Goal: Transaction & Acquisition: Book appointment/travel/reservation

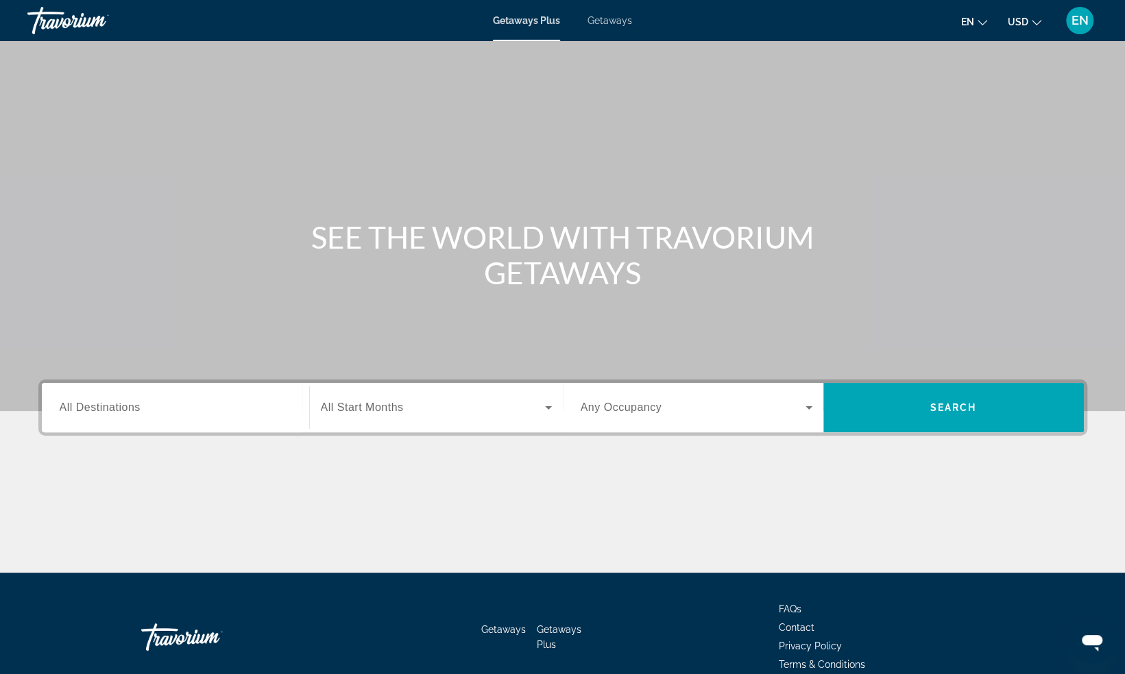
click at [171, 418] on div "Search widget" at bounding box center [176, 408] width 232 height 39
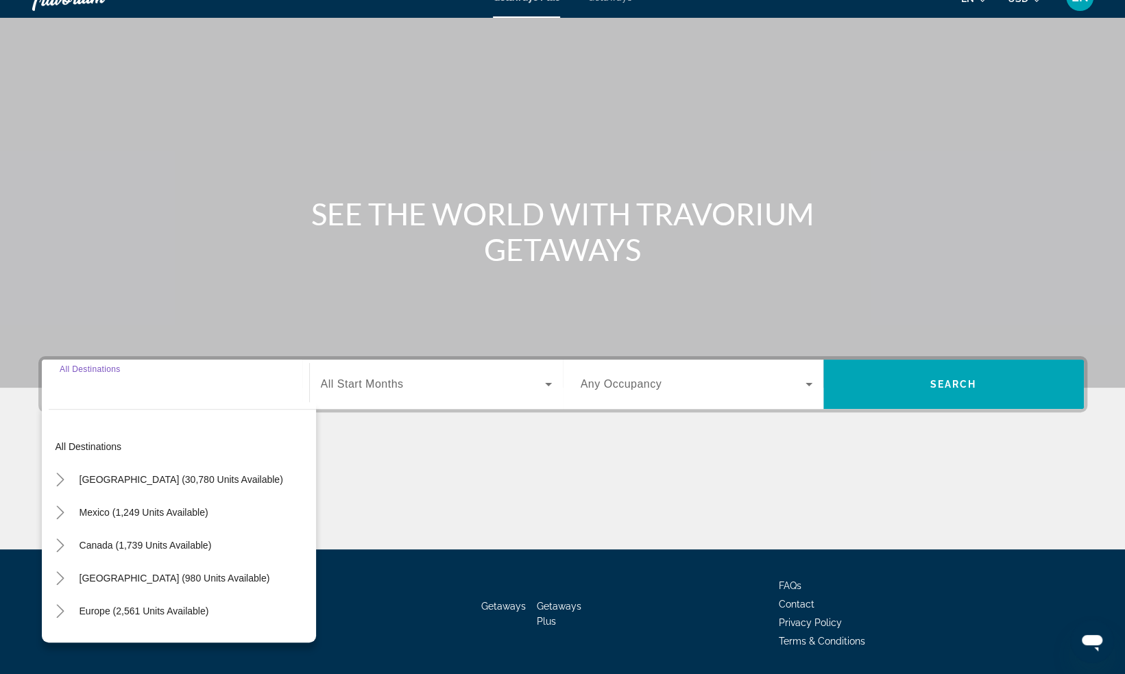
scroll to position [66, 0]
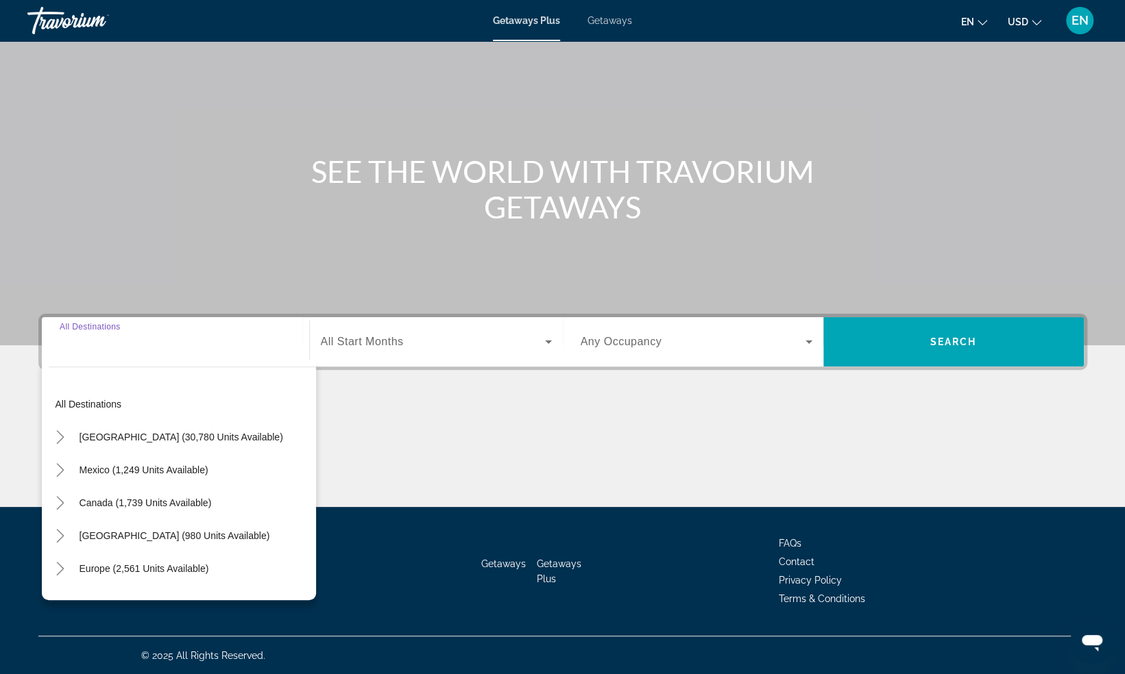
click at [173, 342] on input "Destination All Destinations" at bounding box center [176, 342] width 232 height 16
click at [95, 345] on input "Destination All Destinations" at bounding box center [176, 342] width 232 height 16
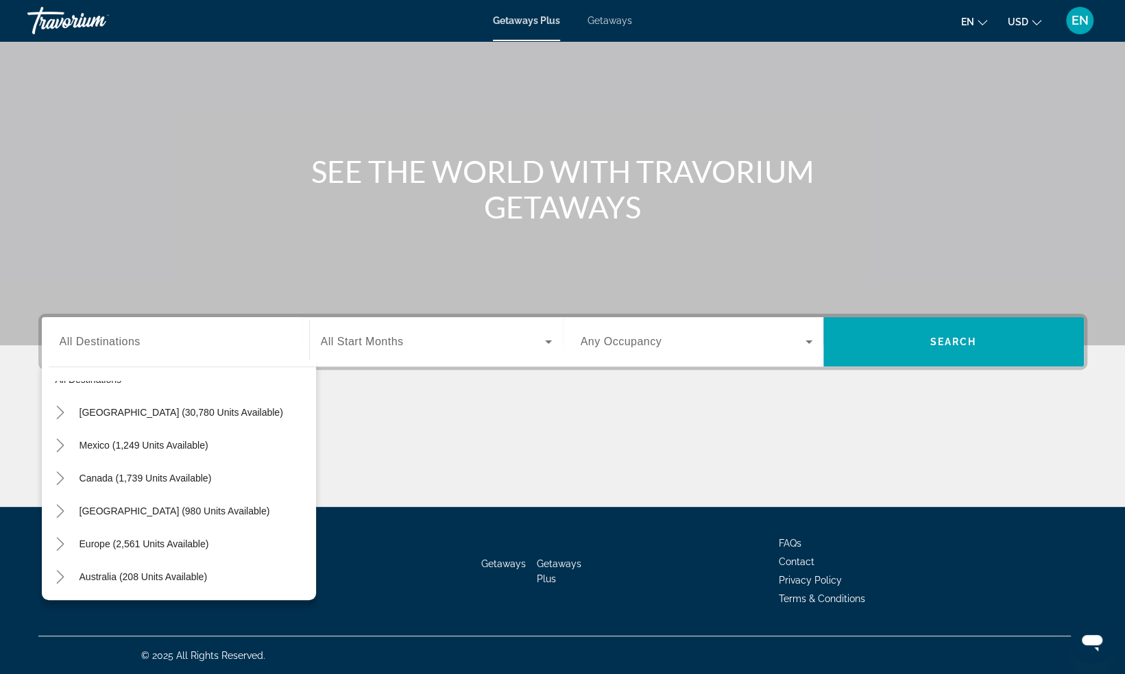
scroll to position [0, 0]
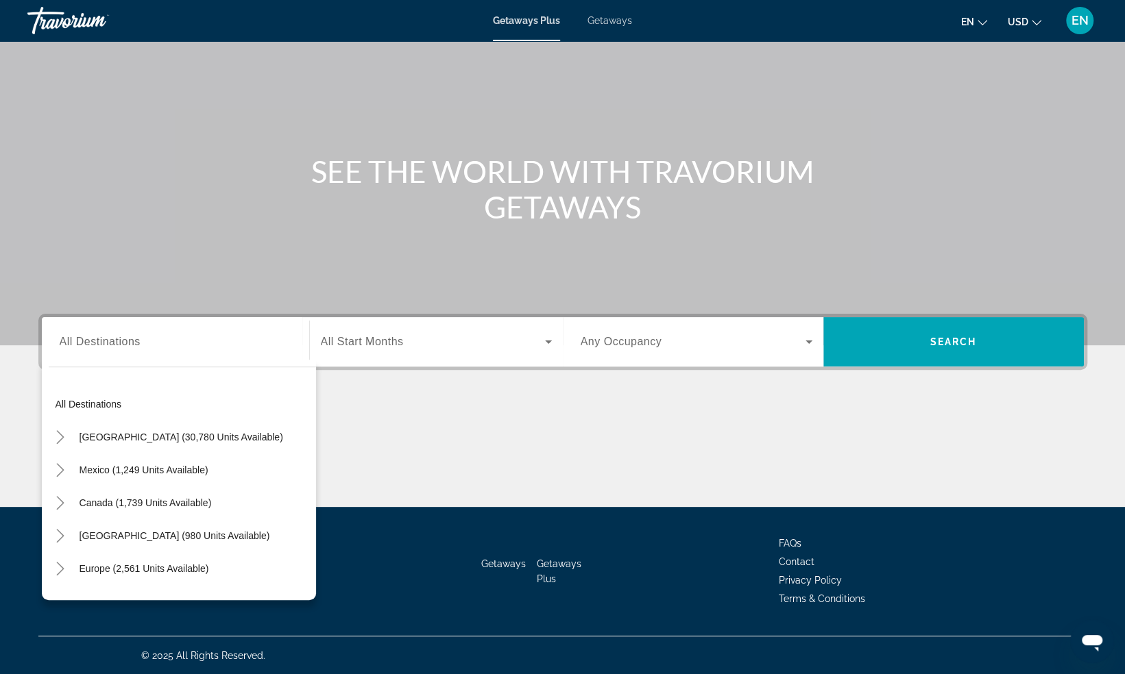
click at [242, 348] on input "Destination All Destinations" at bounding box center [176, 342] width 232 height 16
click at [126, 472] on span "Mexico (1,249 units available)" at bounding box center [144, 470] width 129 height 11
type input "**********"
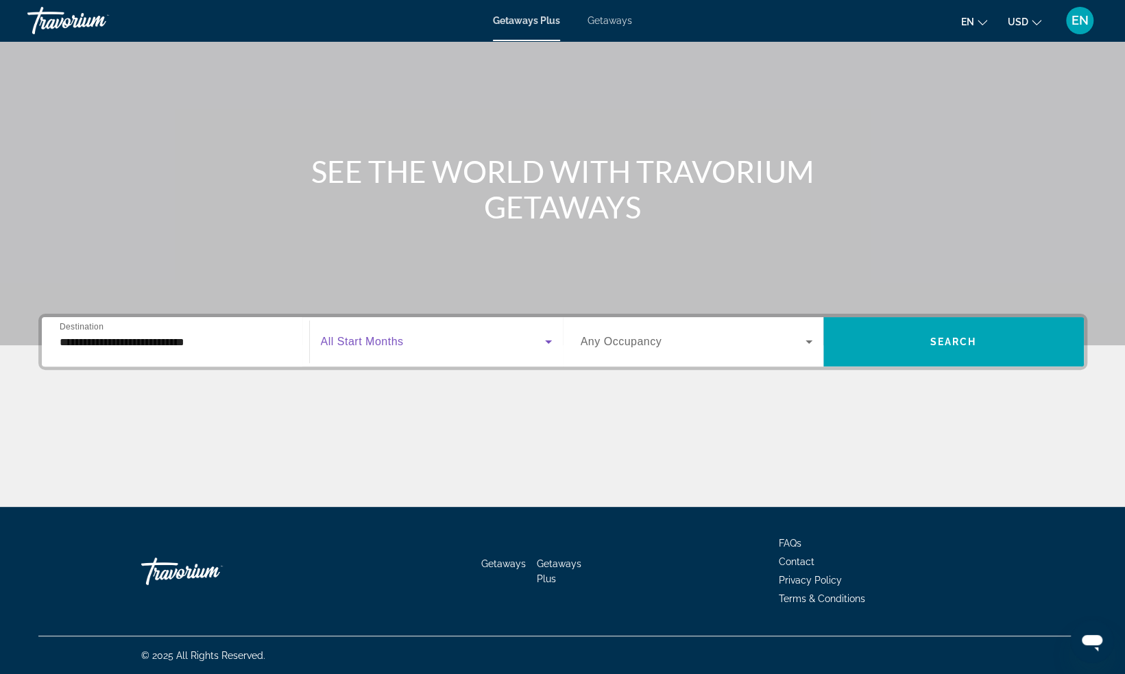
click at [411, 342] on span "Search widget" at bounding box center [433, 342] width 224 height 16
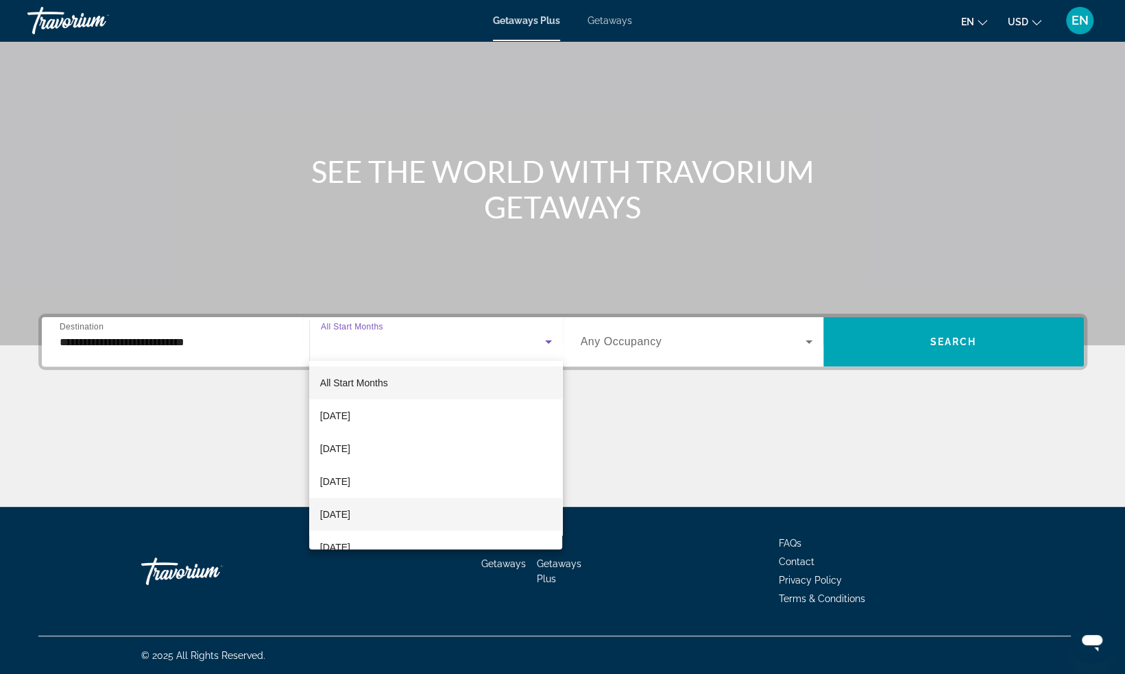
click at [350, 514] on span "[DATE]" at bounding box center [335, 514] width 30 height 16
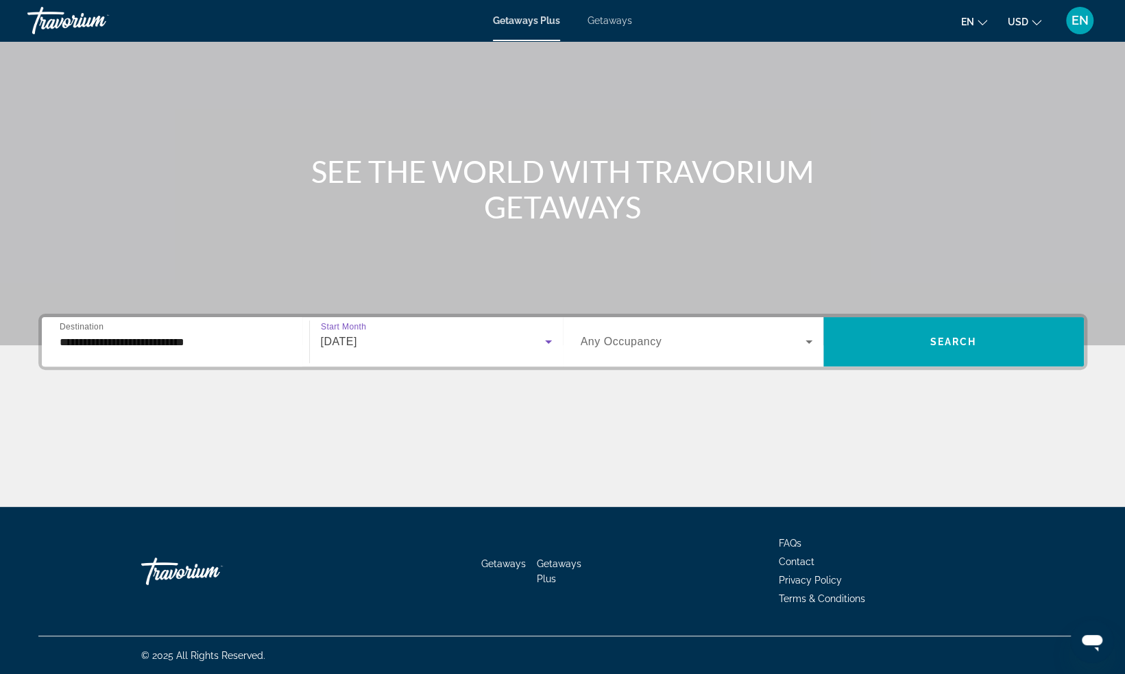
click at [737, 352] on div "Search widget" at bounding box center [696, 342] width 232 height 38
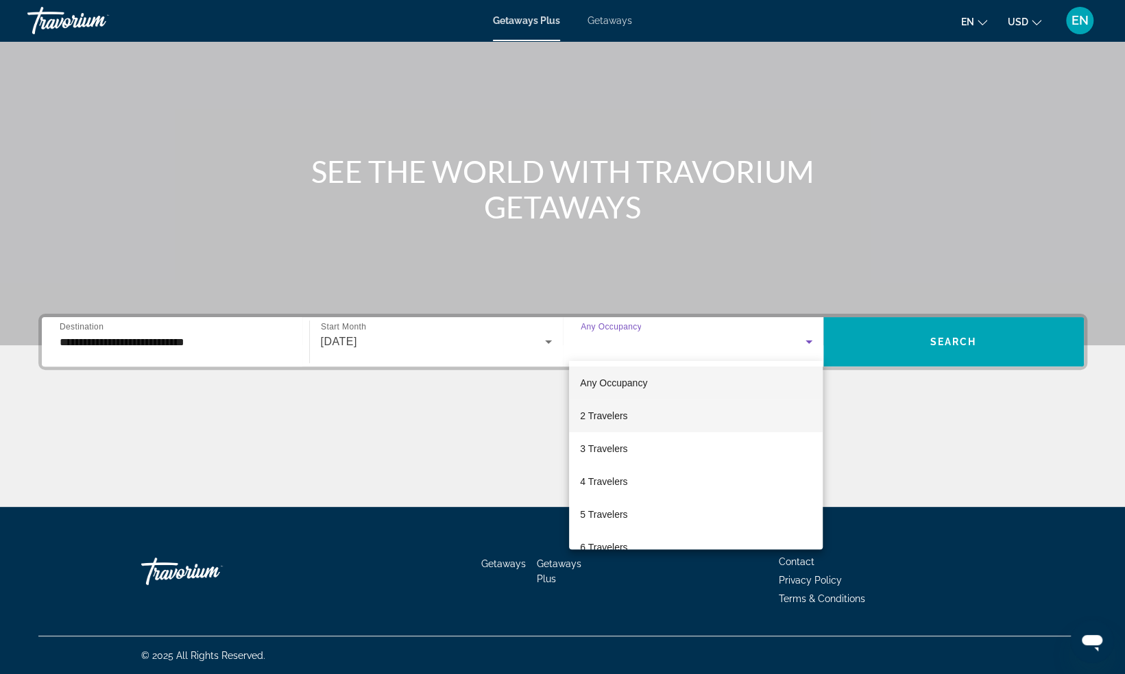
click at [647, 411] on mat-option "2 Travelers" at bounding box center [696, 416] width 254 height 33
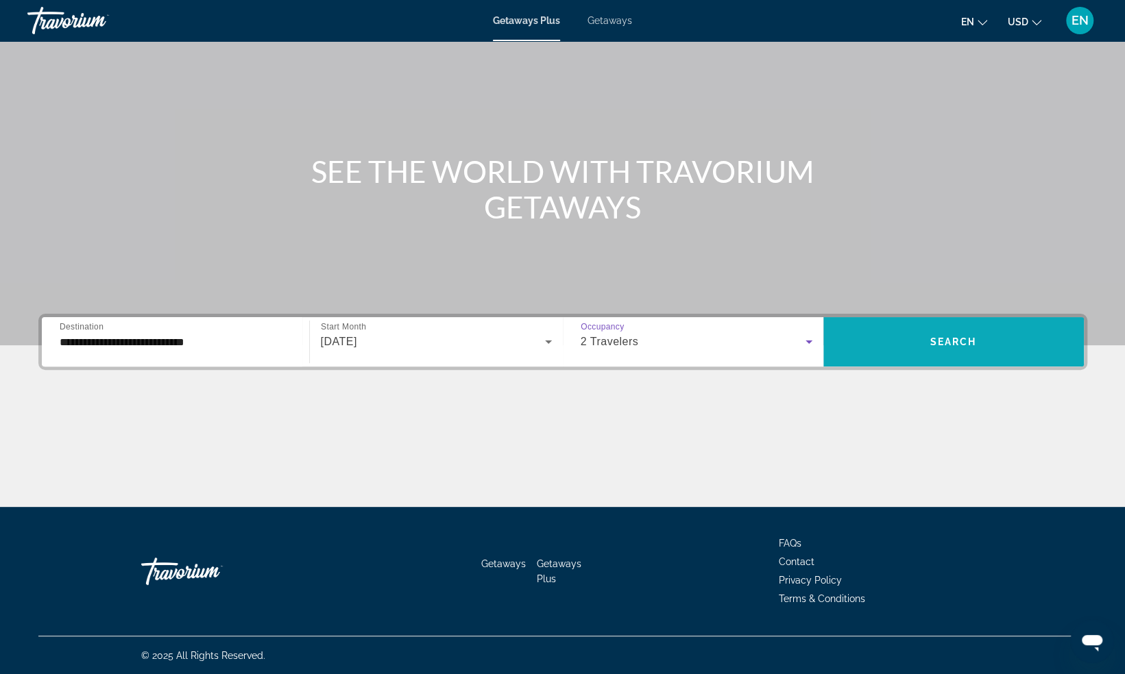
click at [909, 355] on span "Search widget" at bounding box center [953, 342] width 260 height 33
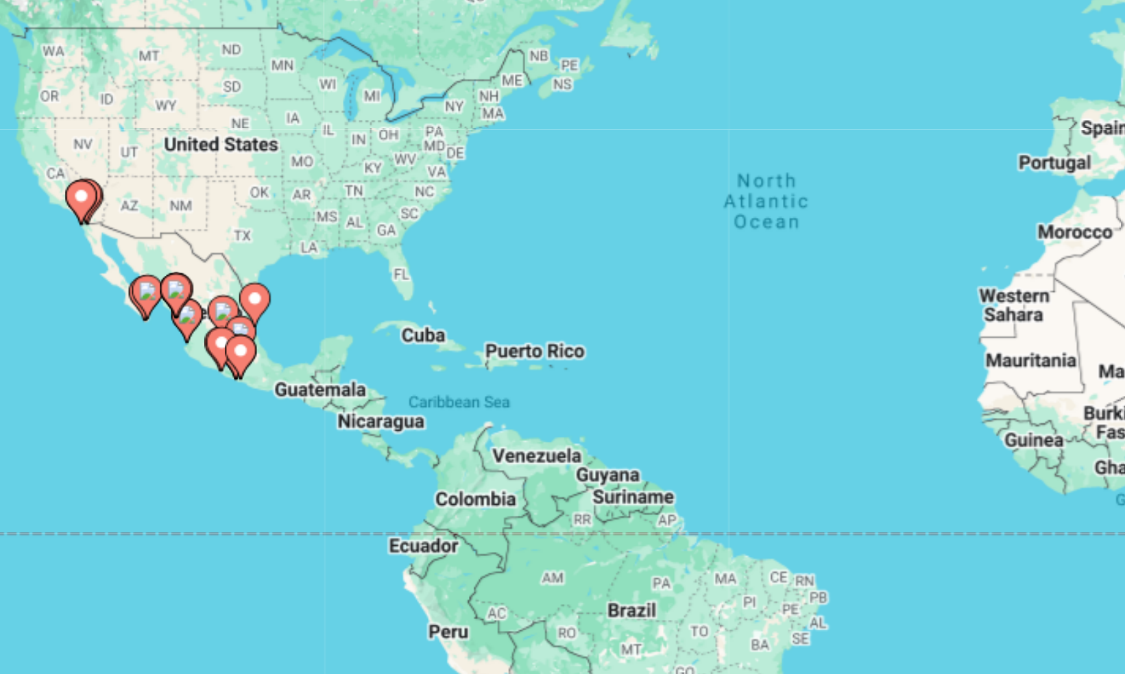
click at [297, 325] on image "Main content" at bounding box center [299, 322] width 8 height 8
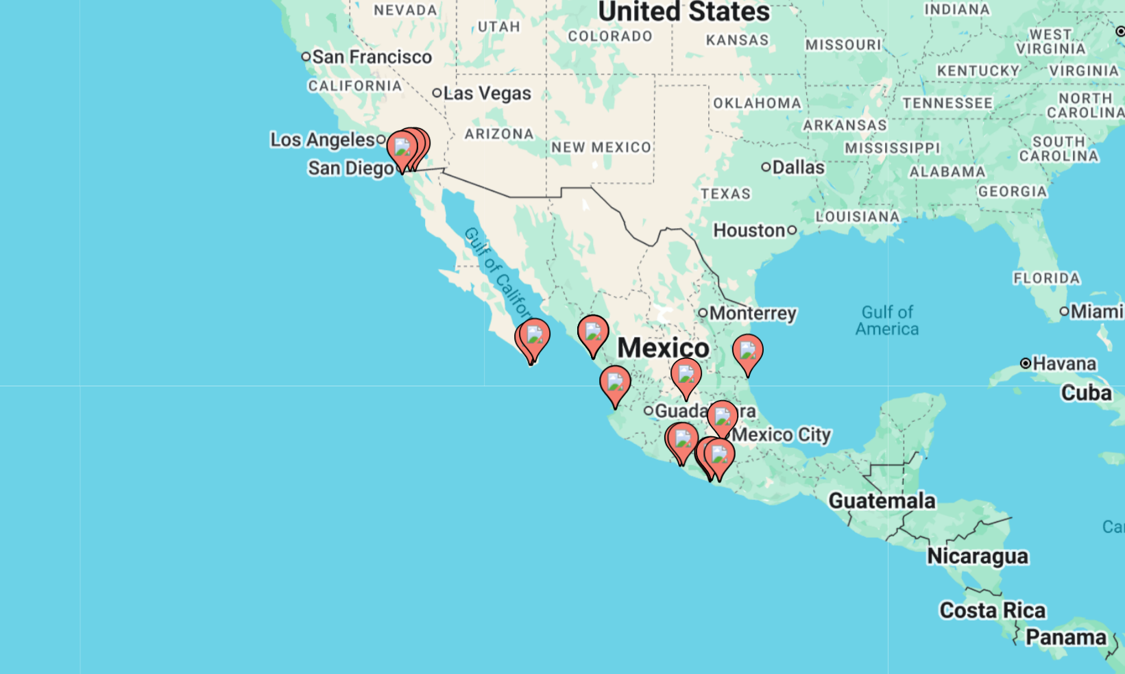
click at [718, 297] on div "To activate drag with keyboard, press Alt + Enter. Once in keyboard drag state,…" at bounding box center [562, 301] width 1049 height 411
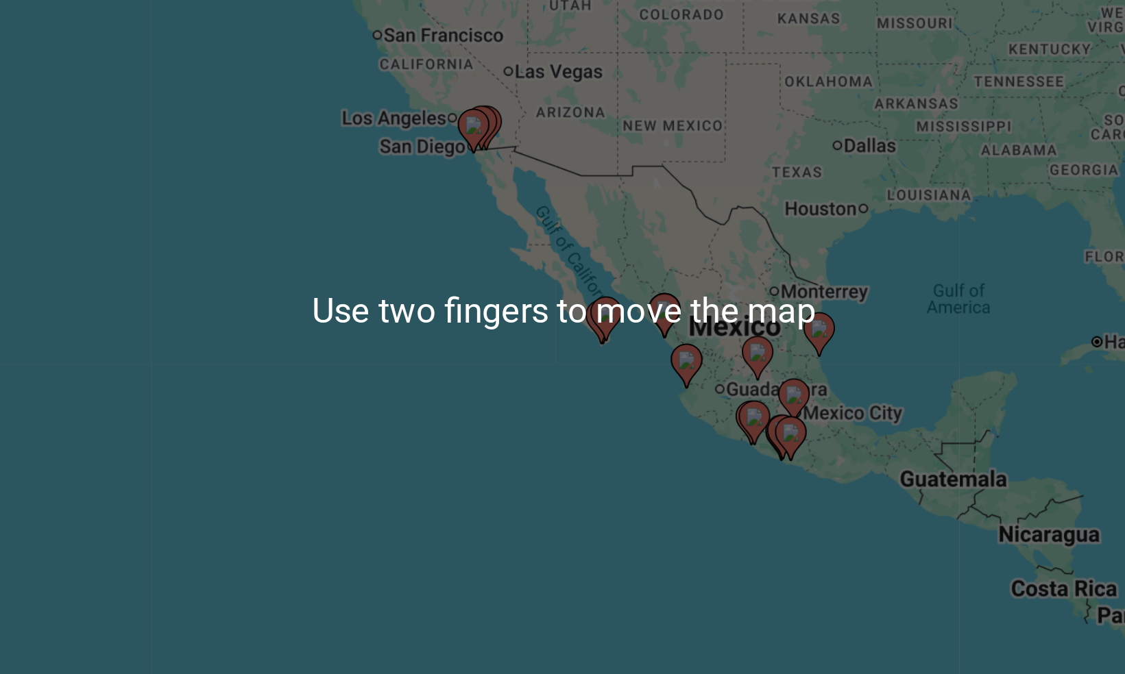
click at [629, 300] on div "To activate drag with keyboard, press Alt + Enter. Once in keyboard drag state,…" at bounding box center [562, 301] width 1049 height 411
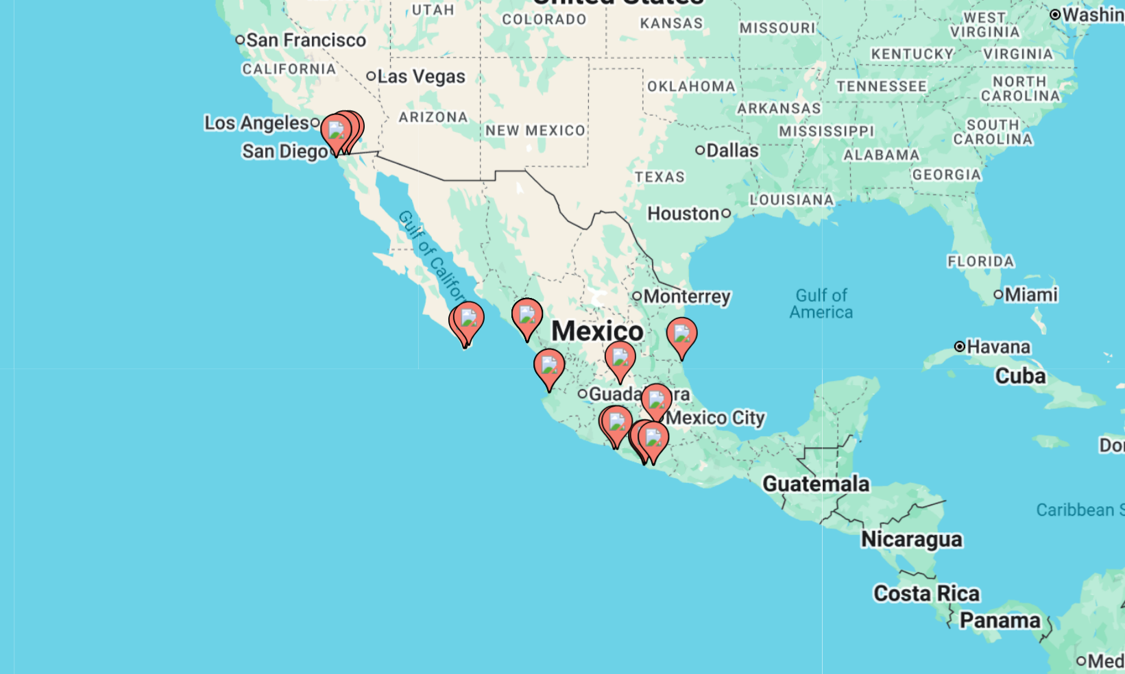
click at [690, 350] on div "To activate drag with keyboard, press Alt + Enter. Once in keyboard drag state,…" at bounding box center [562, 301] width 1049 height 411
click at [683, 350] on div "To activate drag with keyboard, press Alt + Enter. Once in keyboard drag state,…" at bounding box center [562, 301] width 1049 height 411
click at [685, 314] on div "To activate drag with keyboard, press Alt + Enter. Once in keyboard drag state,…" at bounding box center [562, 301] width 1049 height 411
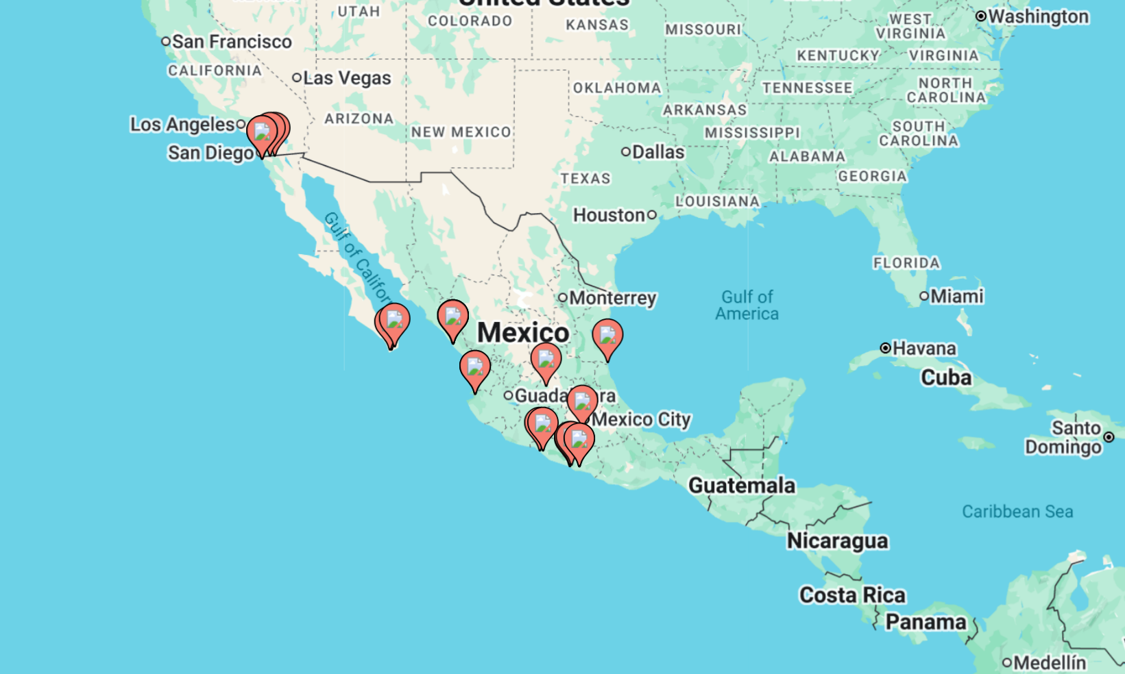
click at [587, 319] on gmp-advanced-marker "Main content" at bounding box center [582, 314] width 14 height 21
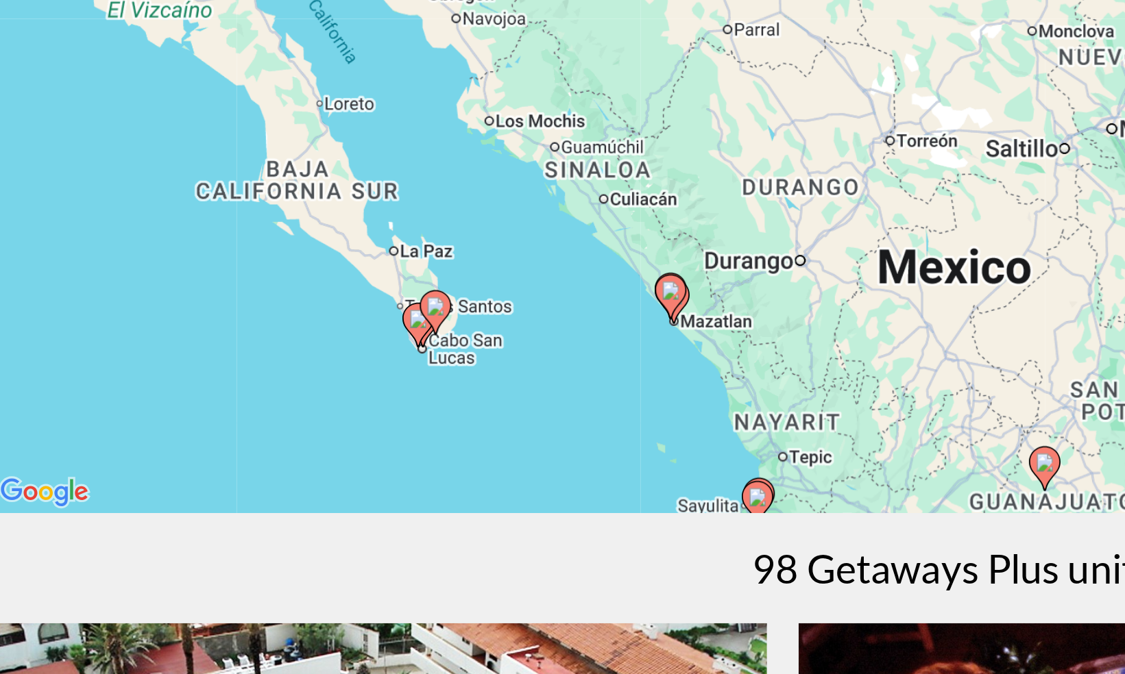
click at [238, 420] on image "Main content" at bounding box center [234, 417] width 8 height 8
type input "**********"
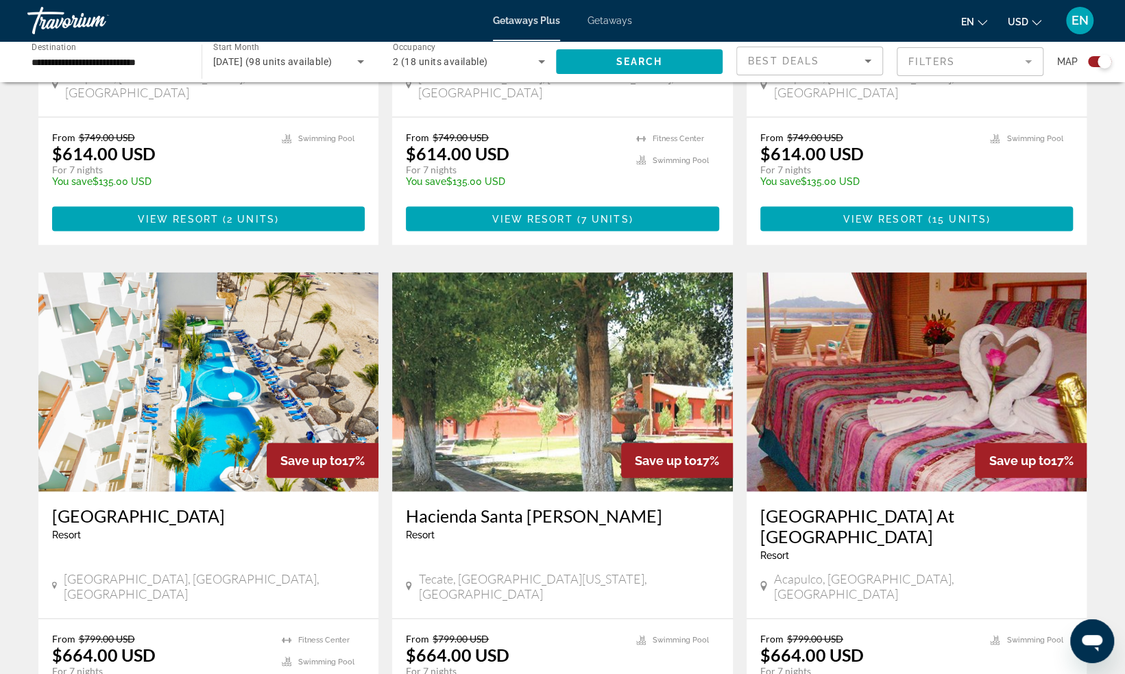
scroll to position [1987, 0]
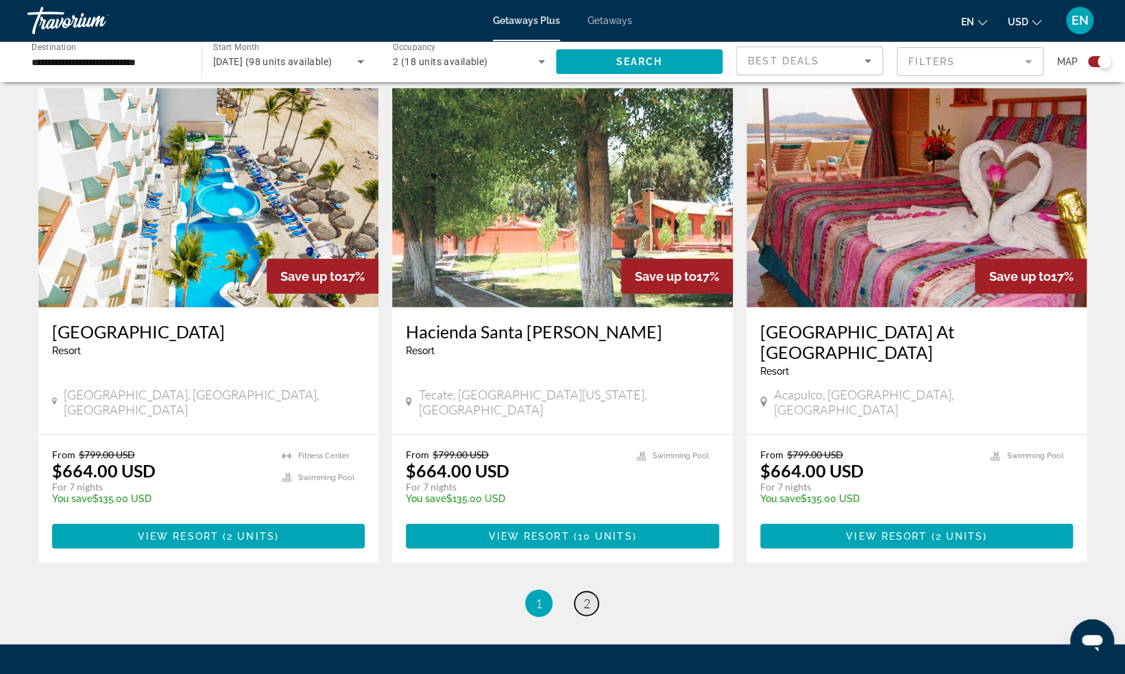
click at [591, 592] on link "page 2" at bounding box center [586, 604] width 24 height 24
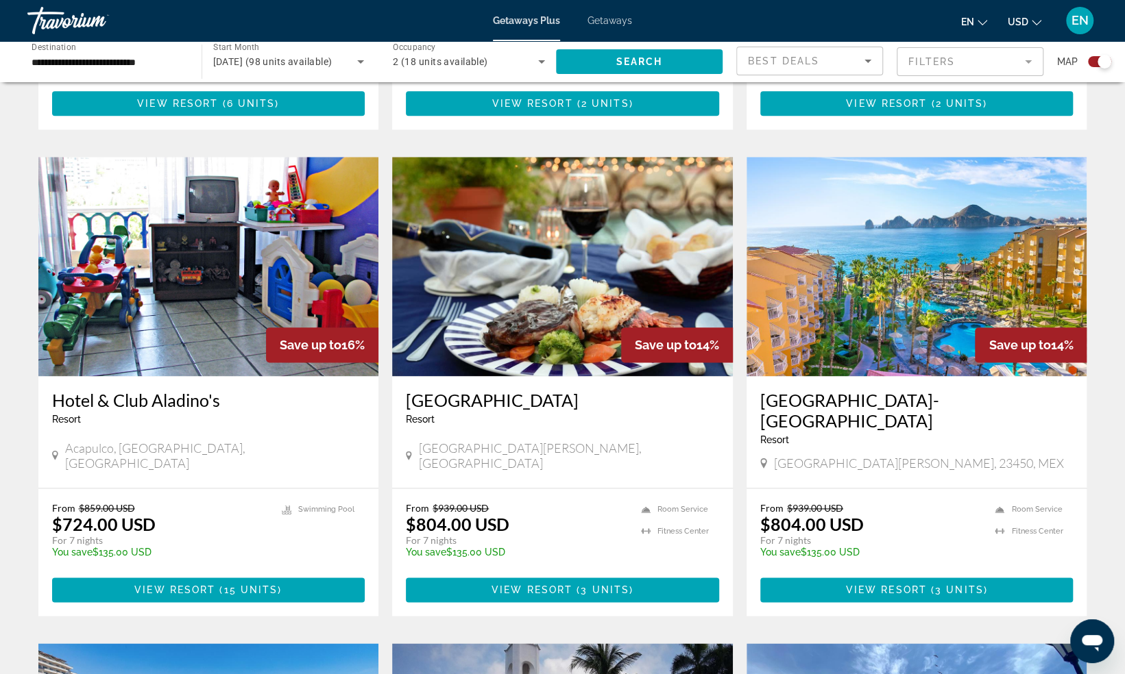
scroll to position [909, 0]
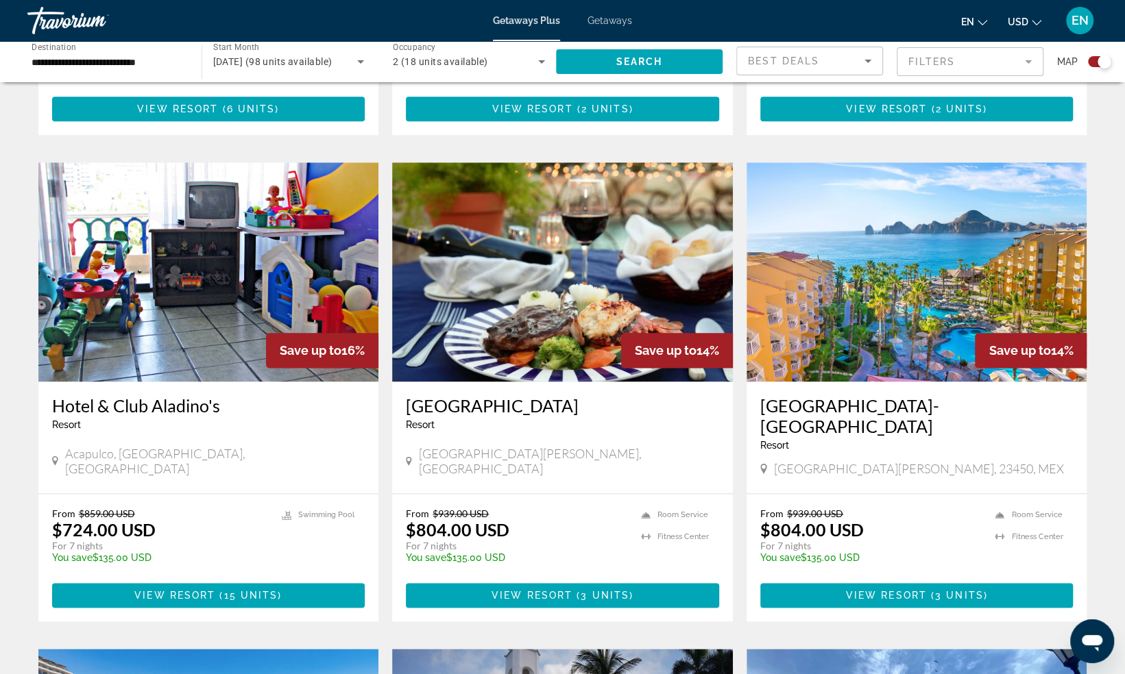
click at [895, 240] on img "Main content" at bounding box center [916, 271] width 341 height 219
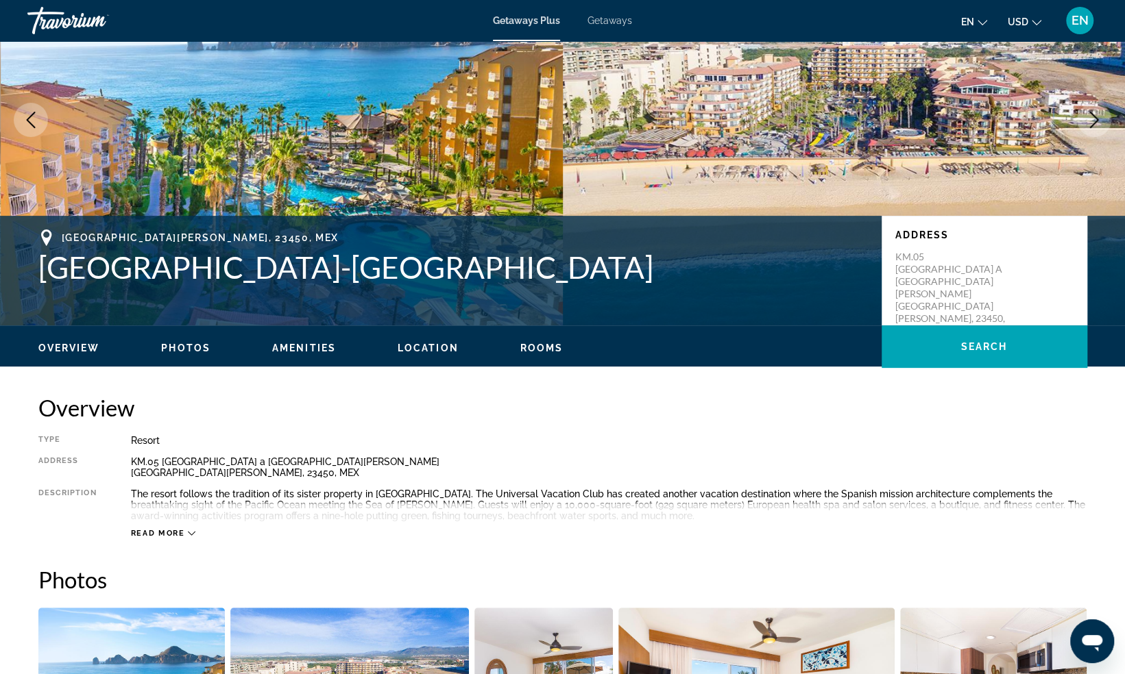
scroll to position [127, 0]
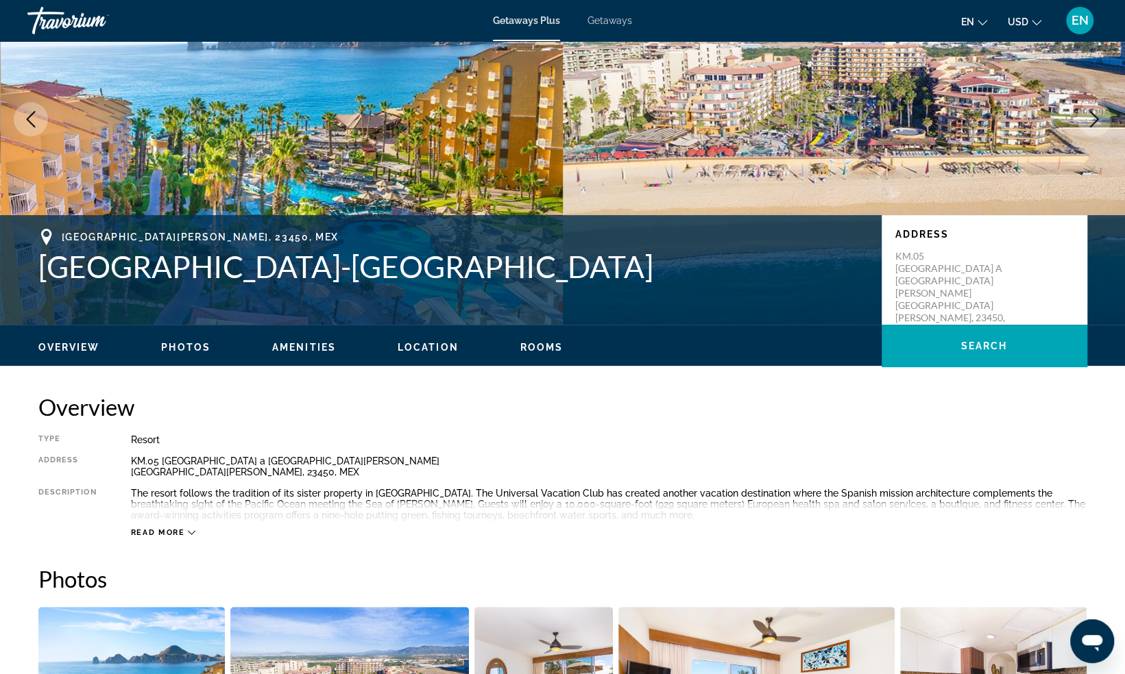
click at [175, 535] on span "Read more" at bounding box center [158, 532] width 54 height 9
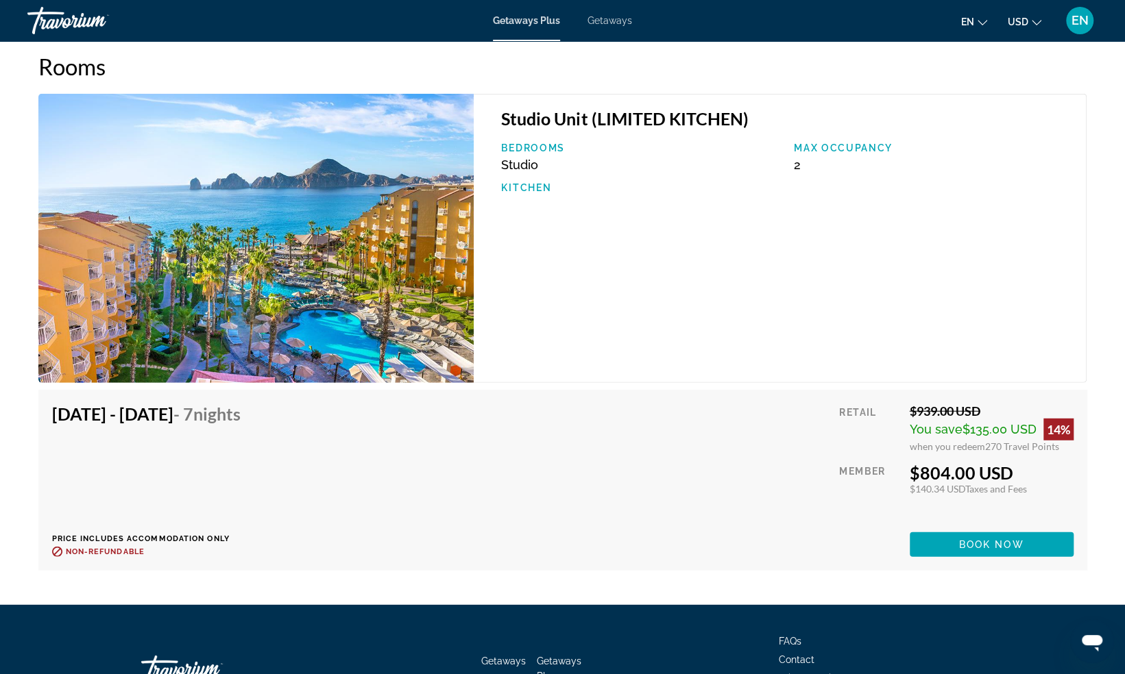
scroll to position [2256, 0]
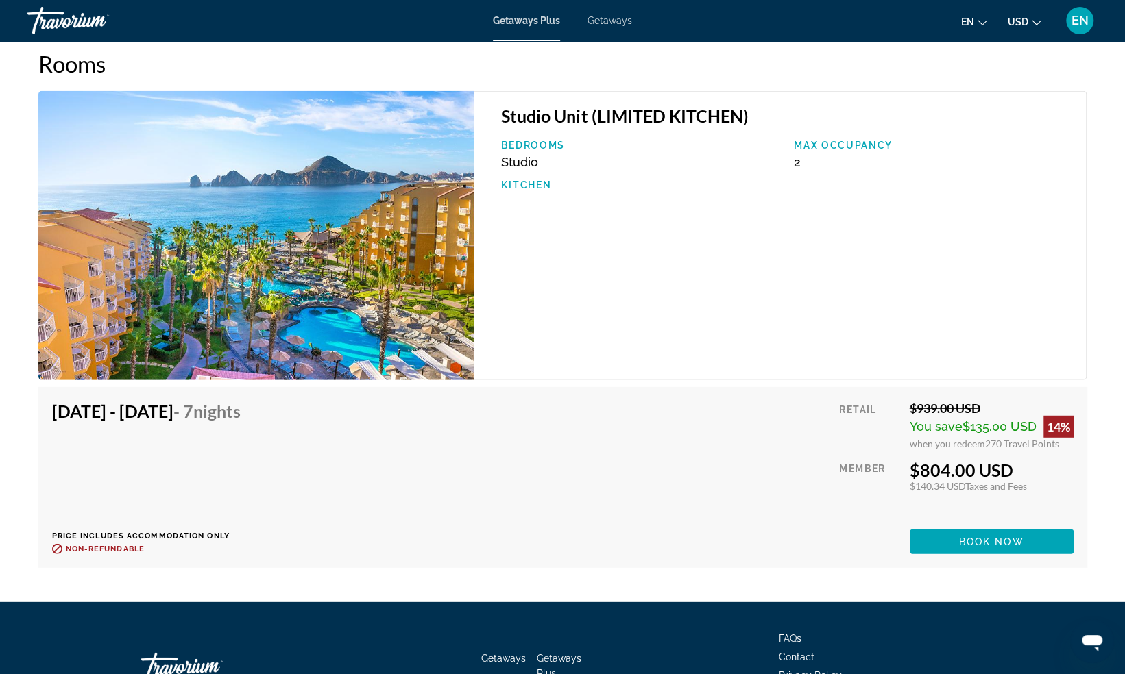
click at [953, 509] on div "Retail $939.00 USD You save $135.00 USD 14% when you redeem 270 Travel Points M…" at bounding box center [956, 478] width 234 height 154
click at [164, 561] on div "[DATE] - [DATE] - 7 Nights Price includes accommodation only Refundable until :…" at bounding box center [562, 477] width 1049 height 181
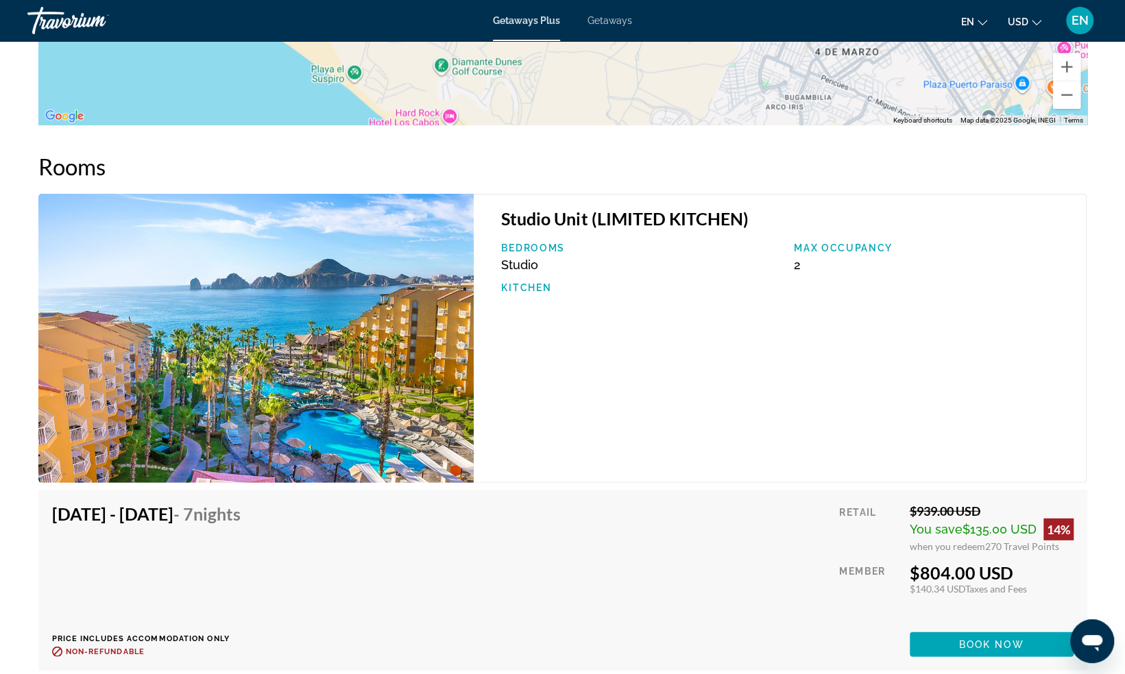
scroll to position [2153, 0]
click at [758, 570] on div "[DATE] - [DATE] - 7 Nights Price includes accommodation only Refundable until :…" at bounding box center [562, 581] width 1021 height 154
click at [718, 552] on div "[DATE] - [DATE] - 7 Nights Price includes accommodation only Refundable until :…" at bounding box center [562, 581] width 1021 height 154
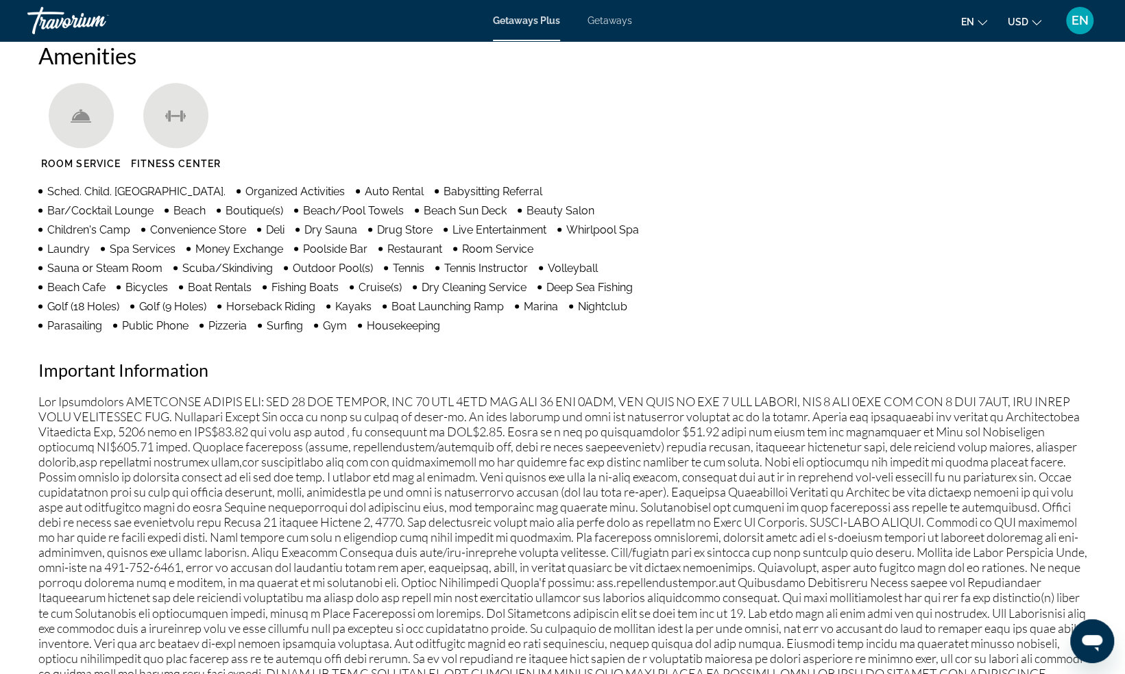
scroll to position [1074, 0]
click at [1025, 464] on p "Main content" at bounding box center [562, 559] width 1049 height 332
click at [692, 486] on p "Main content" at bounding box center [562, 559] width 1049 height 332
click at [663, 572] on p "Main content" at bounding box center [562, 559] width 1049 height 332
click at [601, 467] on p "Main content" at bounding box center [562, 559] width 1049 height 332
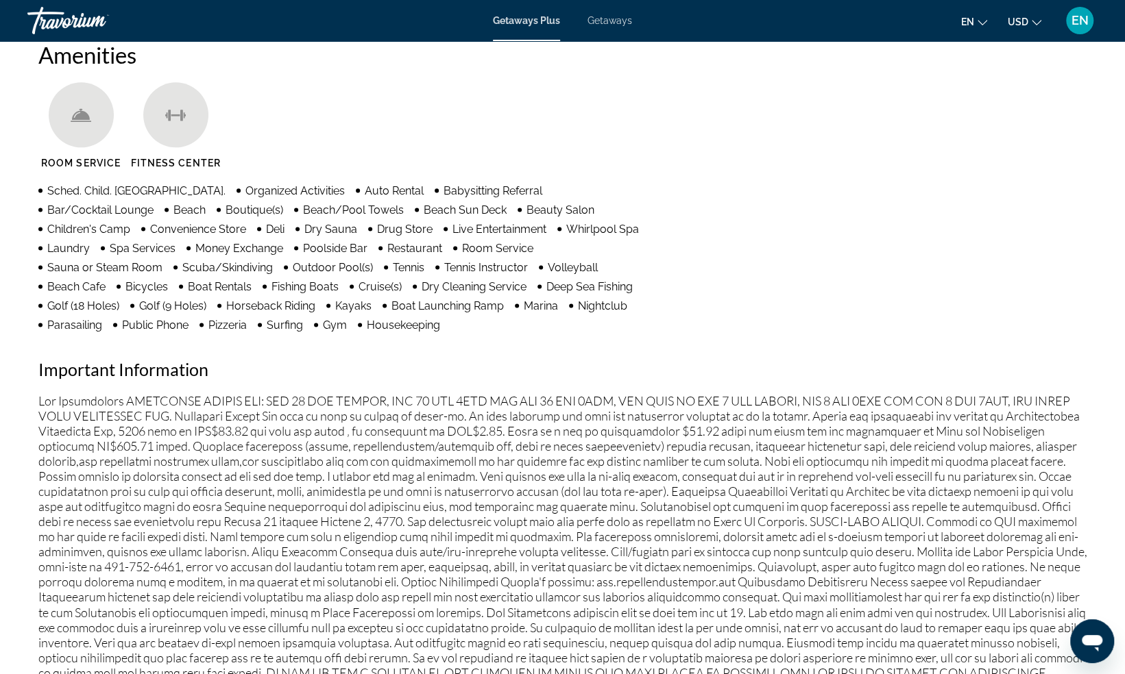
click at [537, 528] on p "Main content" at bounding box center [562, 559] width 1049 height 332
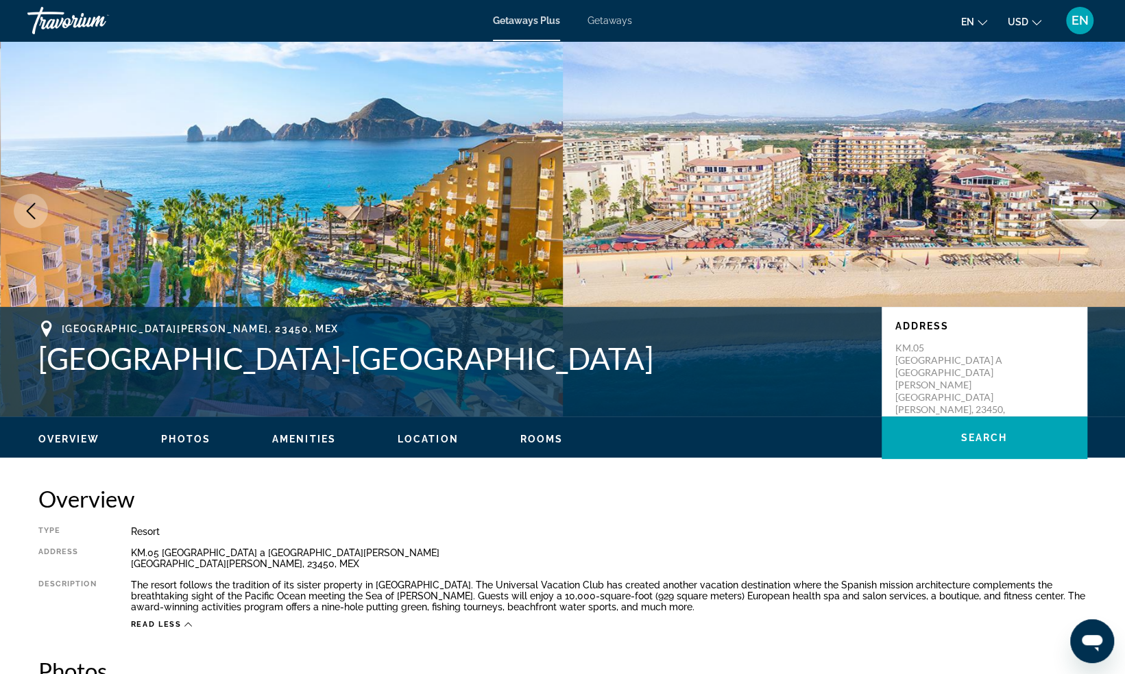
scroll to position [0, 0]
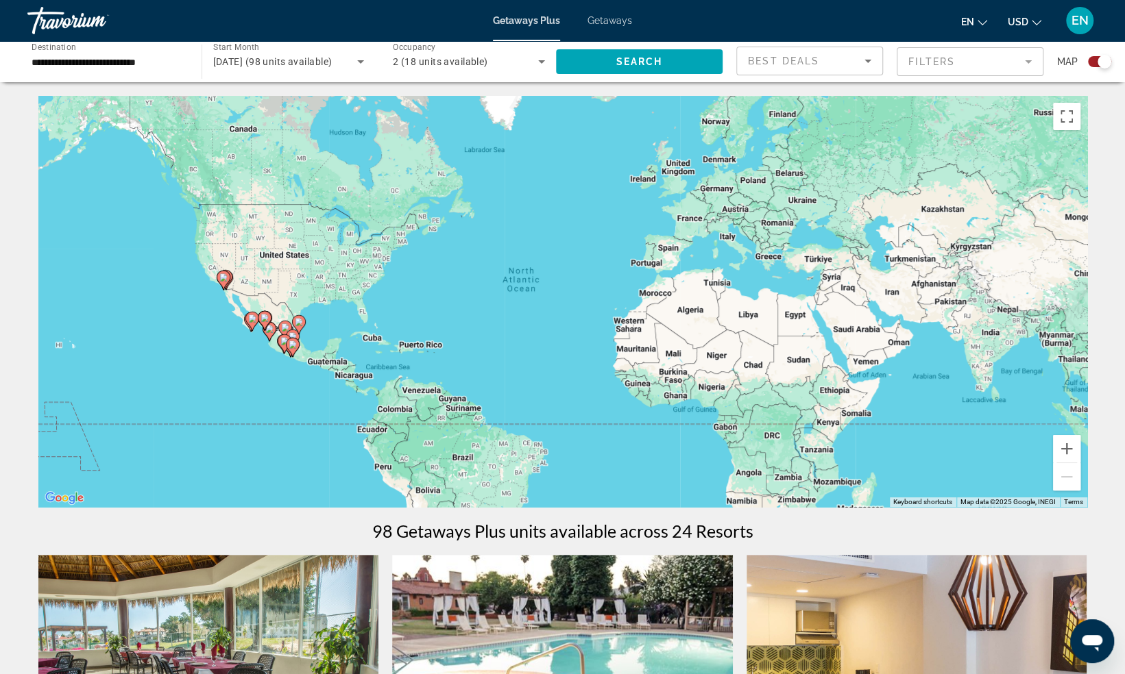
click at [808, 54] on div "Best Deals" at bounding box center [806, 61] width 117 height 16
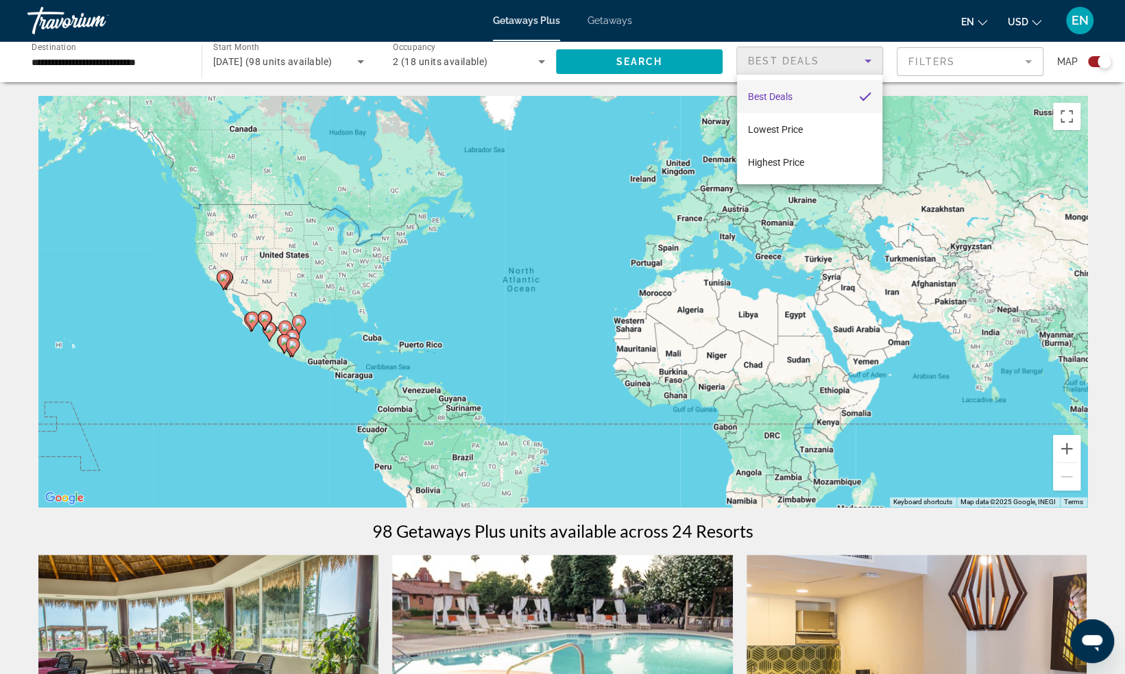
click at [907, 50] on div at bounding box center [562, 337] width 1125 height 674
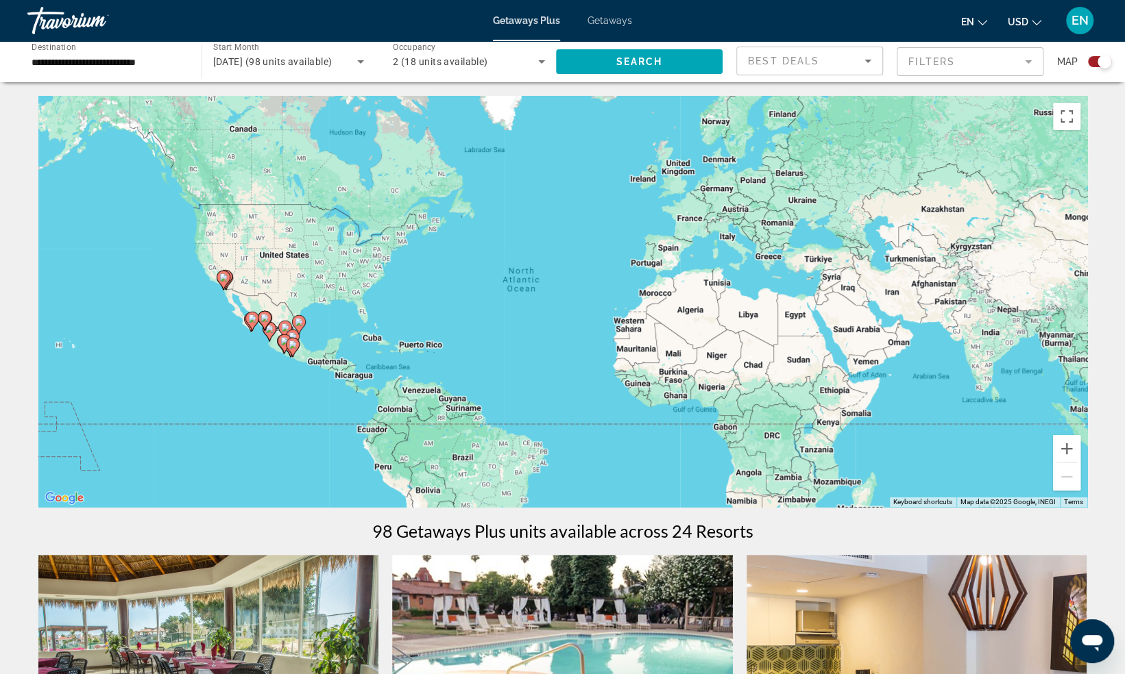
click at [925, 34] on div "en English Español Français Italiano Português русский USD USD ($) MXN (Mex$) C…" at bounding box center [872, 20] width 452 height 29
click at [923, 66] on mat-form-field "Filters" at bounding box center [969, 61] width 147 height 29
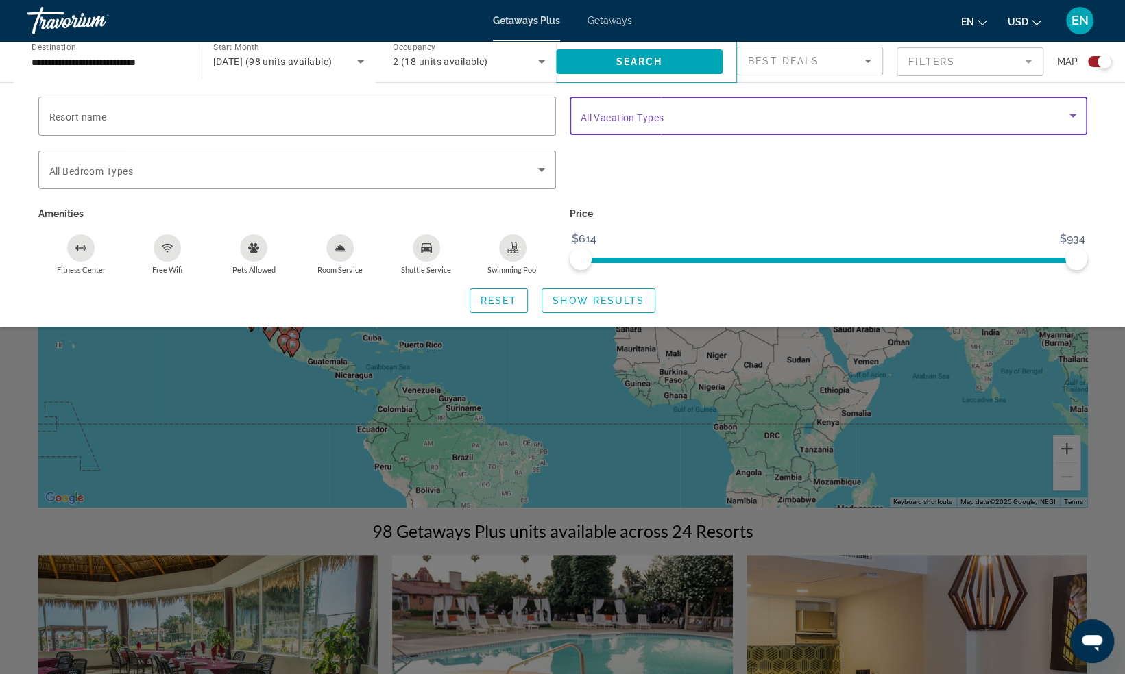
click at [814, 120] on span "Search widget" at bounding box center [824, 116] width 489 height 16
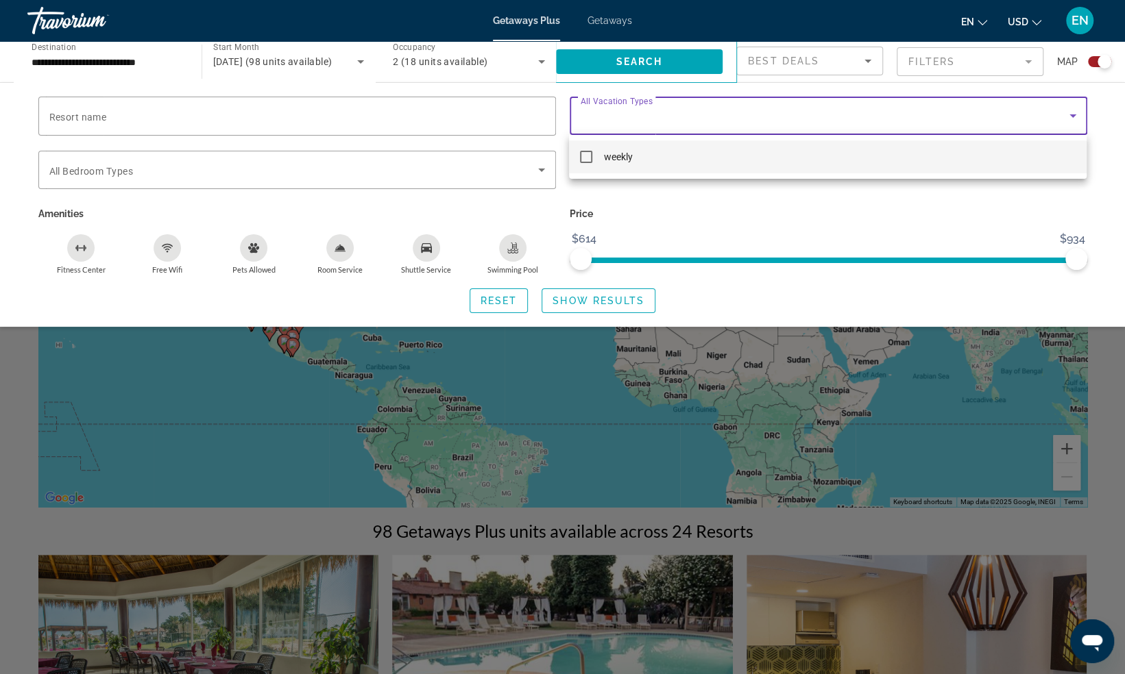
click at [814, 120] on div at bounding box center [562, 337] width 1125 height 674
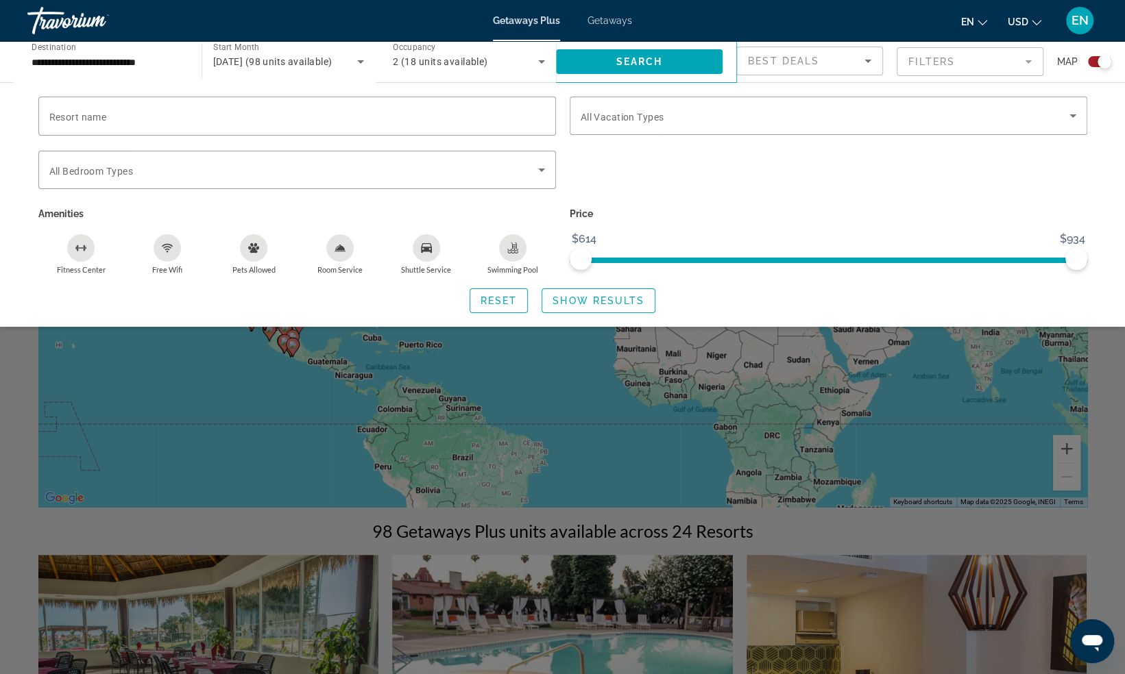
click at [456, 408] on div "Search widget" at bounding box center [562, 440] width 1125 height 469
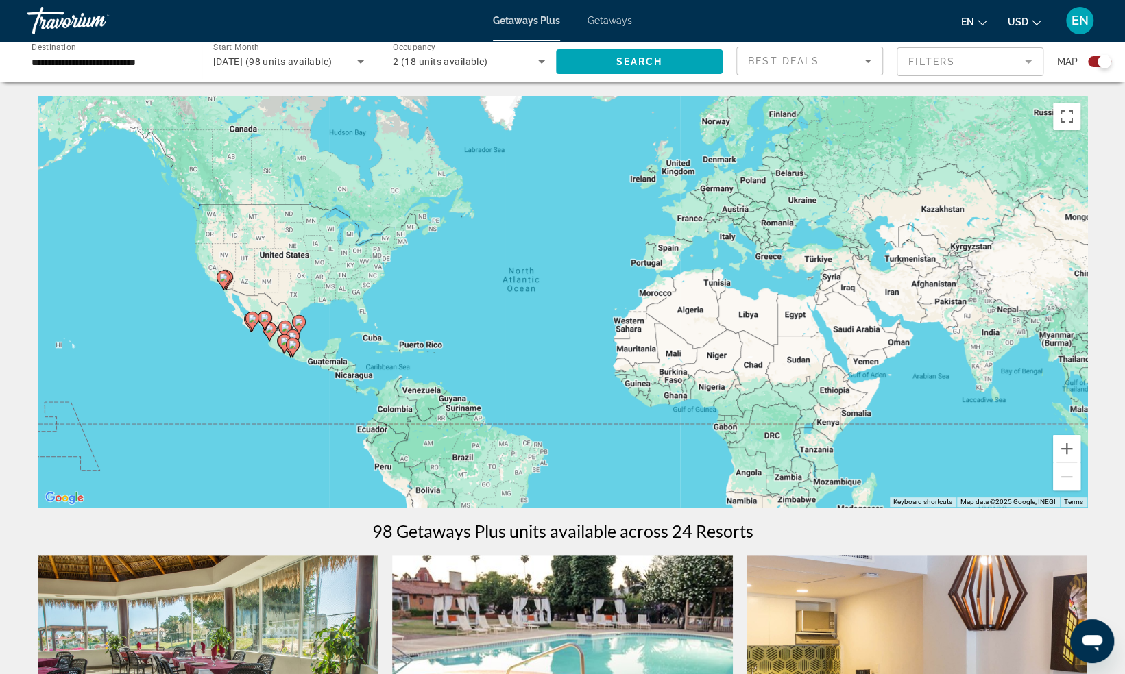
click at [178, 65] on input "**********" at bounding box center [108, 62] width 152 height 16
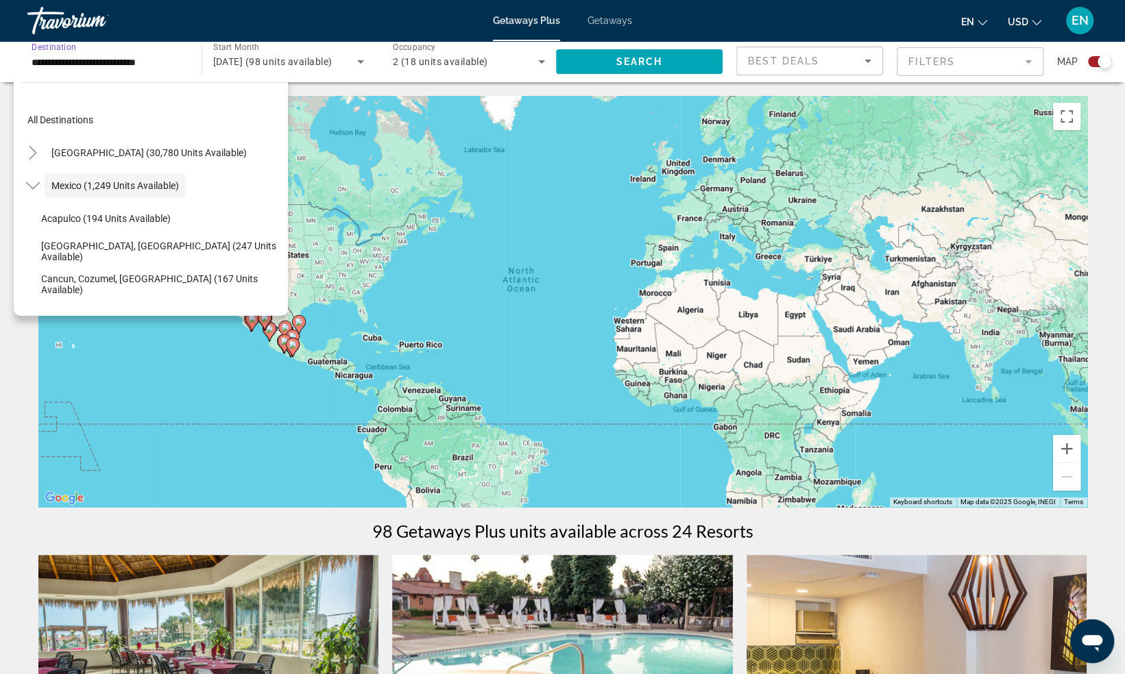
click at [178, 65] on input "**********" at bounding box center [108, 62] width 152 height 16
click at [179, 69] on input "**********" at bounding box center [108, 62] width 152 height 16
drag, startPoint x: 179, startPoint y: 69, endPoint x: 174, endPoint y: 39, distance: 29.9
click at [174, 39] on mat-toolbar "Getaways Plus Getaways en English Español Français Italiano Português русский U…" at bounding box center [562, 20] width 1125 height 41
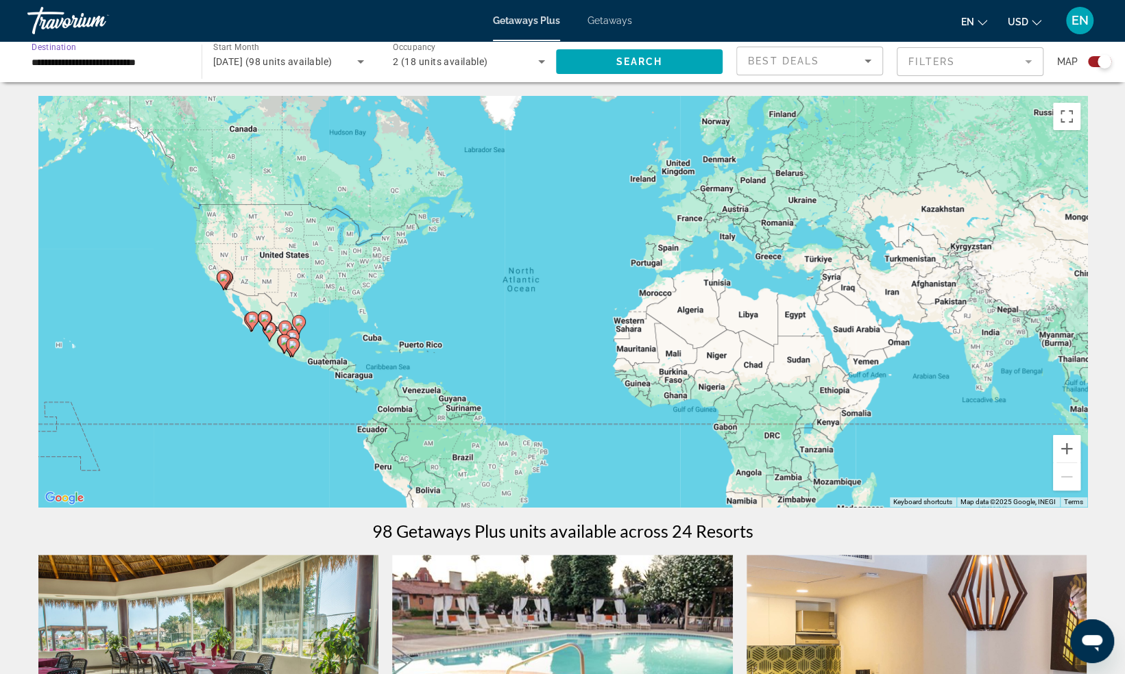
click at [167, 64] on input "**********" at bounding box center [108, 62] width 152 height 16
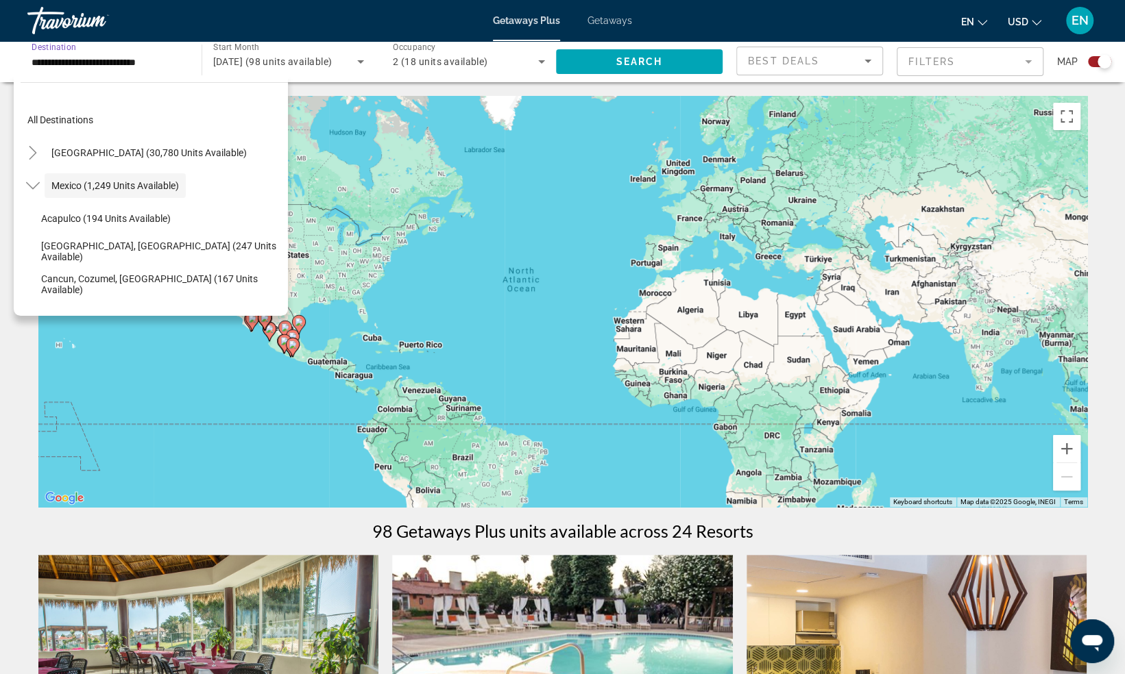
click at [87, 63] on input "**********" at bounding box center [108, 62] width 152 height 16
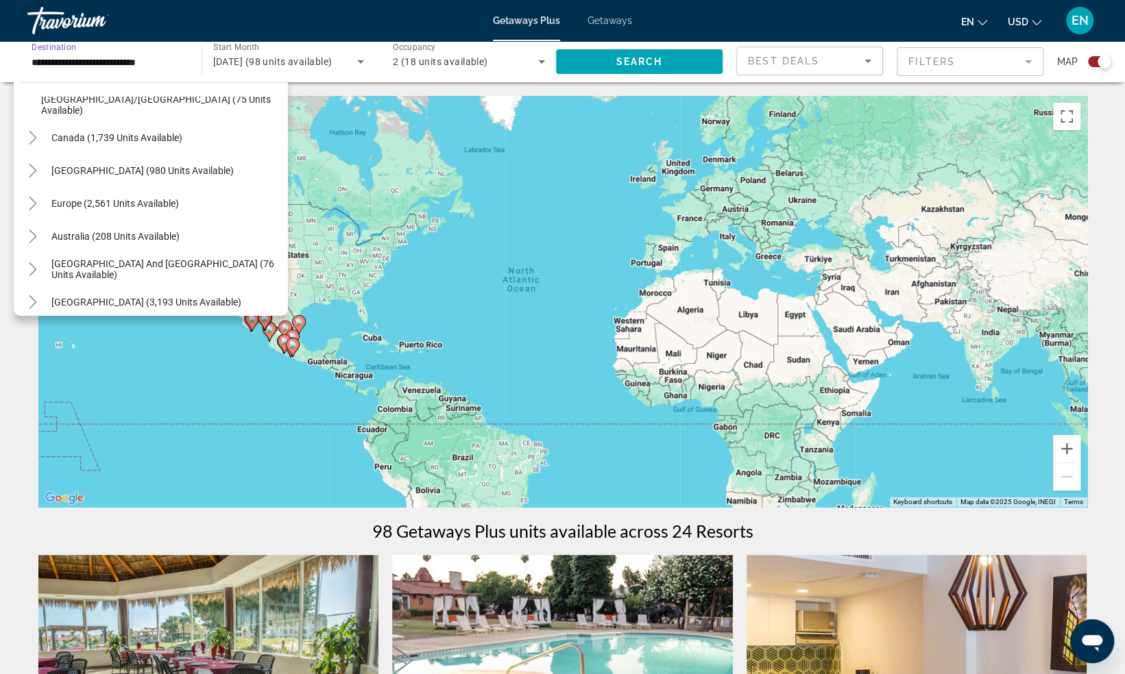
scroll to position [332, 0]
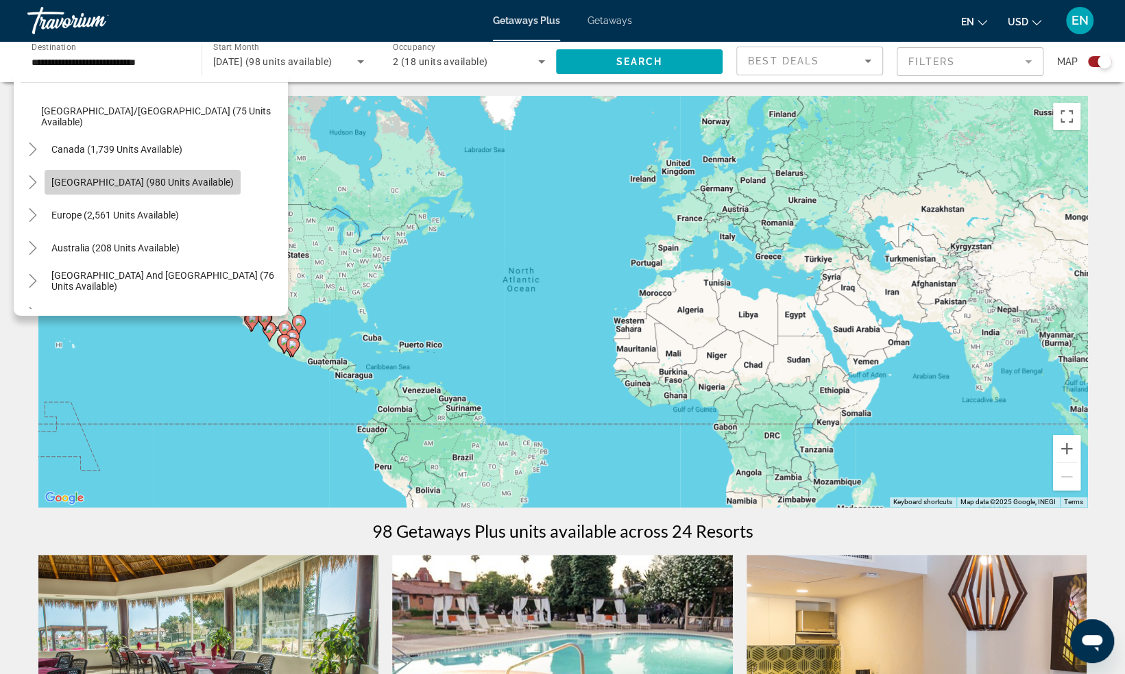
click at [155, 187] on span "Search widget" at bounding box center [143, 182] width 196 height 33
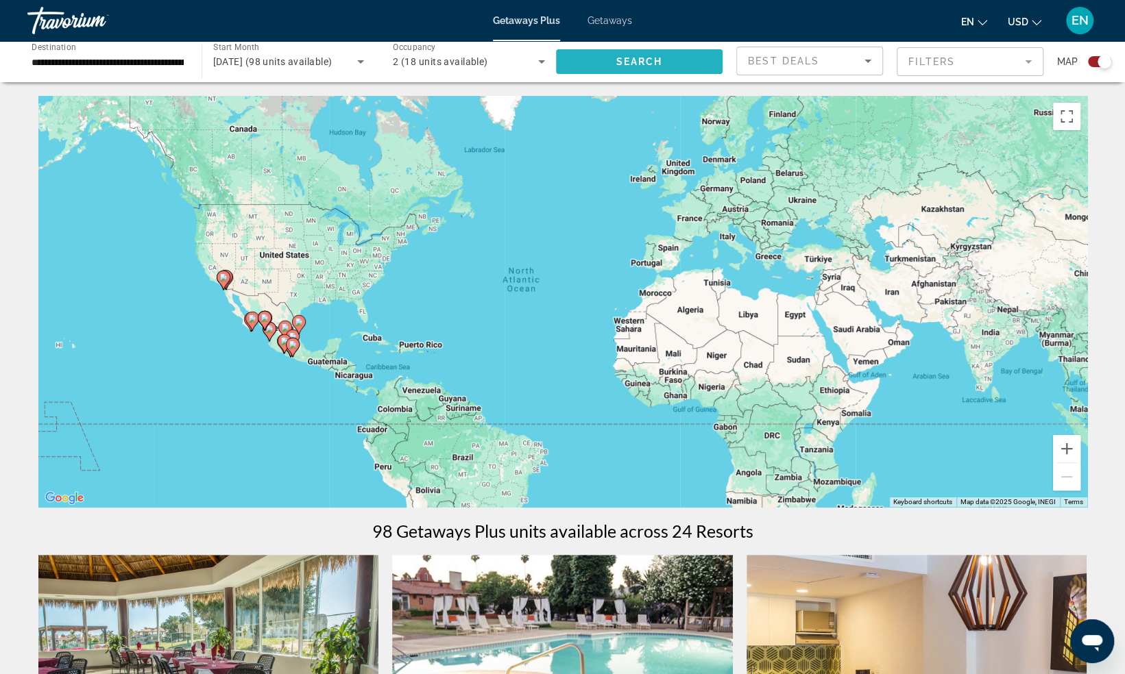
click at [629, 63] on span "Search" at bounding box center [638, 61] width 47 height 11
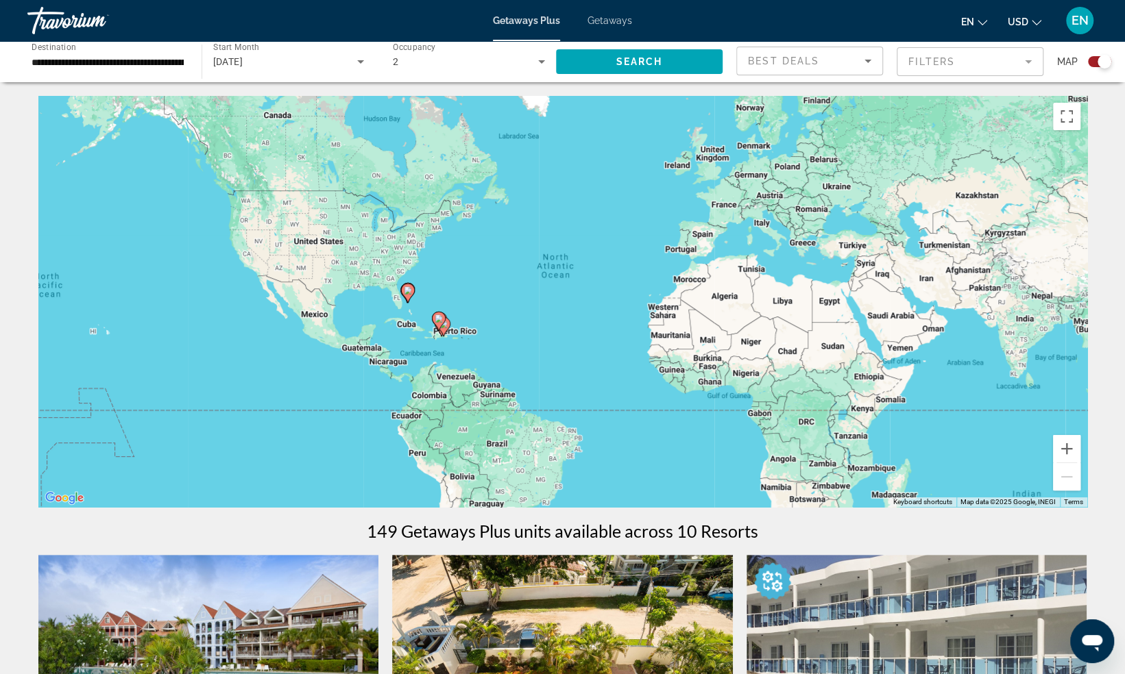
click at [440, 326] on icon "Main content" at bounding box center [438, 322] width 12 height 18
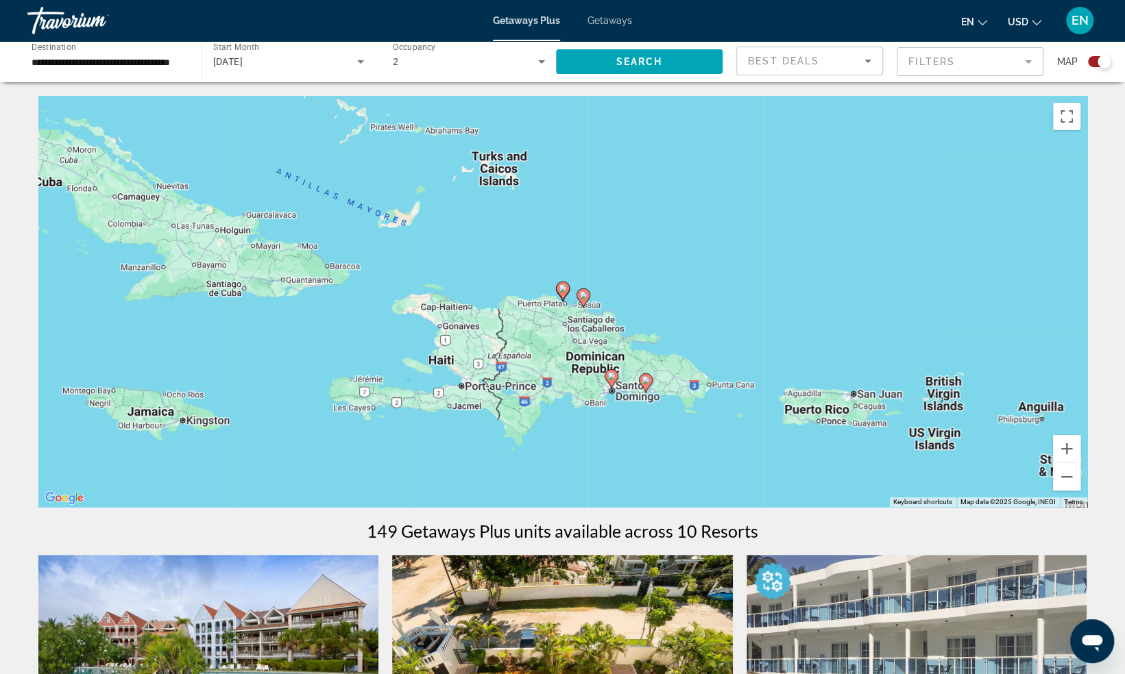
click at [177, 73] on div "**********" at bounding box center [108, 61] width 152 height 39
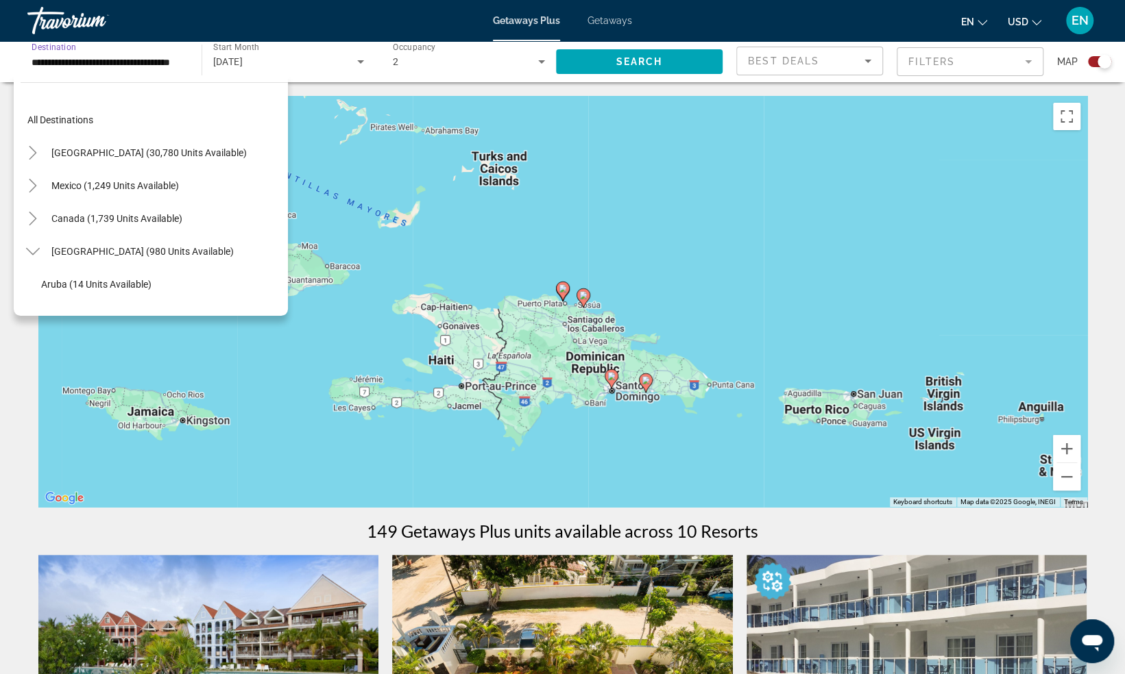
scroll to position [180, 0]
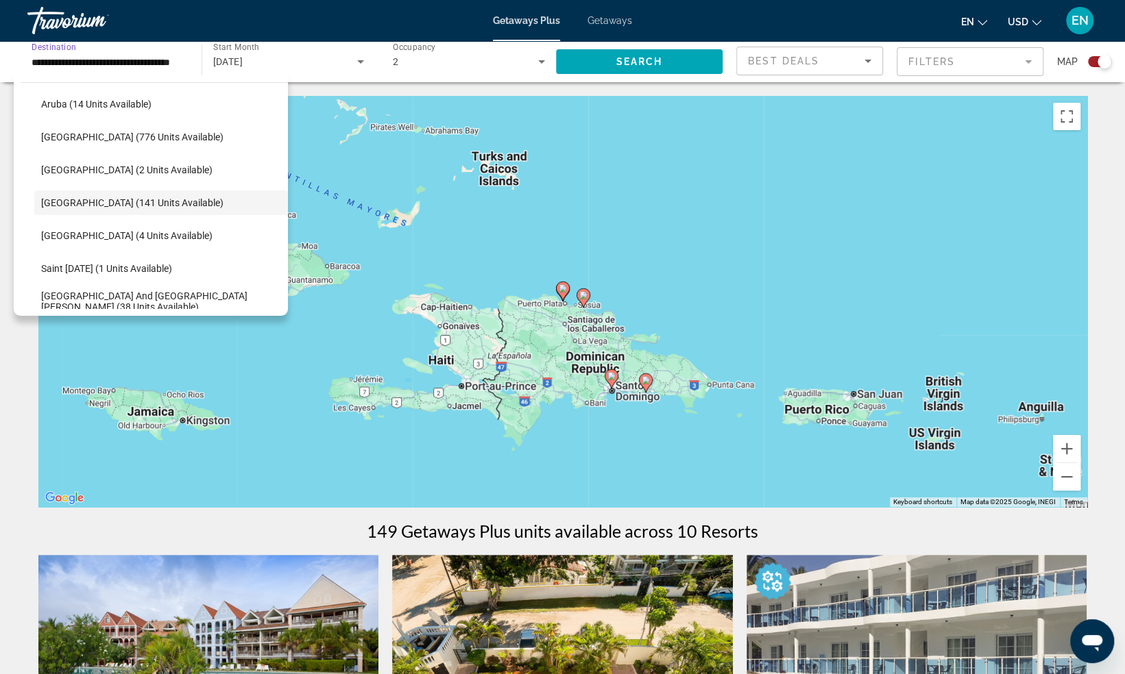
click at [177, 60] on input "**********" at bounding box center [108, 62] width 152 height 16
click at [141, 163] on span "Search widget" at bounding box center [161, 170] width 254 height 33
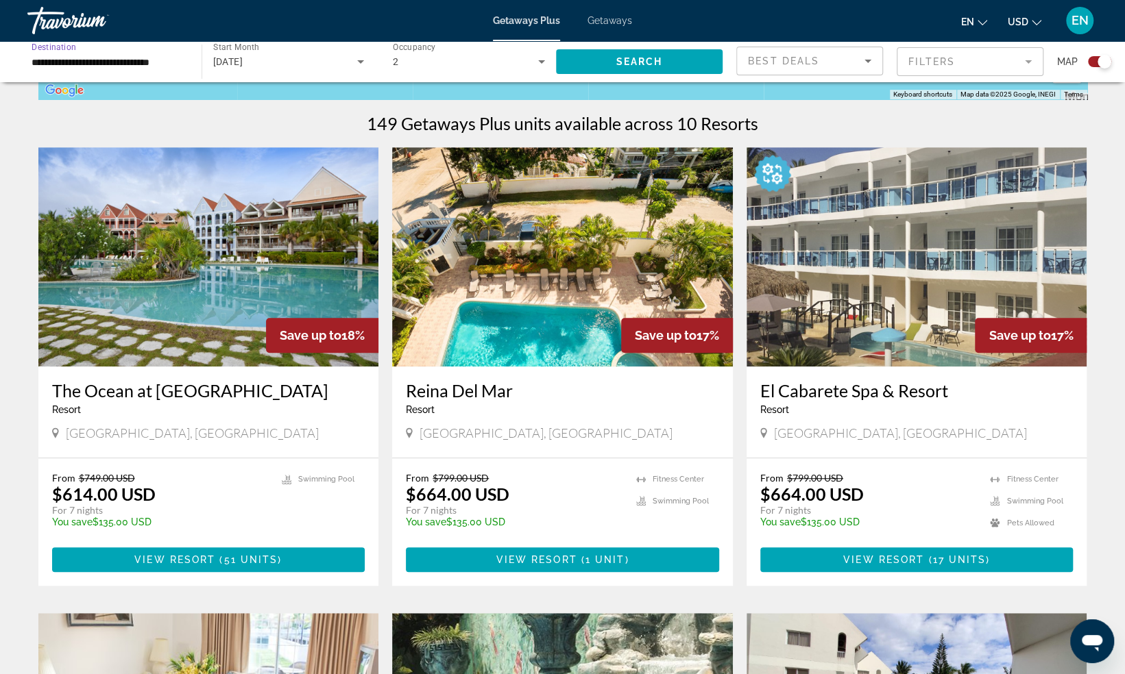
scroll to position [411, 0]
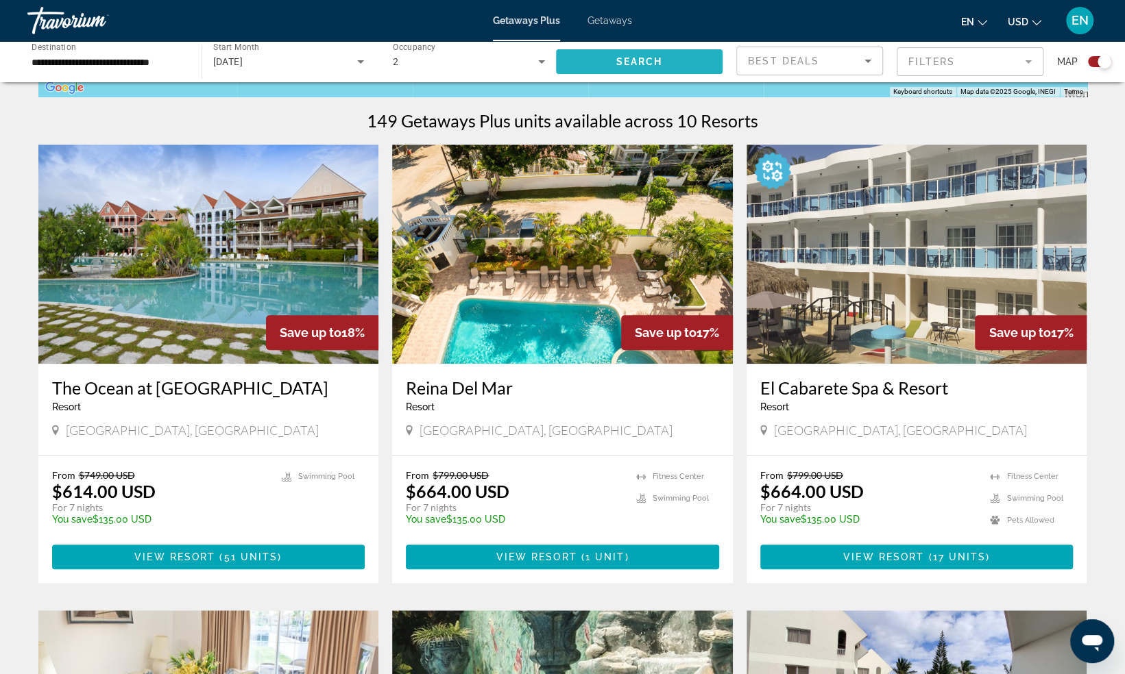
click at [652, 69] on span "Search widget" at bounding box center [639, 61] width 167 height 33
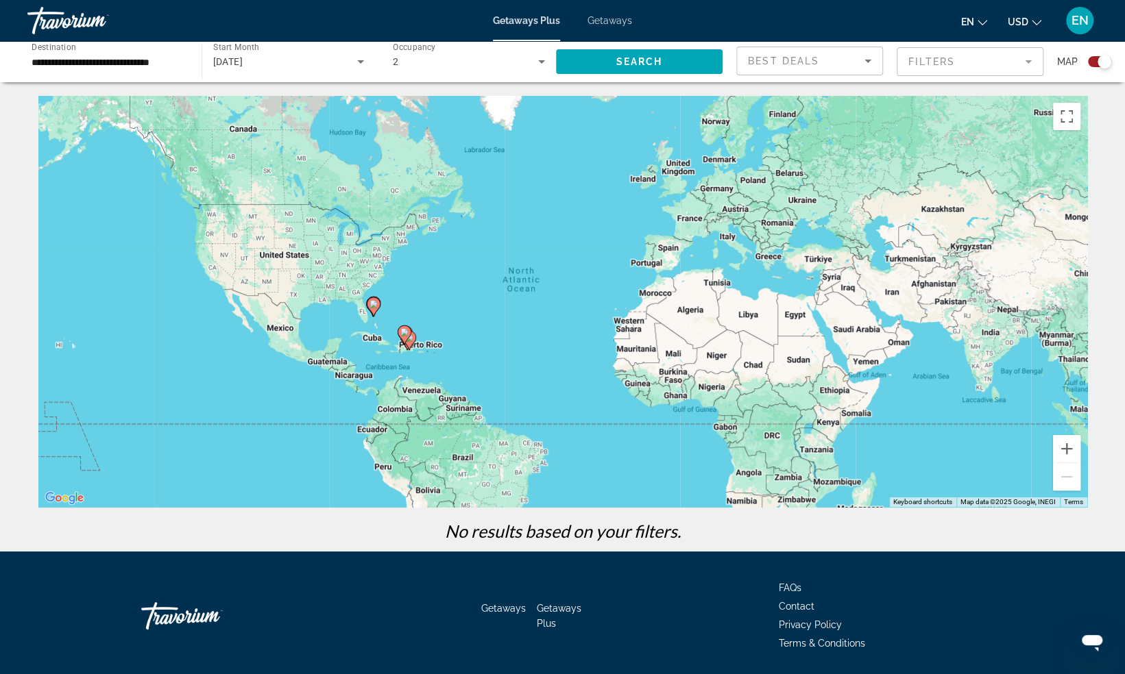
scroll to position [45, 0]
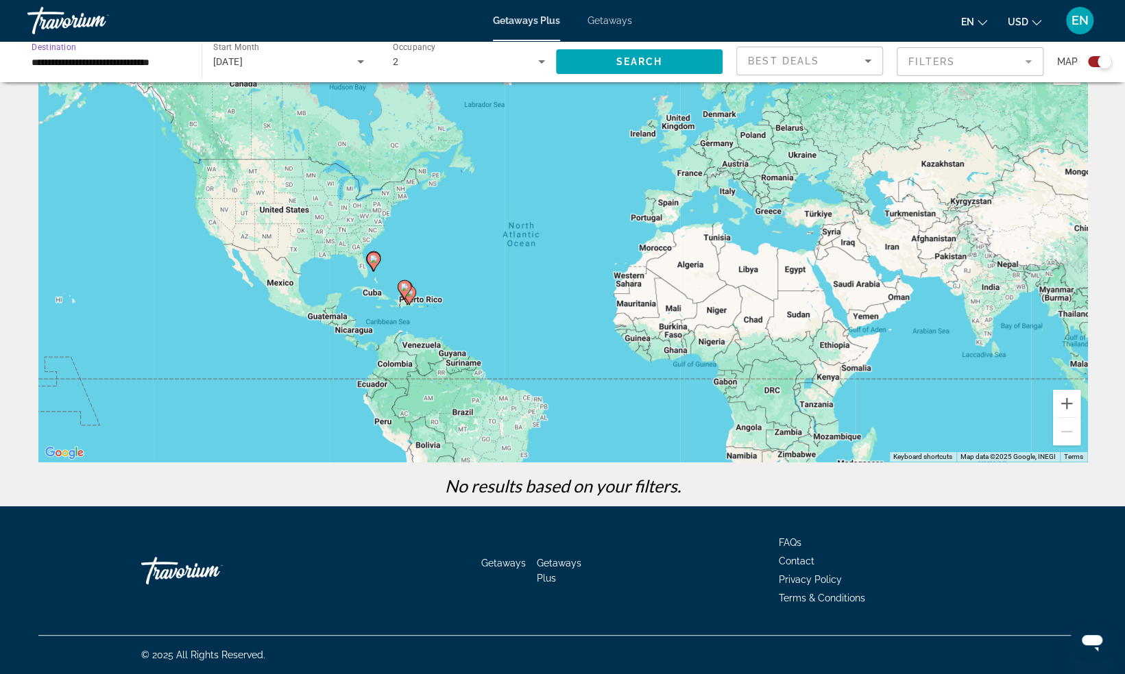
click at [173, 66] on input "**********" at bounding box center [108, 62] width 152 height 16
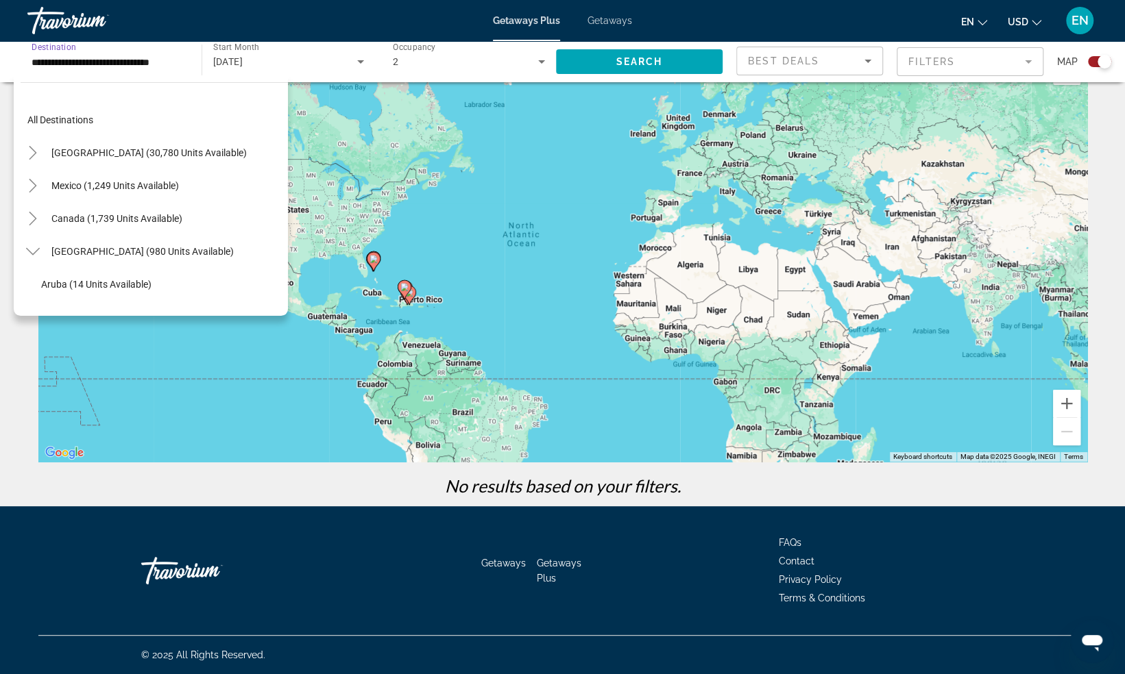
scroll to position [147, 0]
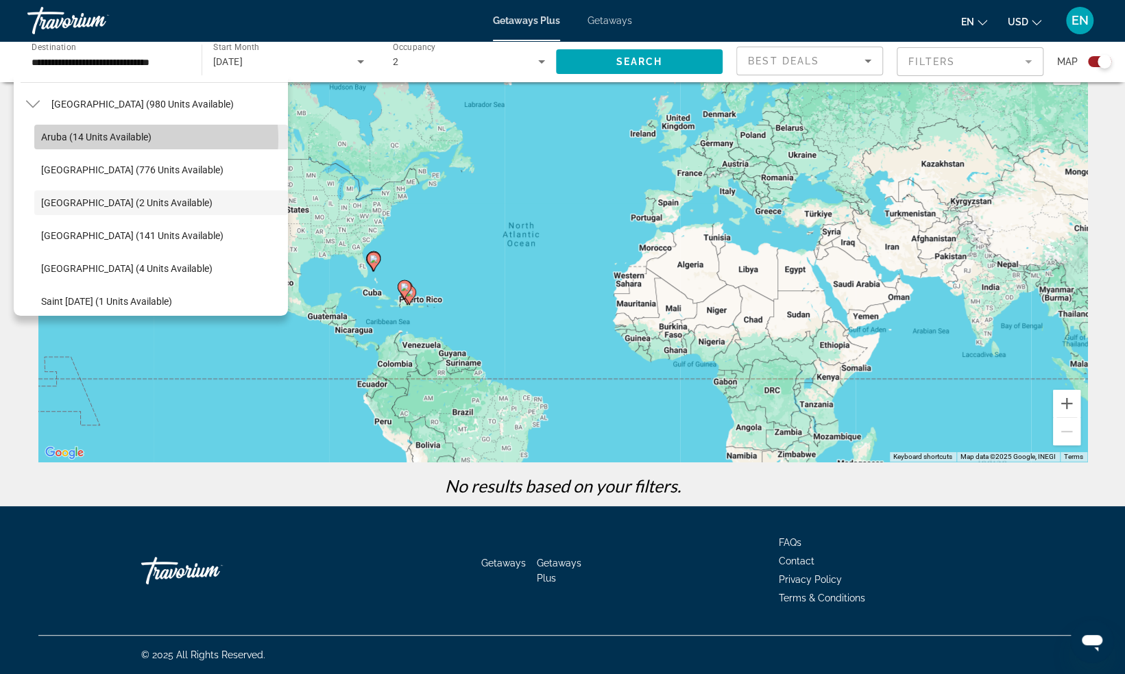
click at [136, 138] on span "Aruba (14 units available)" at bounding box center [96, 137] width 110 height 11
type input "**********"
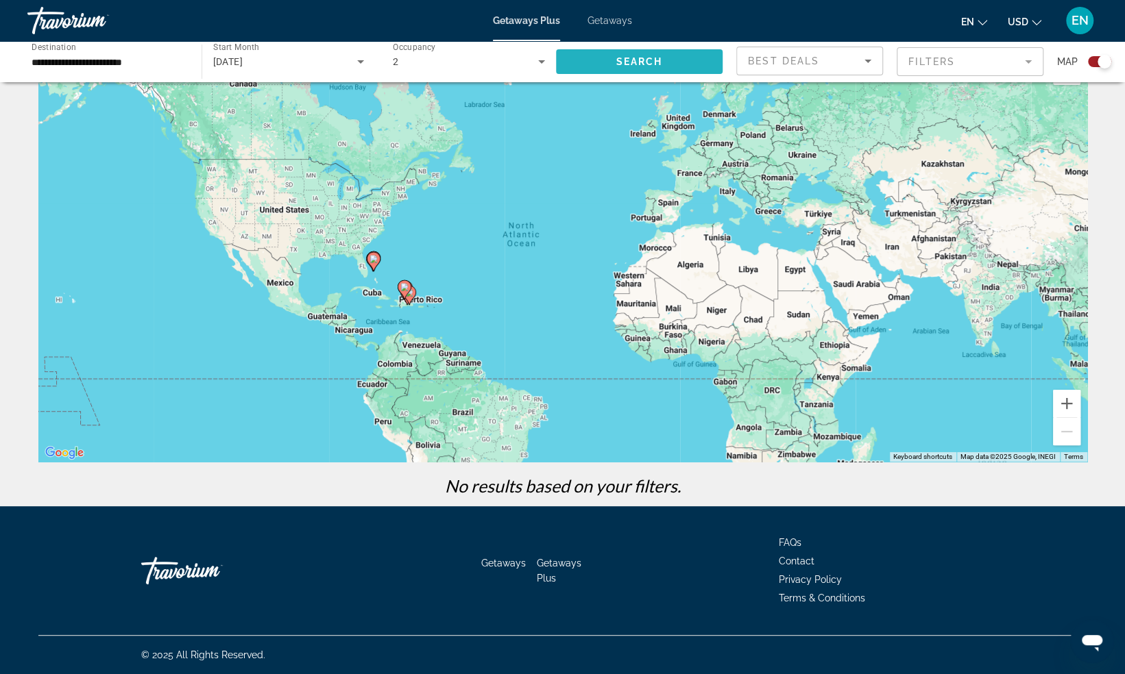
click at [613, 58] on span "Search widget" at bounding box center [639, 61] width 167 height 33
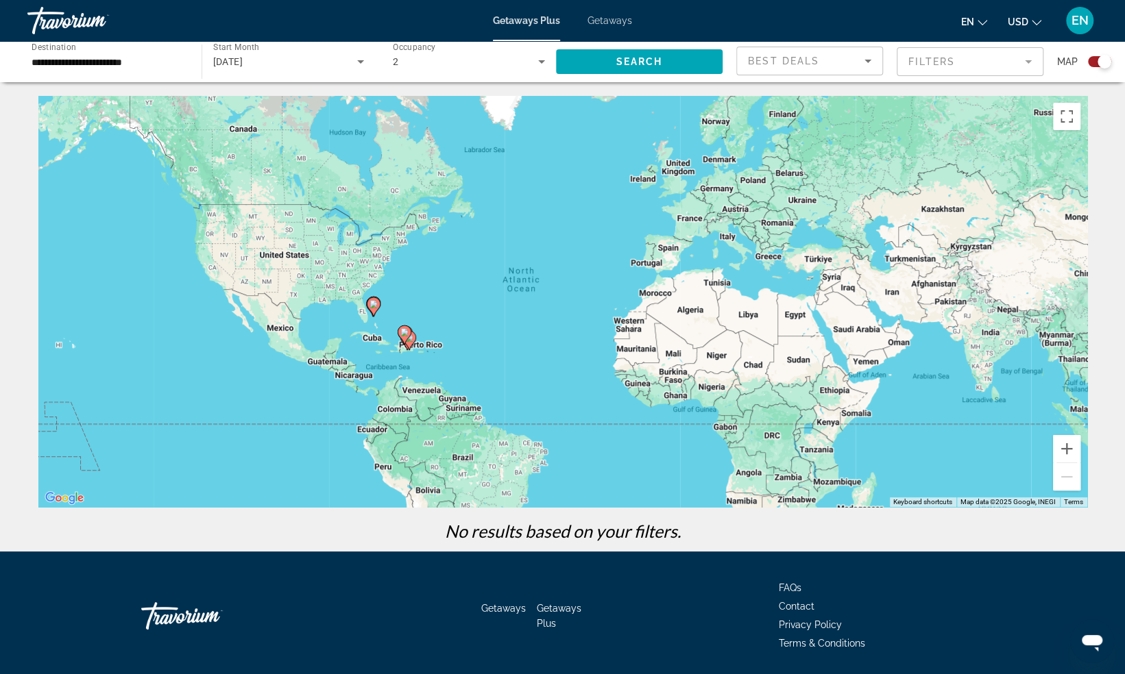
click at [359, 58] on icon "Search widget" at bounding box center [360, 61] width 16 height 16
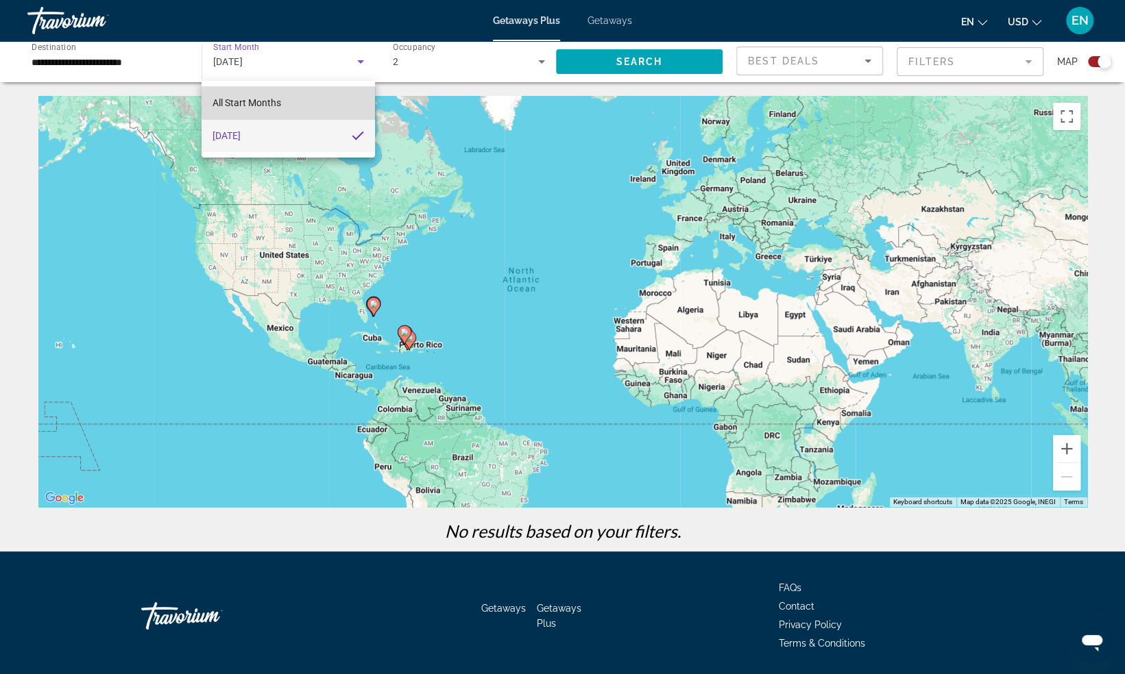
click at [321, 99] on mat-option "All Start Months" at bounding box center [287, 102] width 173 height 33
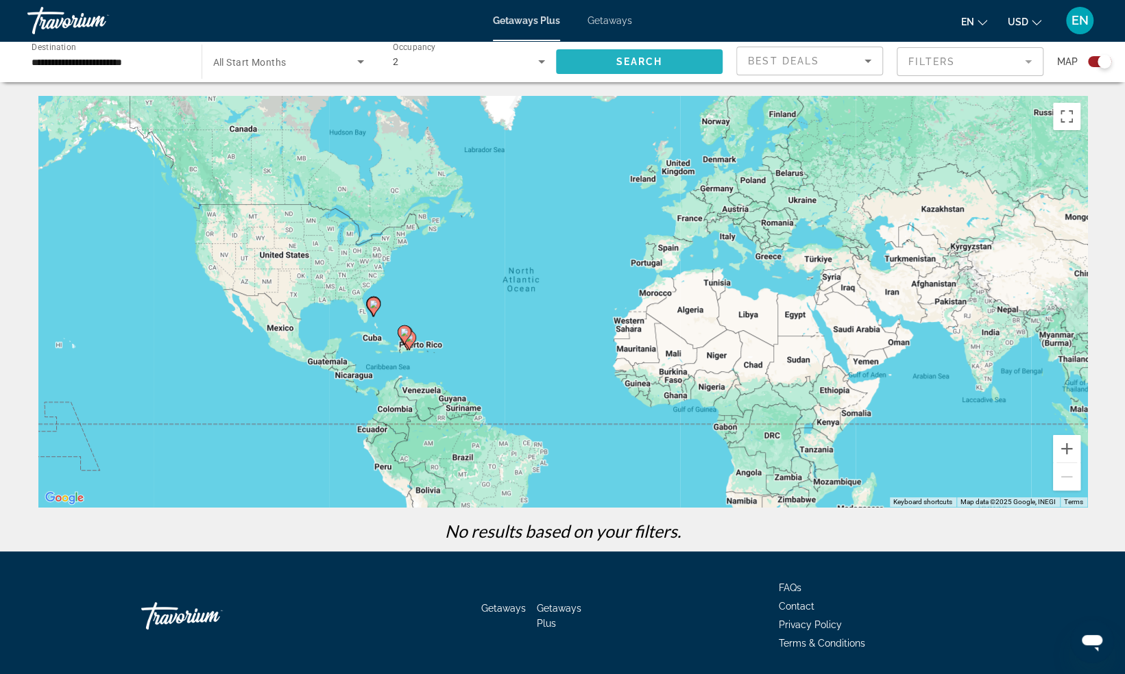
click at [578, 52] on span "Search widget" at bounding box center [639, 61] width 167 height 33
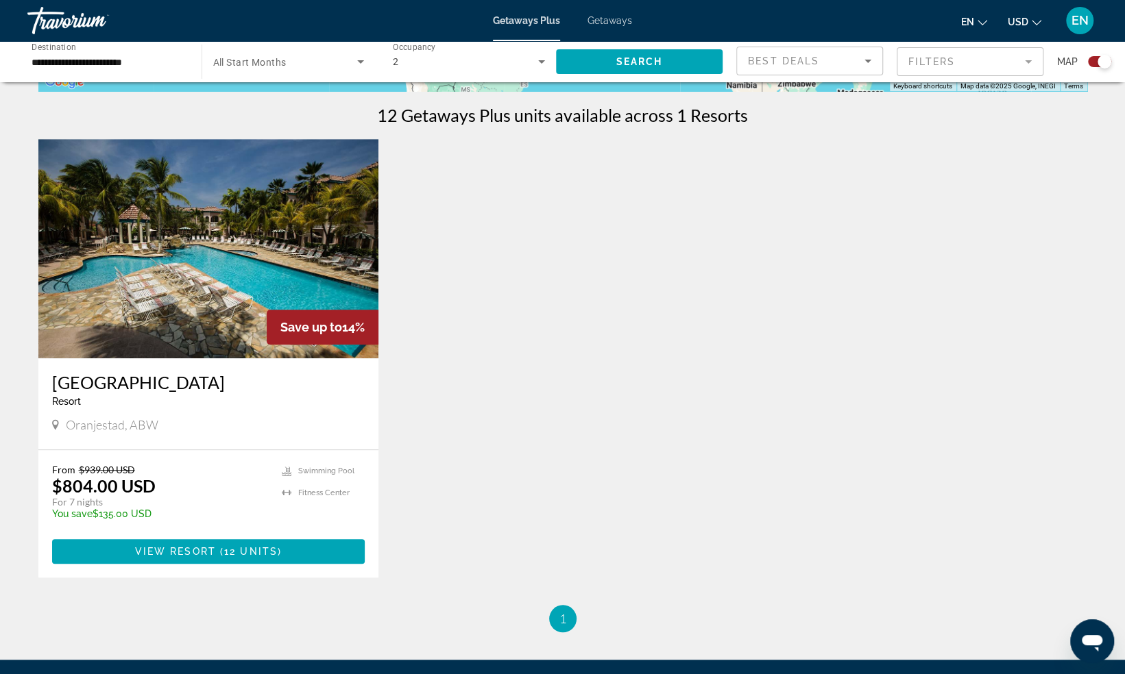
scroll to position [417, 0]
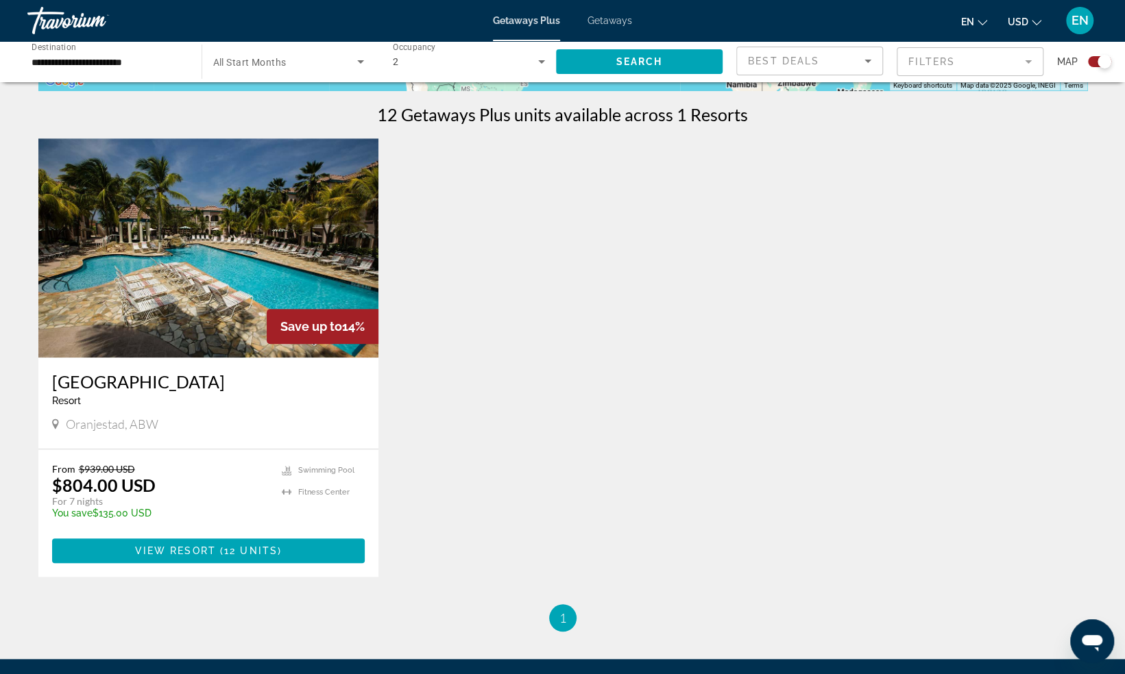
click at [276, 246] on img "Main content" at bounding box center [208, 247] width 341 height 219
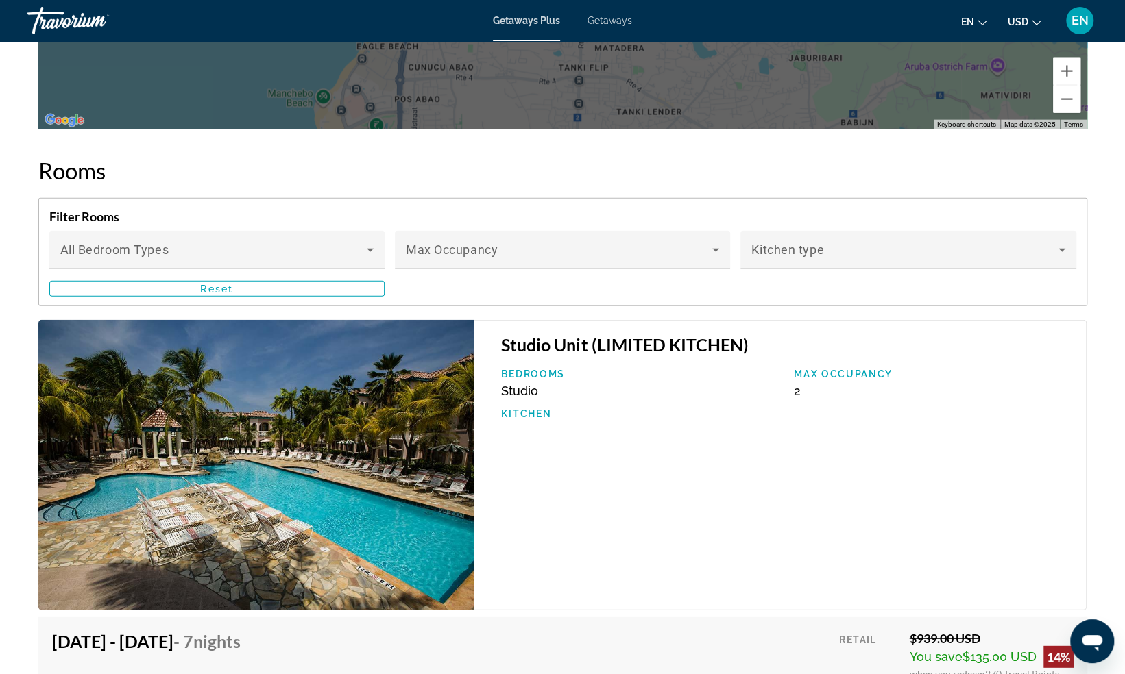
scroll to position [2056, 0]
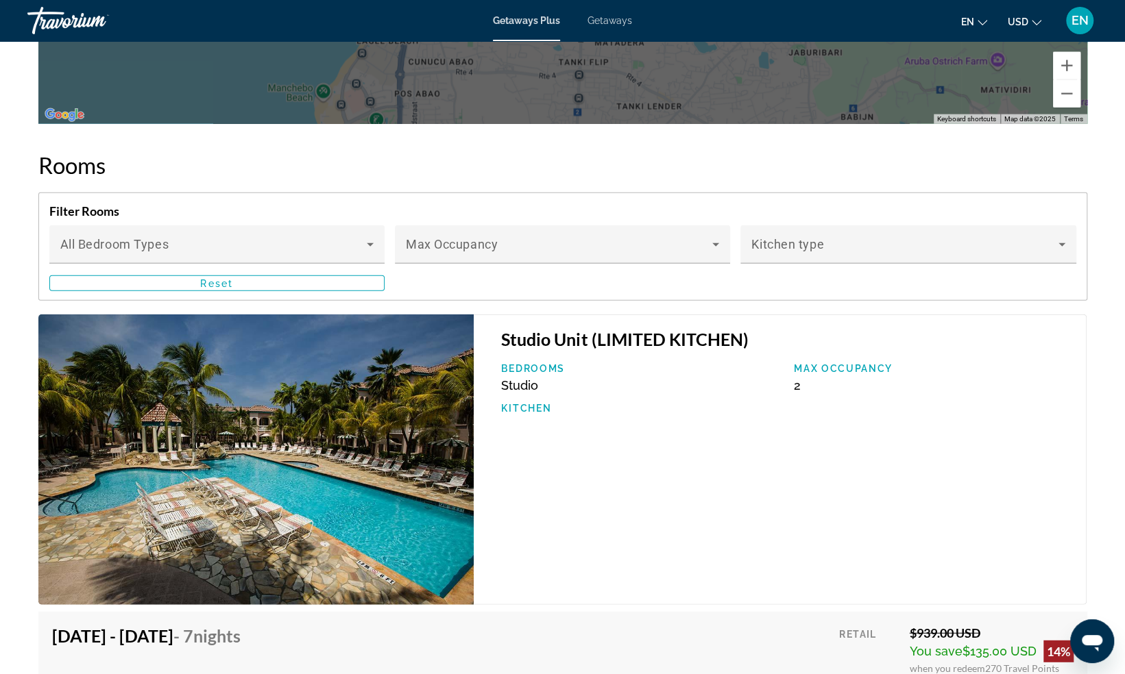
click at [402, 379] on img "Main content" at bounding box center [256, 460] width 436 height 291
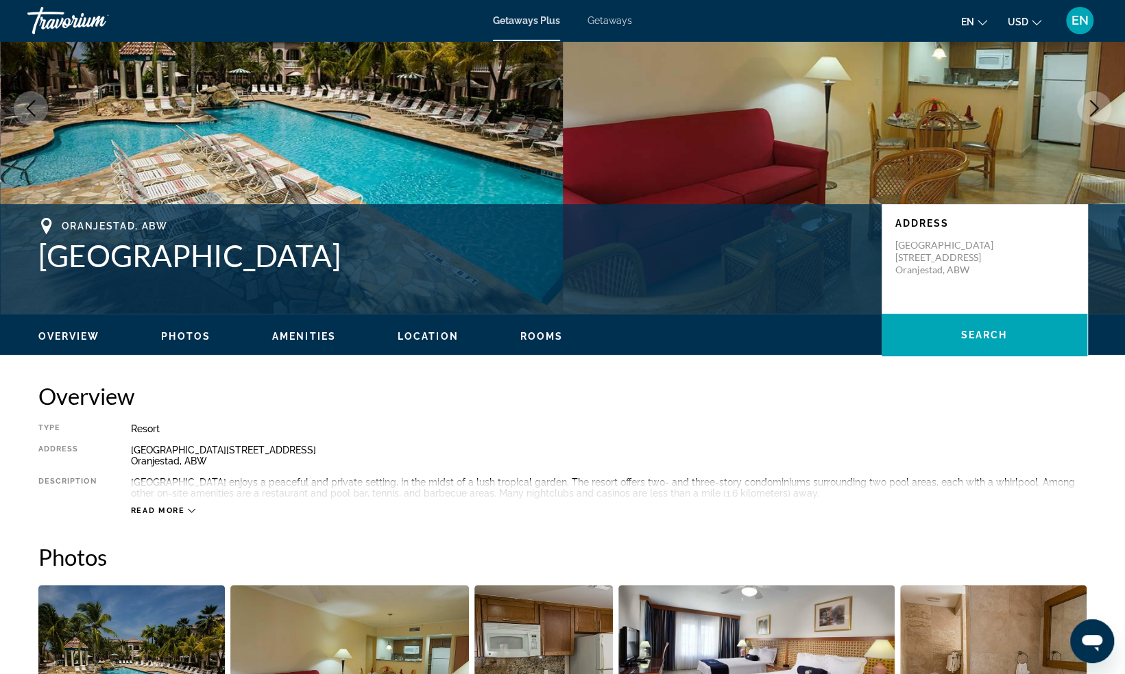
scroll to position [0, 0]
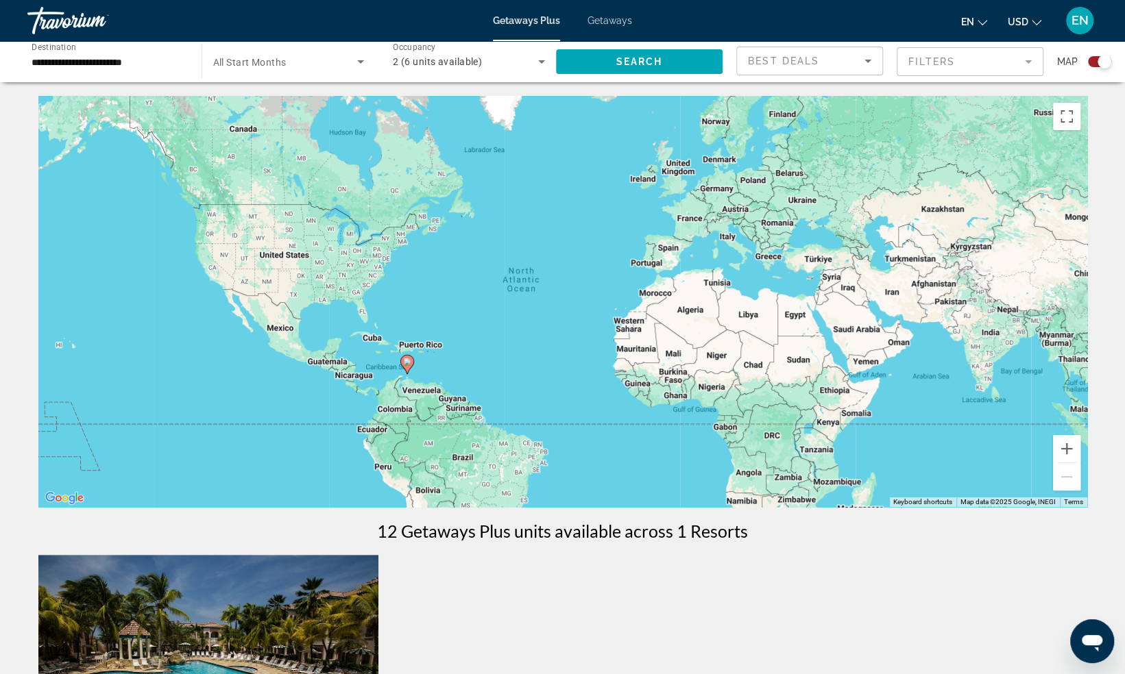
click at [108, 60] on input "**********" at bounding box center [108, 62] width 152 height 16
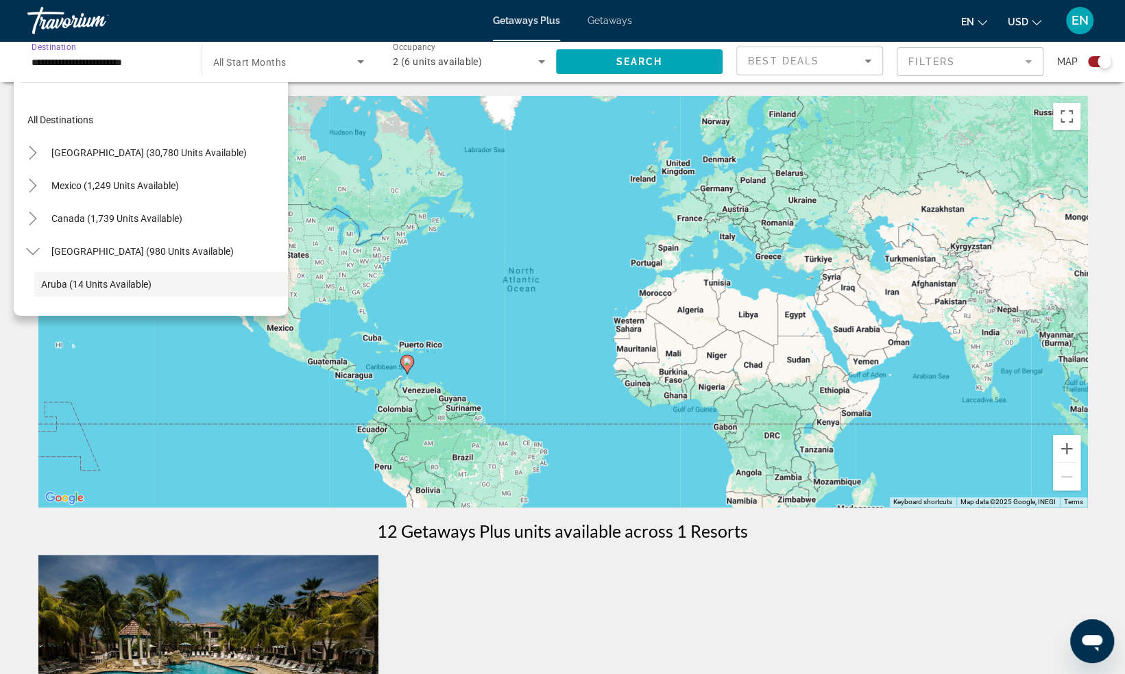
scroll to position [82, 0]
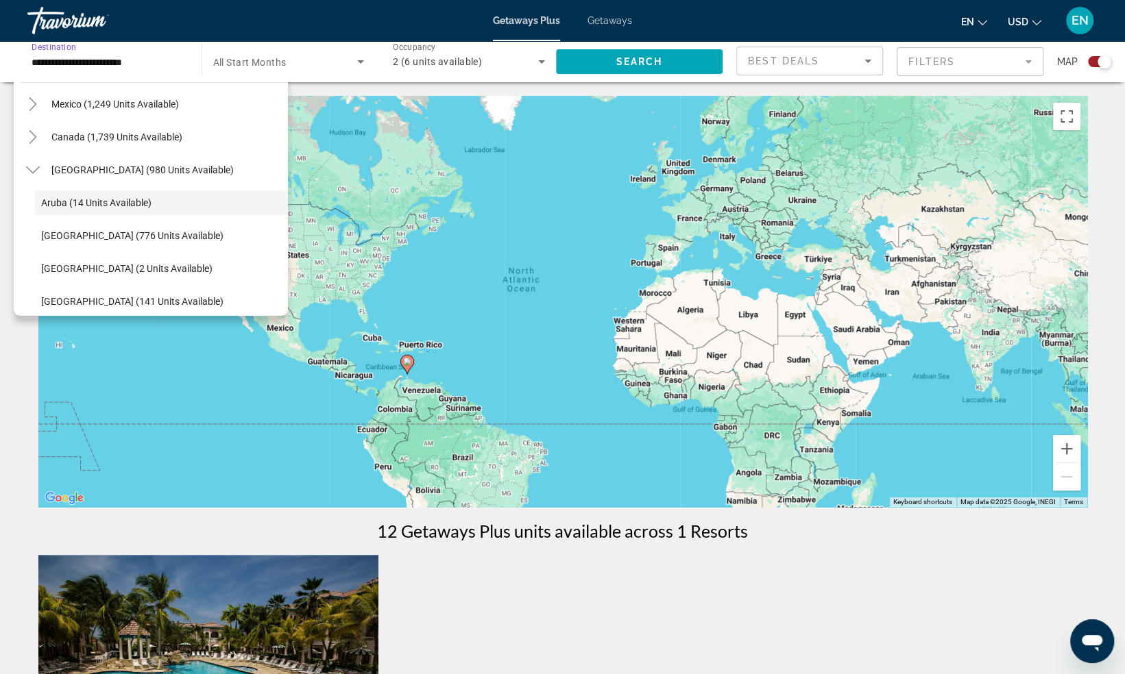
click at [108, 60] on input "**********" at bounding box center [108, 62] width 152 height 16
click at [33, 174] on icon "Toggle Caribbean & Atlantic Islands (980 units available)" at bounding box center [33, 173] width 14 height 14
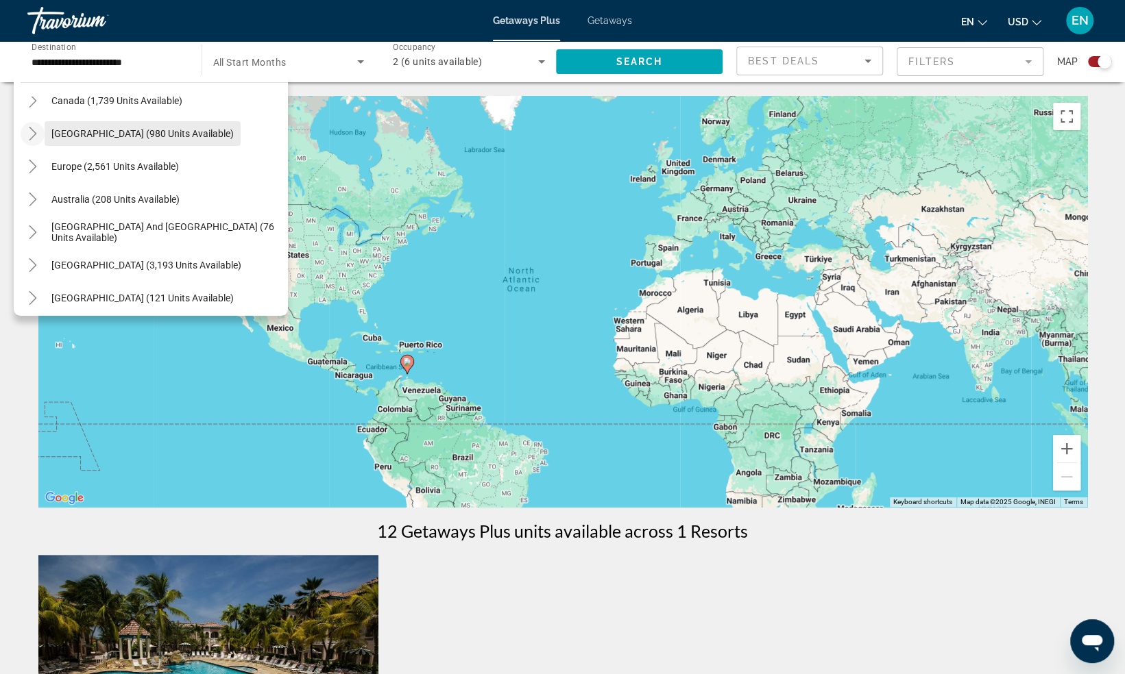
scroll to position [125, 0]
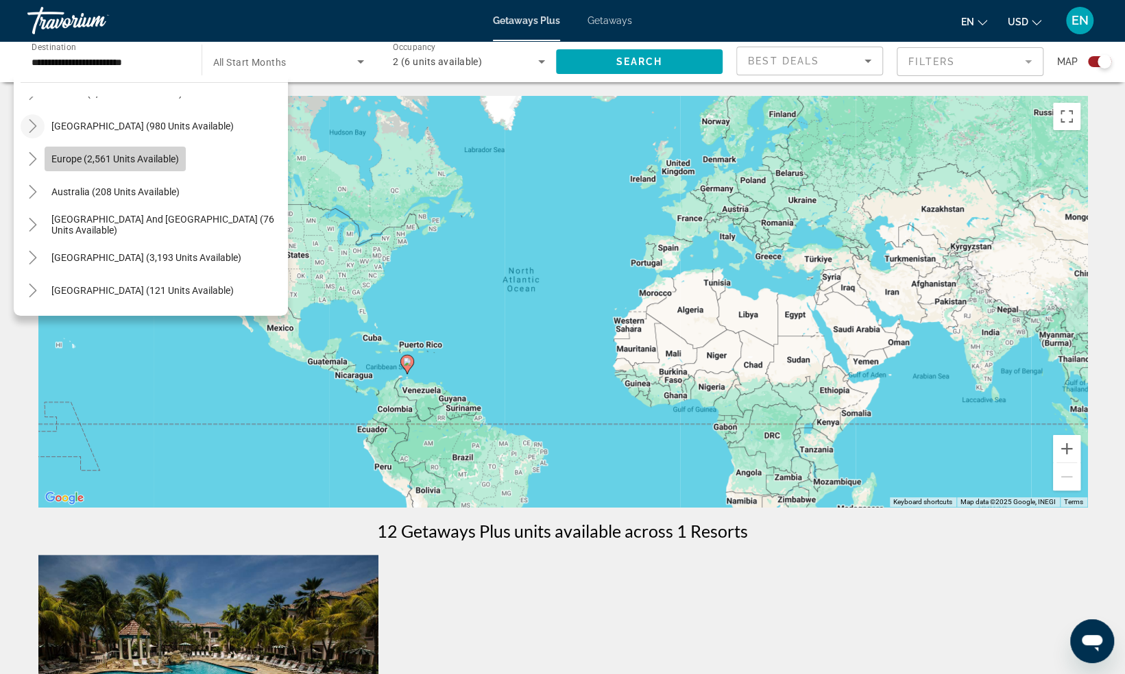
click at [147, 163] on span "Europe (2,561 units available)" at bounding box center [114, 159] width 127 height 11
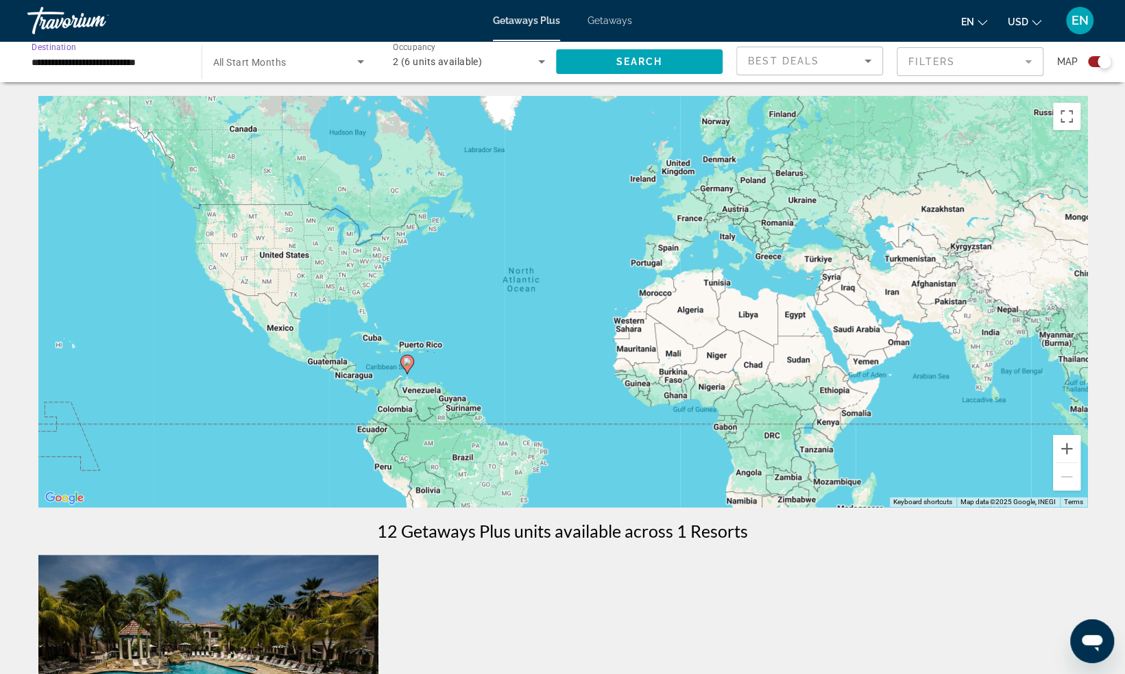
click at [151, 63] on input "**********" at bounding box center [108, 62] width 152 height 16
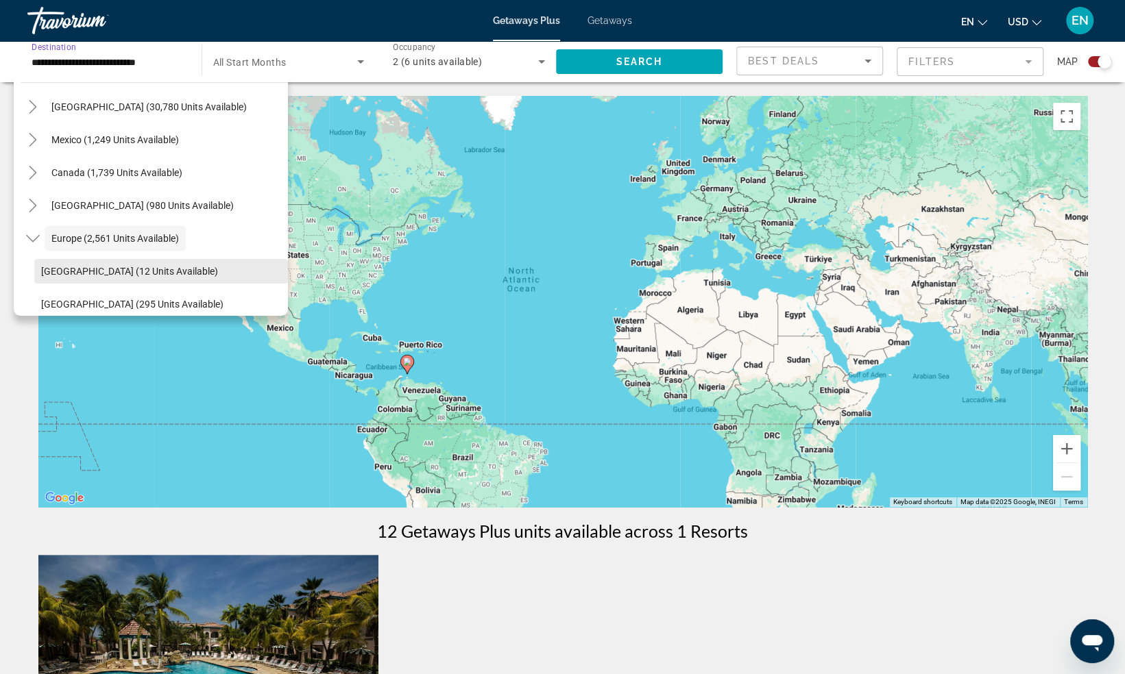
scroll to position [41, 0]
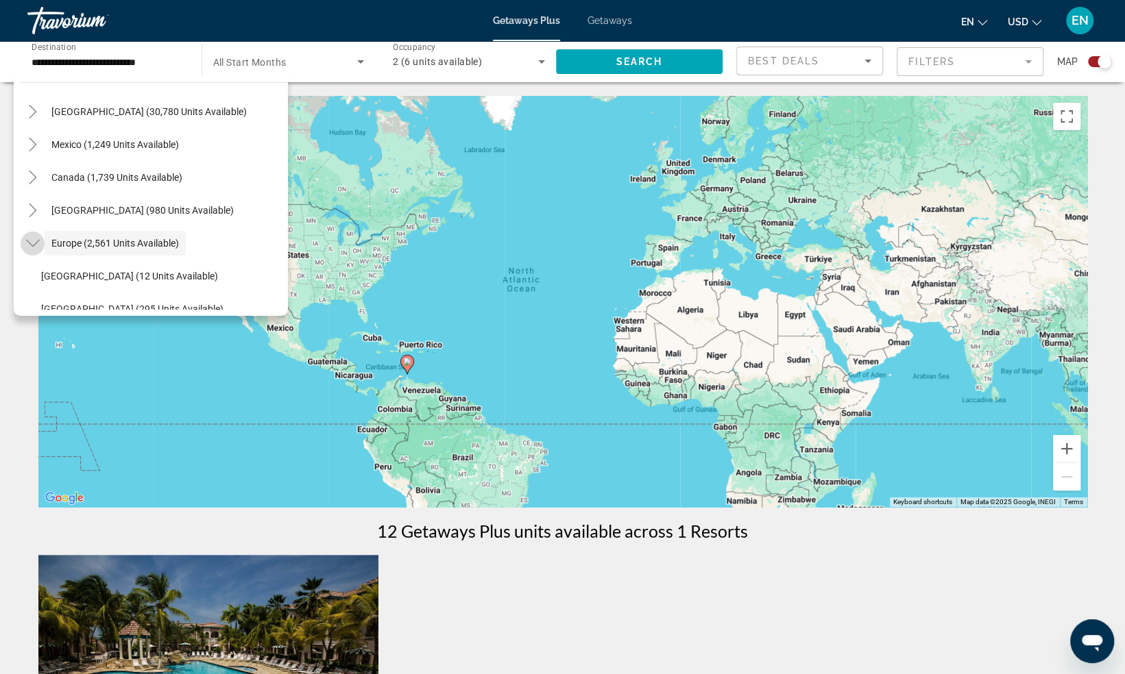
click at [36, 242] on icon "Toggle Europe (2,561 units available)" at bounding box center [32, 244] width 14 height 8
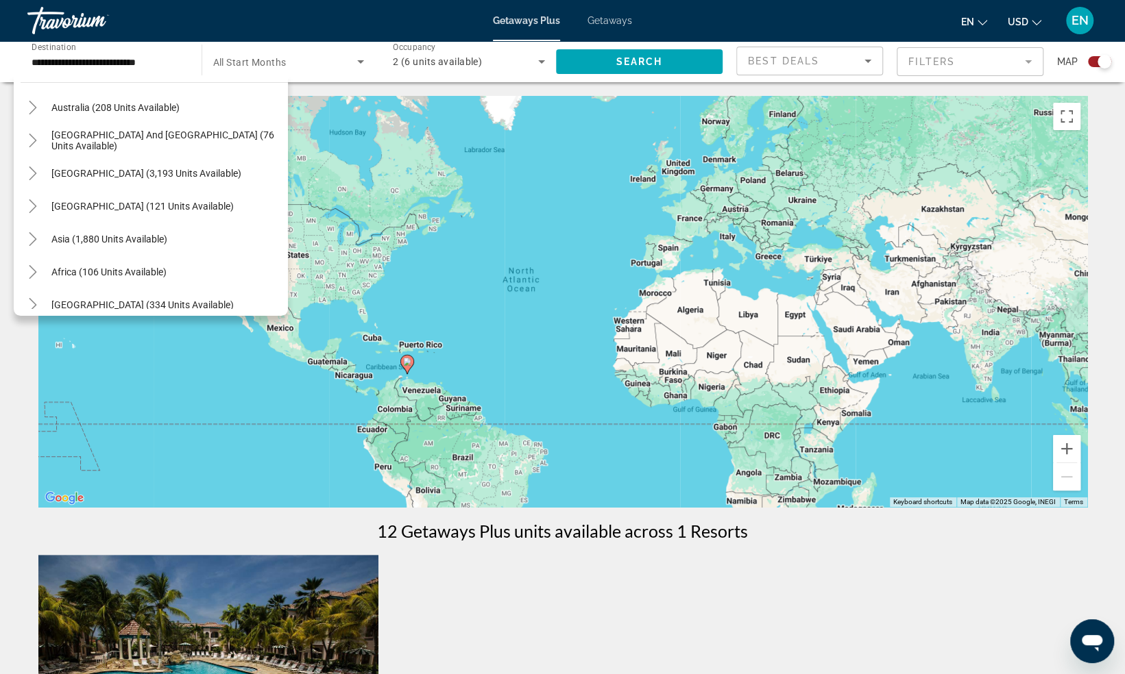
scroll to position [222, 0]
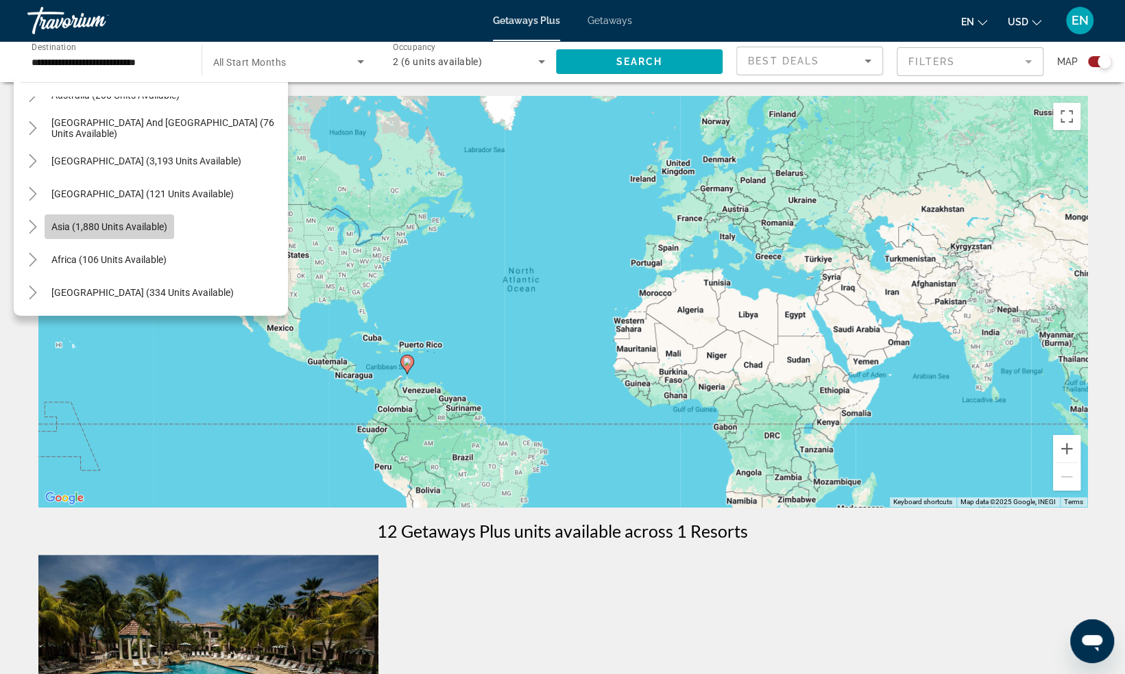
click at [62, 223] on span "Asia (1,880 units available)" at bounding box center [109, 226] width 116 height 11
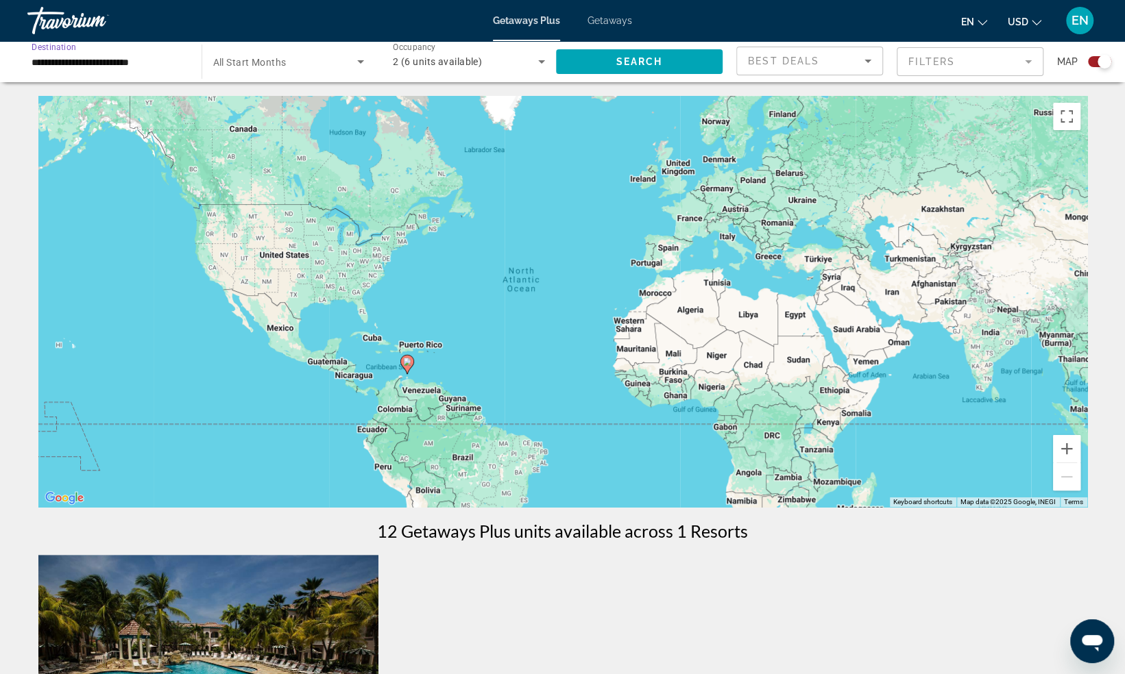
click at [152, 66] on input "**********" at bounding box center [108, 62] width 152 height 16
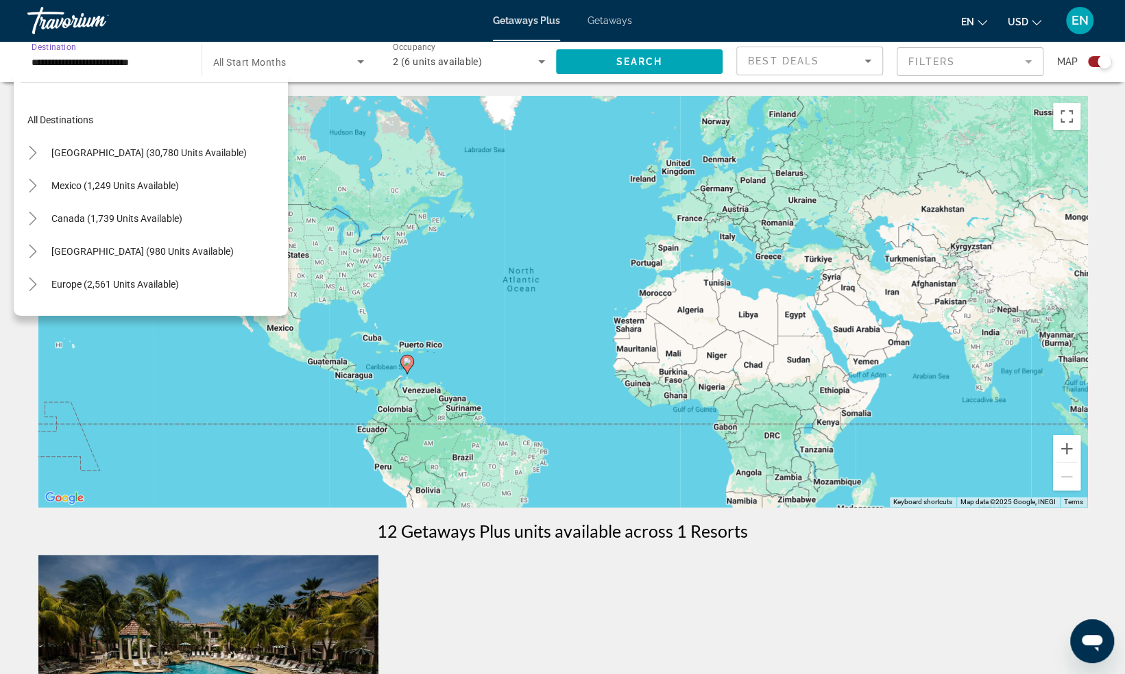
scroll to position [246, 0]
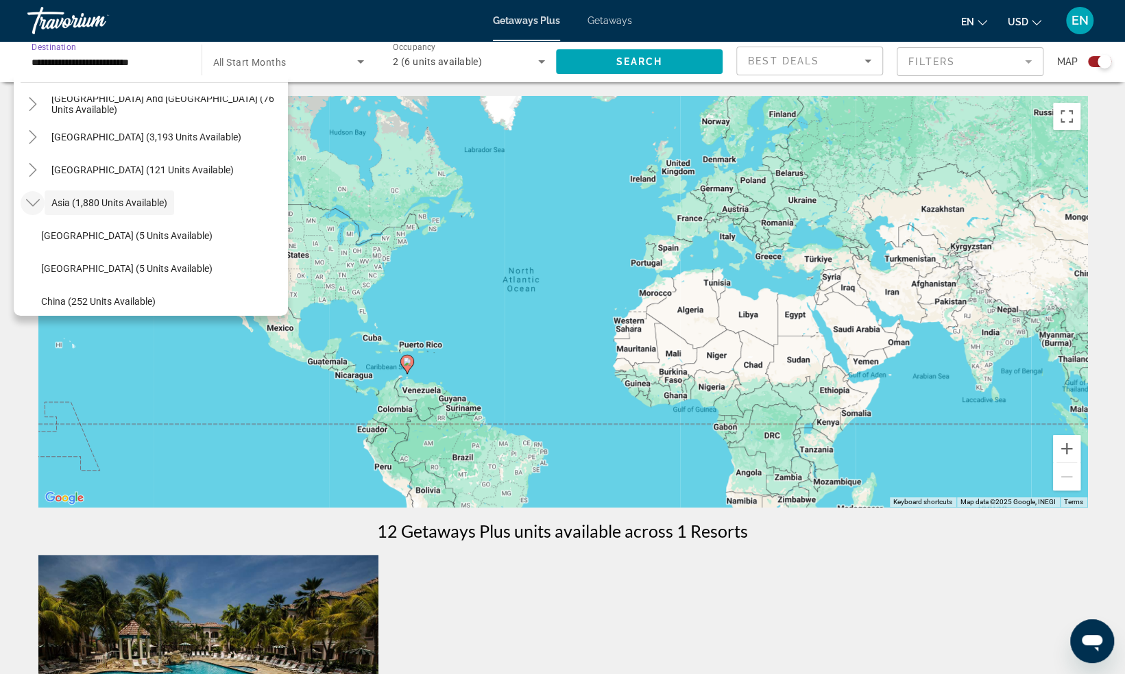
click at [34, 199] on icon "Toggle Asia (1,880 units available)" at bounding box center [33, 203] width 14 height 14
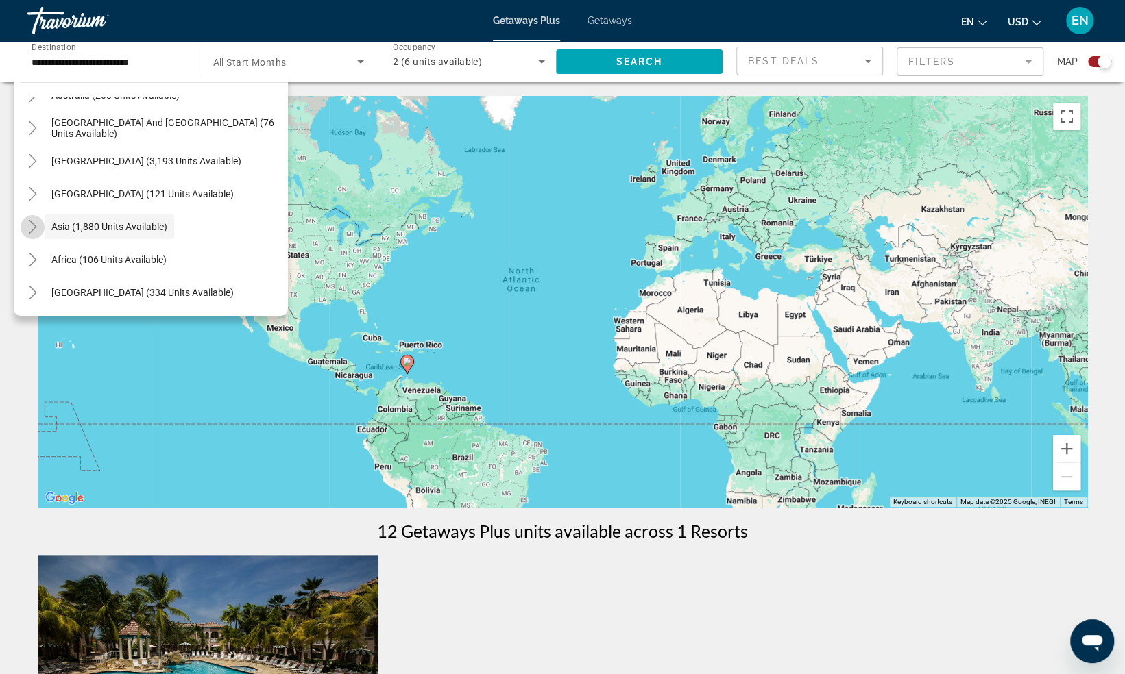
scroll to position [222, 0]
click at [32, 297] on icon "Toggle Middle East (334 units available)" at bounding box center [33, 293] width 14 height 14
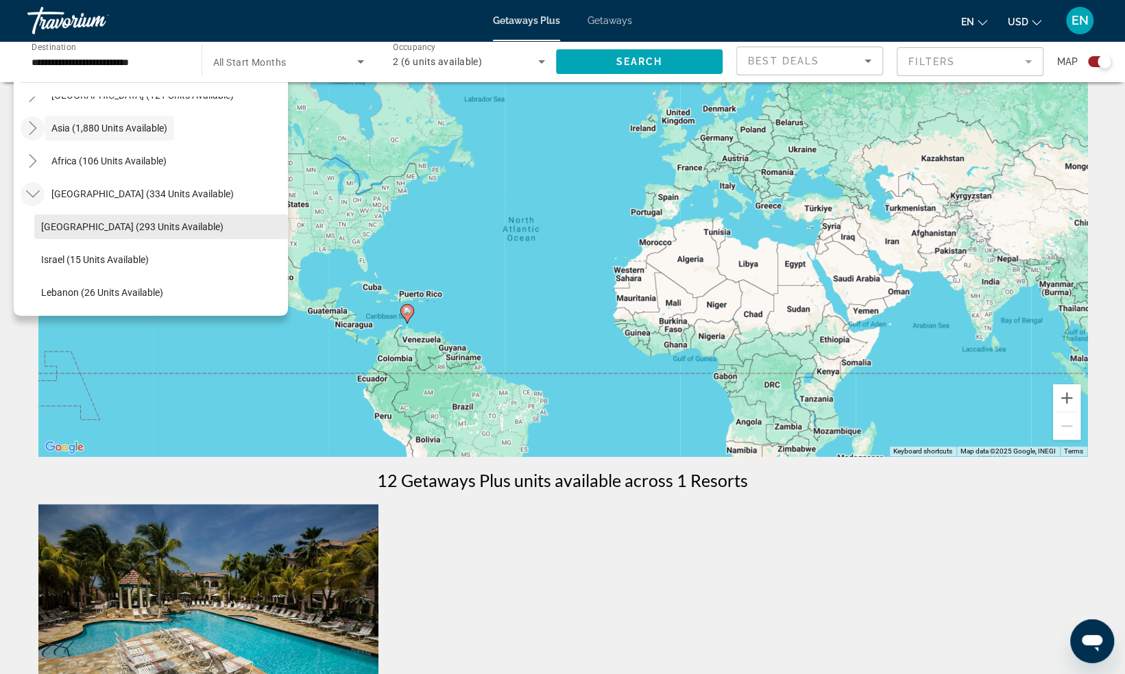
scroll to position [62, 0]
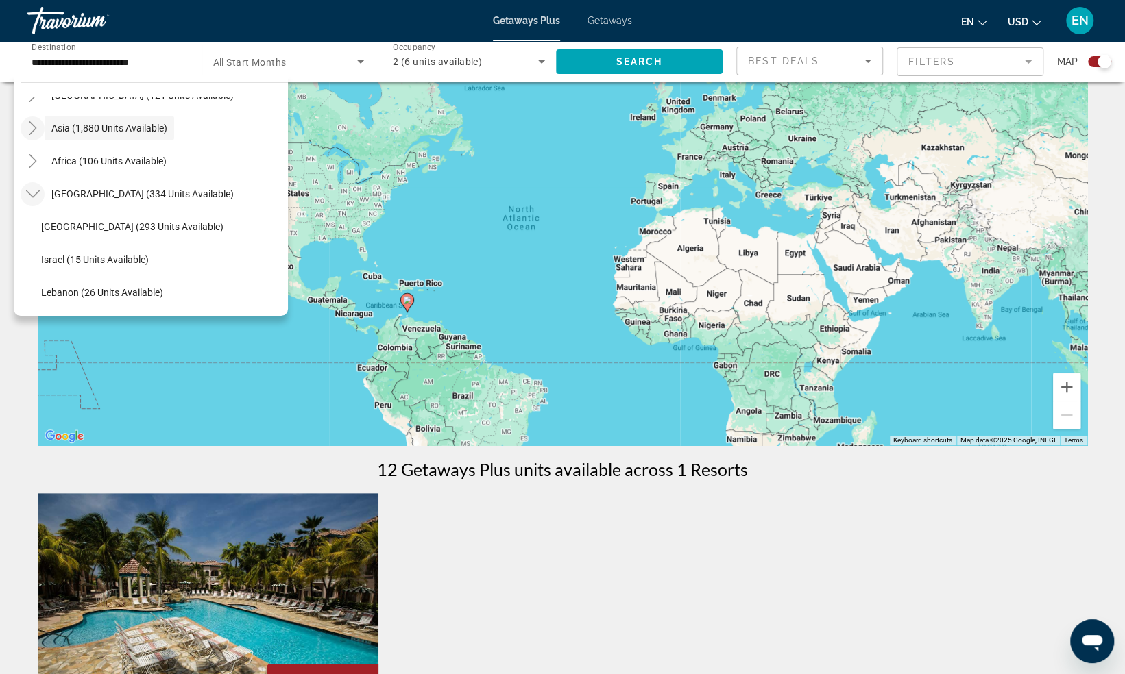
click at [32, 193] on icon "Toggle Middle East (334 units available)" at bounding box center [33, 194] width 14 height 14
click at [34, 228] on icon "Toggle Asia (1,880 units available)" at bounding box center [33, 227] width 14 height 14
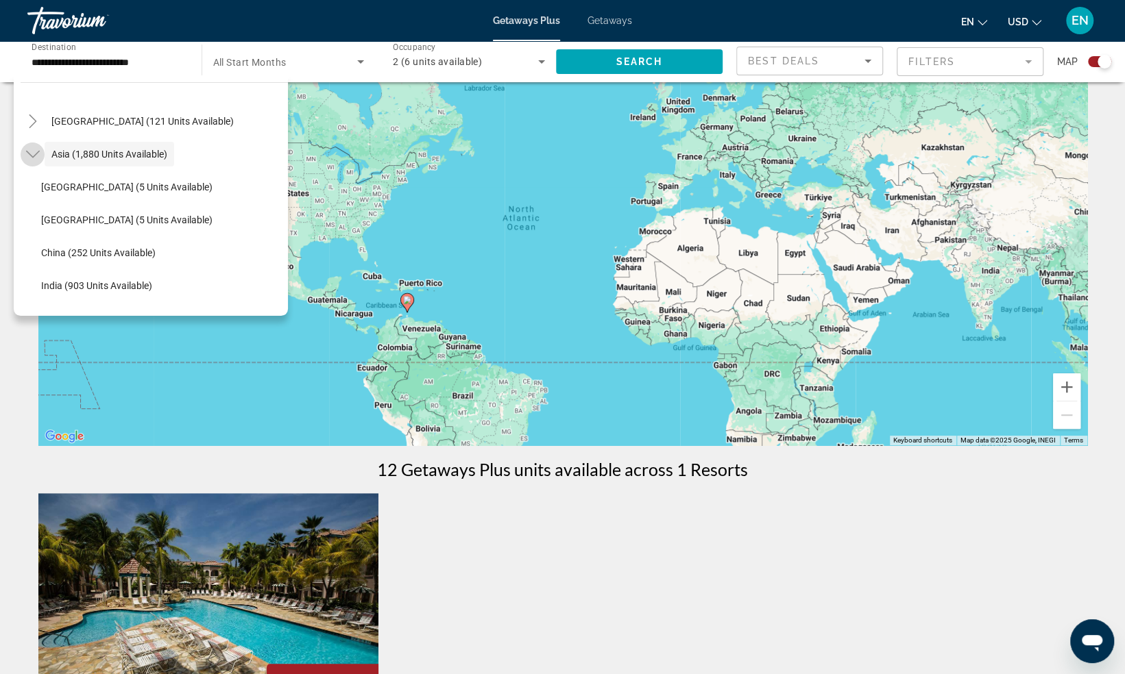
click at [34, 159] on icon "Toggle Asia (1,880 units available)" at bounding box center [33, 154] width 14 height 14
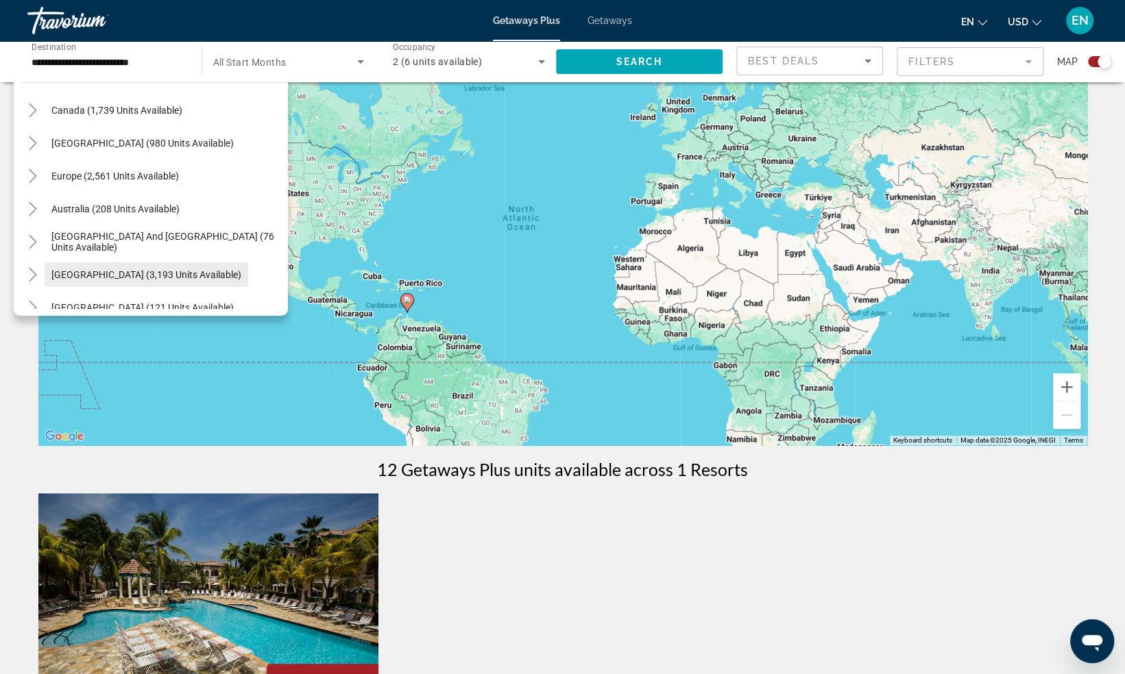
scroll to position [107, 0]
click at [147, 169] on span "Search widget" at bounding box center [115, 177] width 141 height 33
type input "**********"
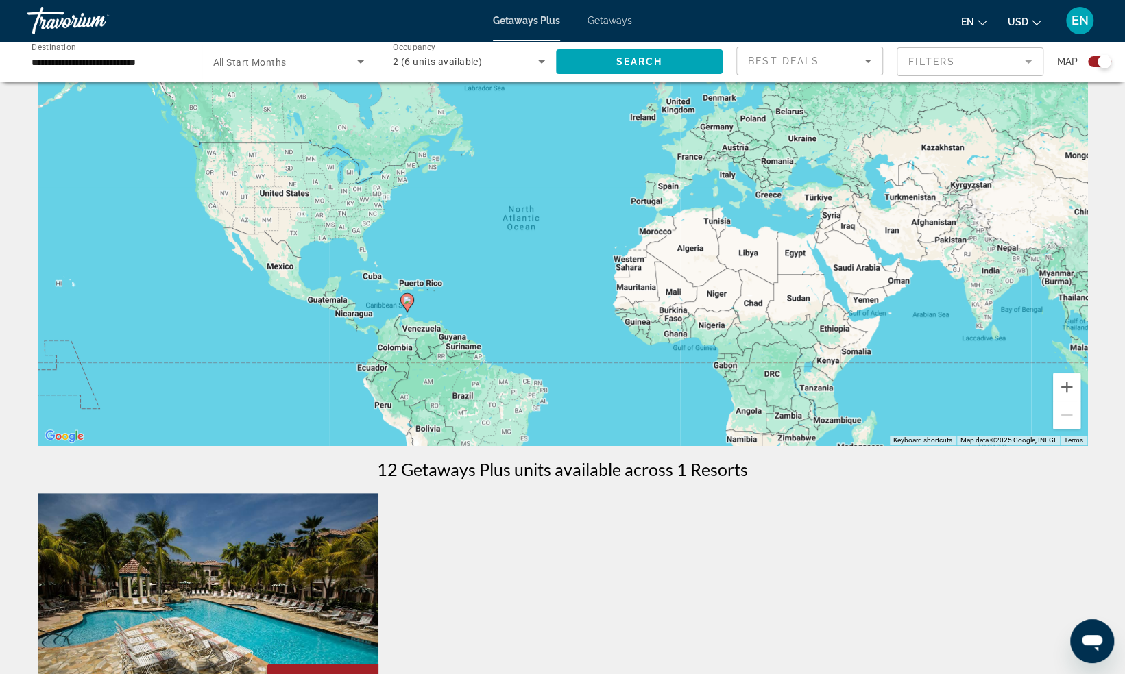
click at [155, 48] on div "**********" at bounding box center [108, 61] width 152 height 39
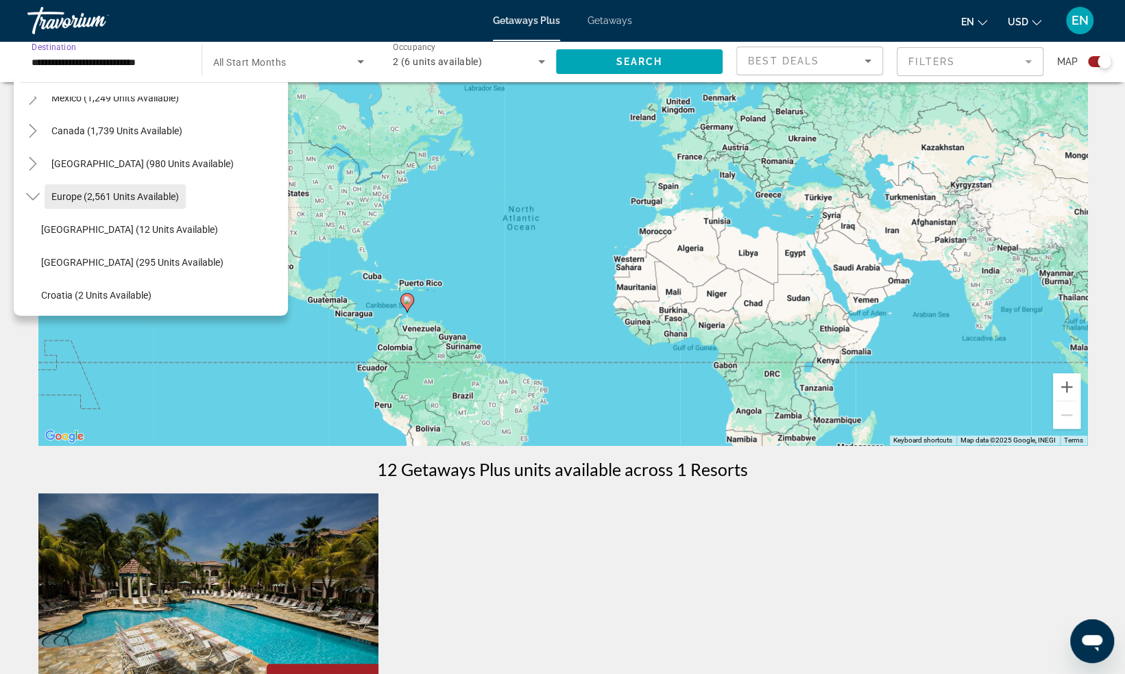
scroll to position [87, 0]
click at [34, 195] on icon "Toggle Europe (2,561 units available)" at bounding box center [33, 198] width 14 height 14
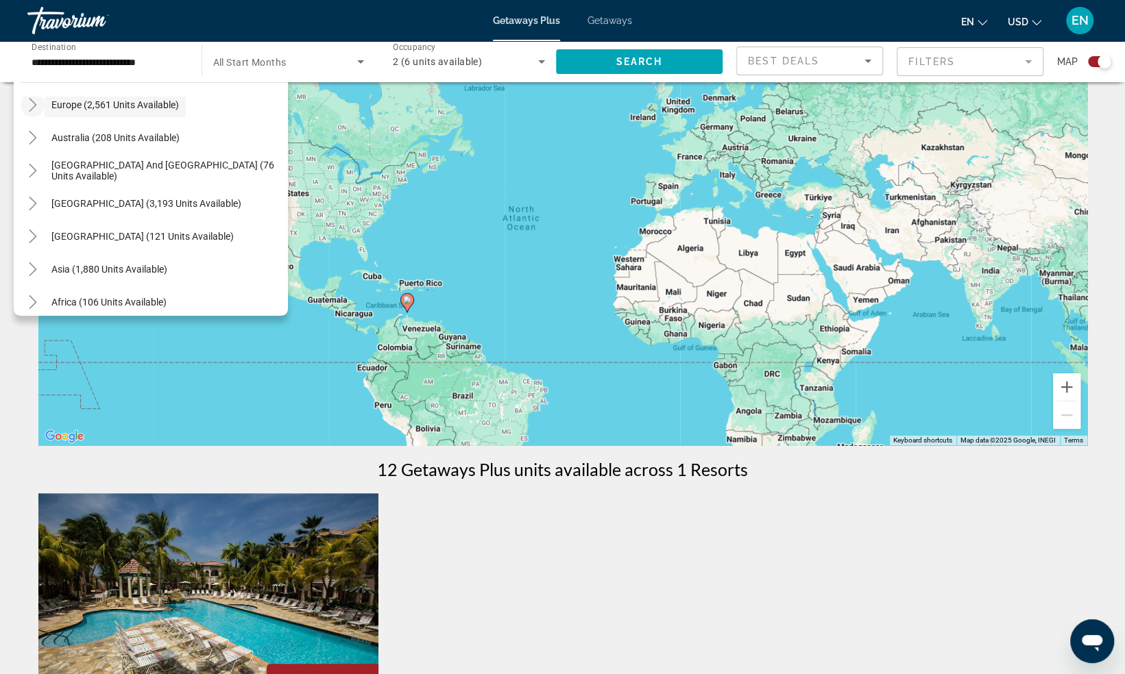
scroll to position [222, 0]
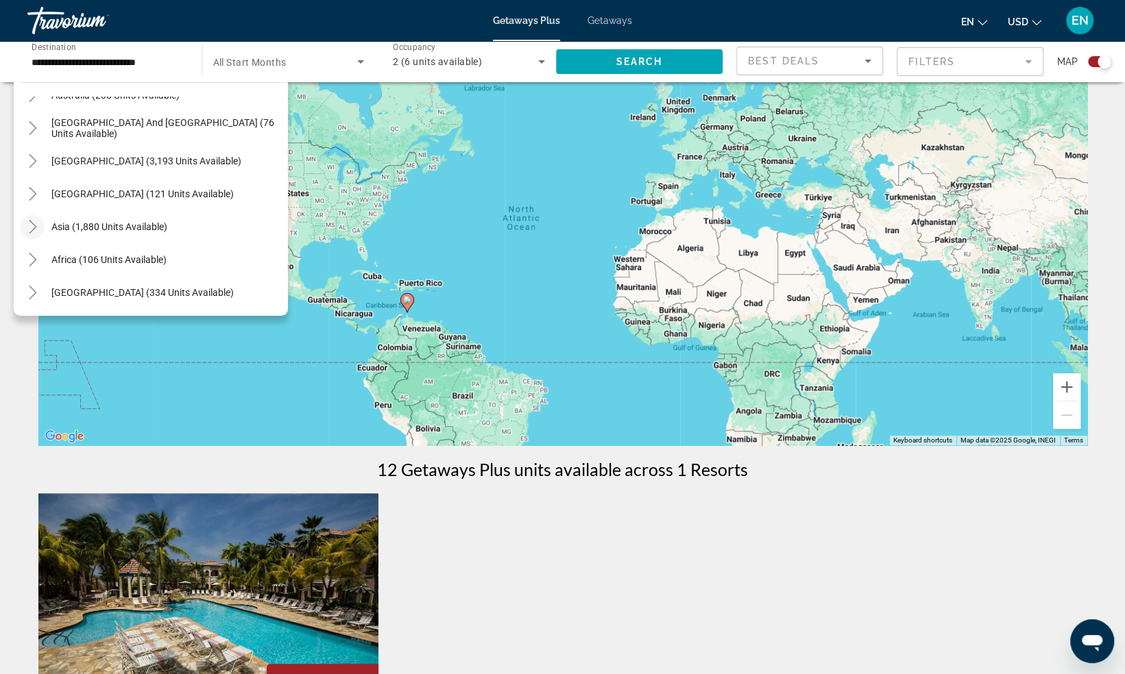
click at [30, 227] on icon "Toggle Asia (1,880 units available)" at bounding box center [33, 227] width 14 height 14
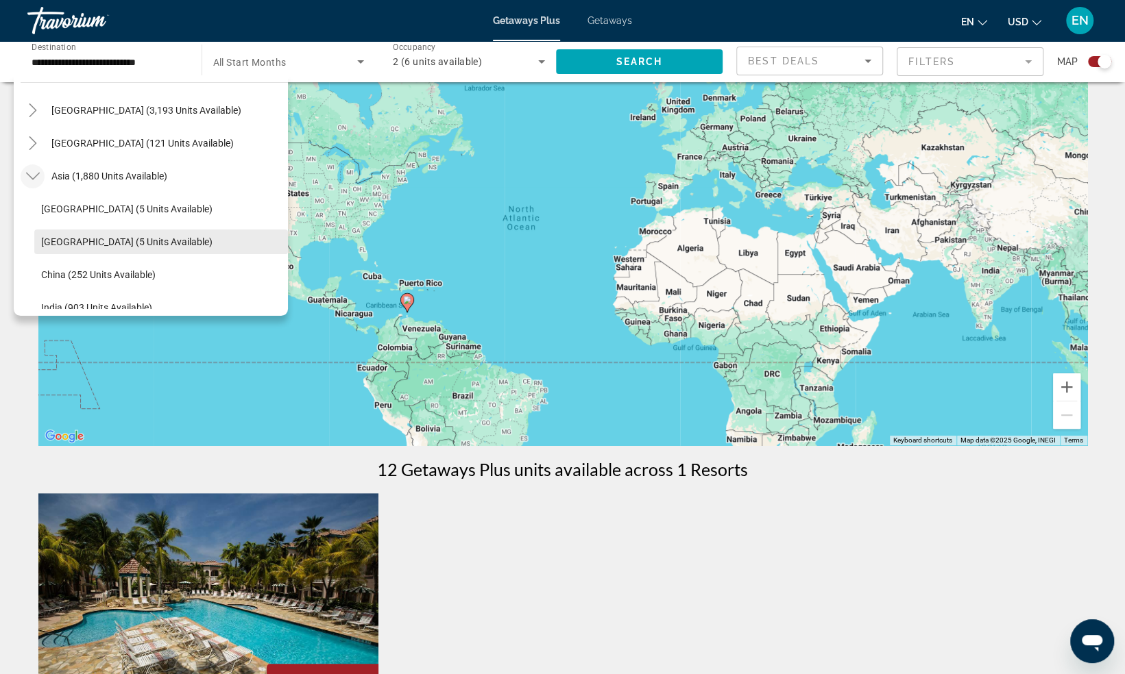
scroll to position [241, 0]
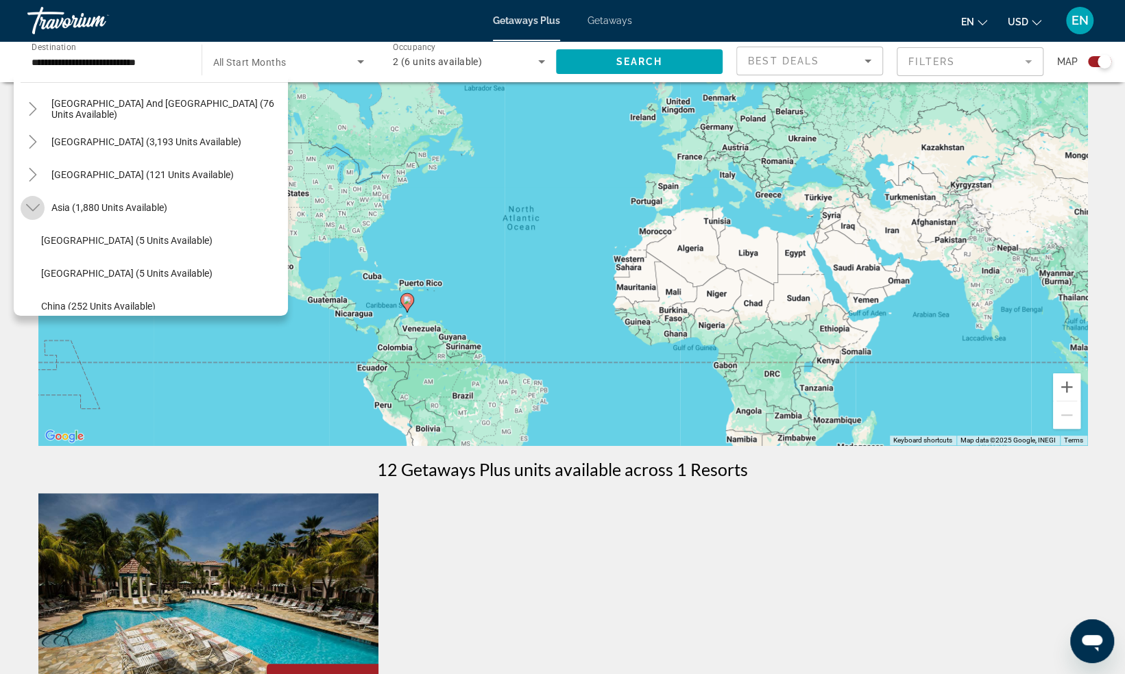
click at [36, 207] on icon "Toggle Asia (1,880 units available)" at bounding box center [33, 208] width 14 height 14
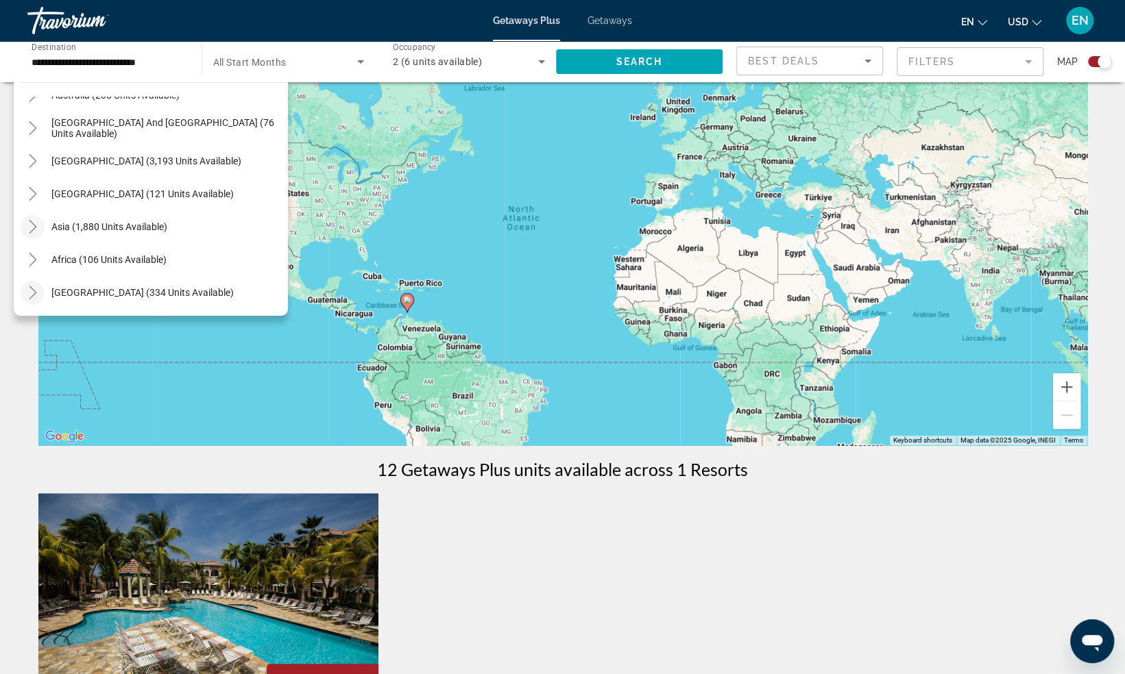
click at [33, 291] on icon "Toggle Middle East (334 units available)" at bounding box center [33, 293] width 14 height 14
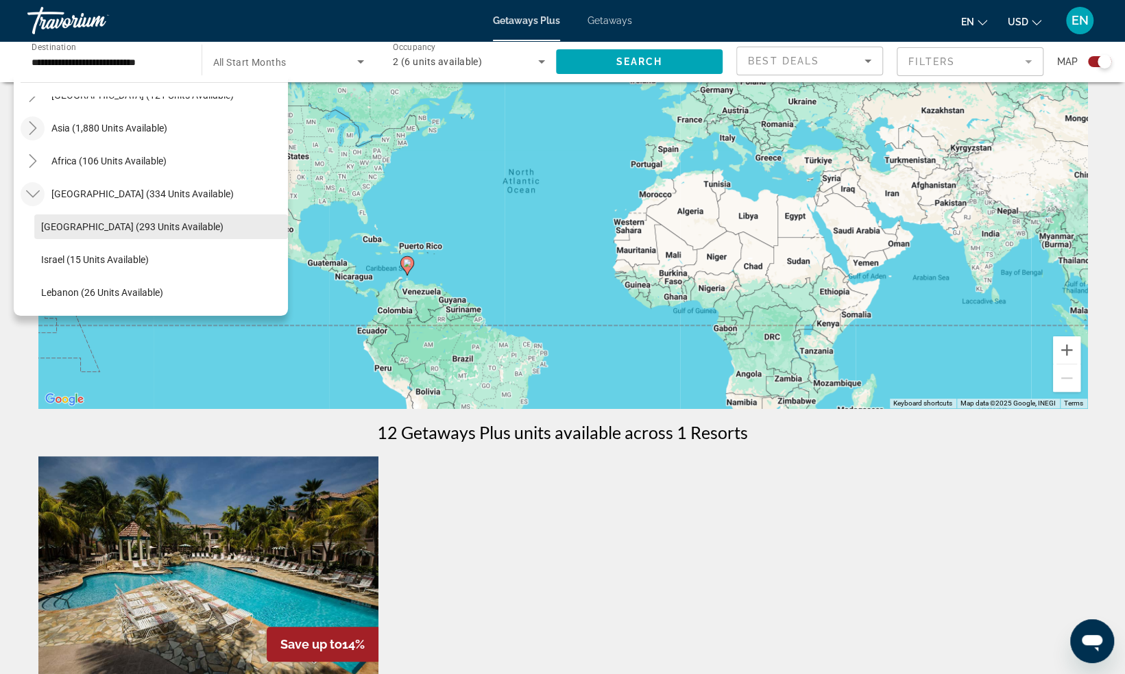
scroll to position [99, 0]
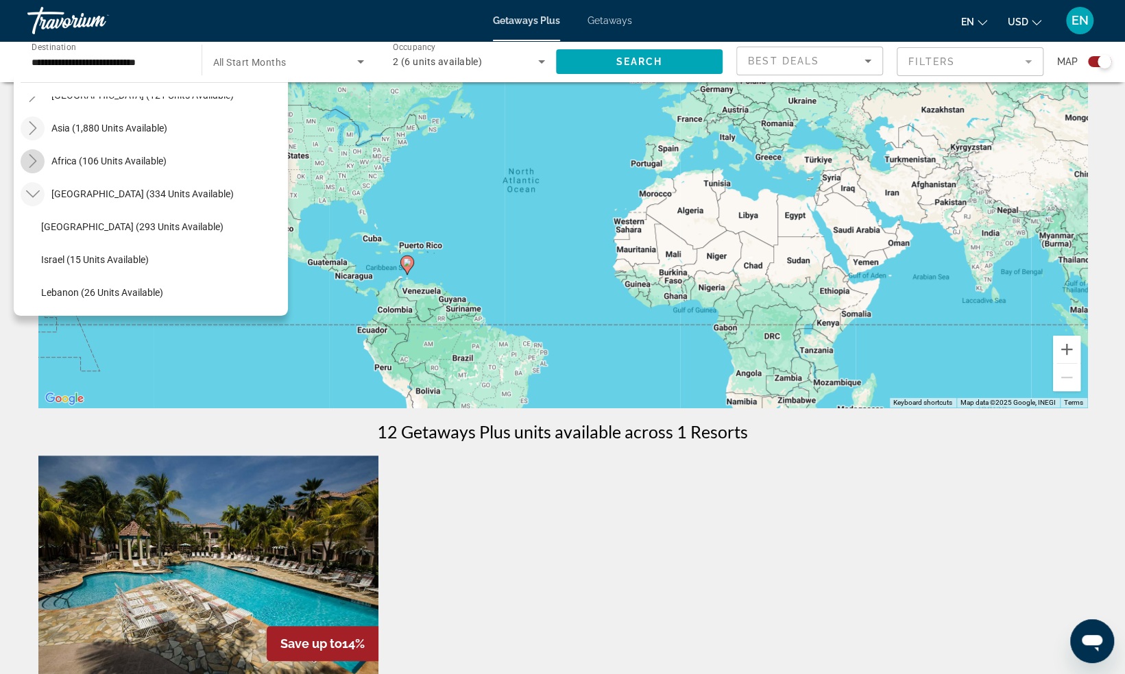
click at [34, 169] on mat-icon "Toggle Africa (106 units available)" at bounding box center [33, 161] width 24 height 24
click at [38, 159] on icon "Toggle Africa (106 units available)" at bounding box center [32, 162] width 14 height 8
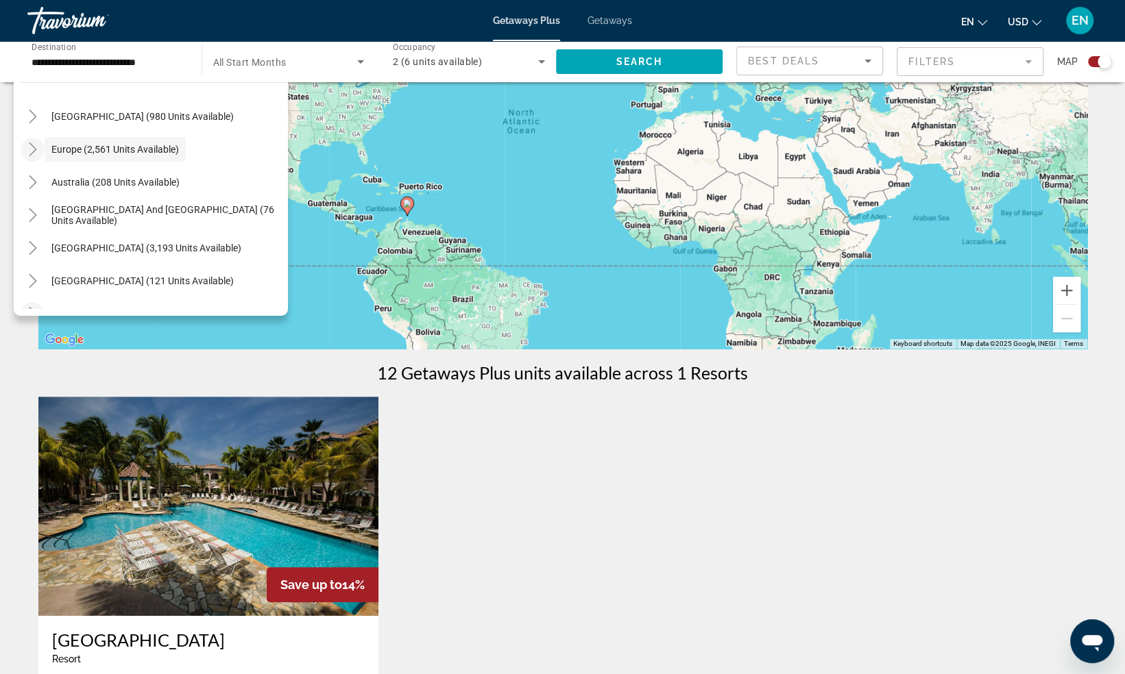
scroll to position [134, 0]
click at [251, 393] on div "12 Getaways Plus units available across 1 Resorts Save up to 14% Caribbean [GEO…" at bounding box center [562, 627] width 1049 height 528
